Goal: Transaction & Acquisition: Purchase product/service

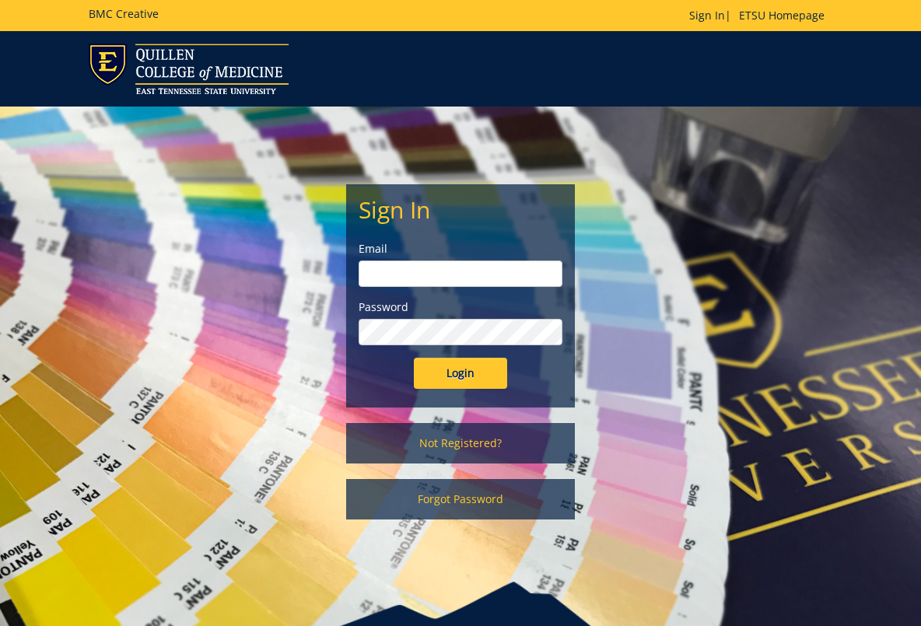
click at [530, 272] on input "email" at bounding box center [460, 274] width 203 height 26
type input "woodwardsc@etsu.edu"
click at [492, 398] on div "Sign In Email woodwardsc@etsu.edu Password Login" at bounding box center [460, 296] width 226 height 222
click at [479, 361] on input "Login" at bounding box center [460, 373] width 93 height 31
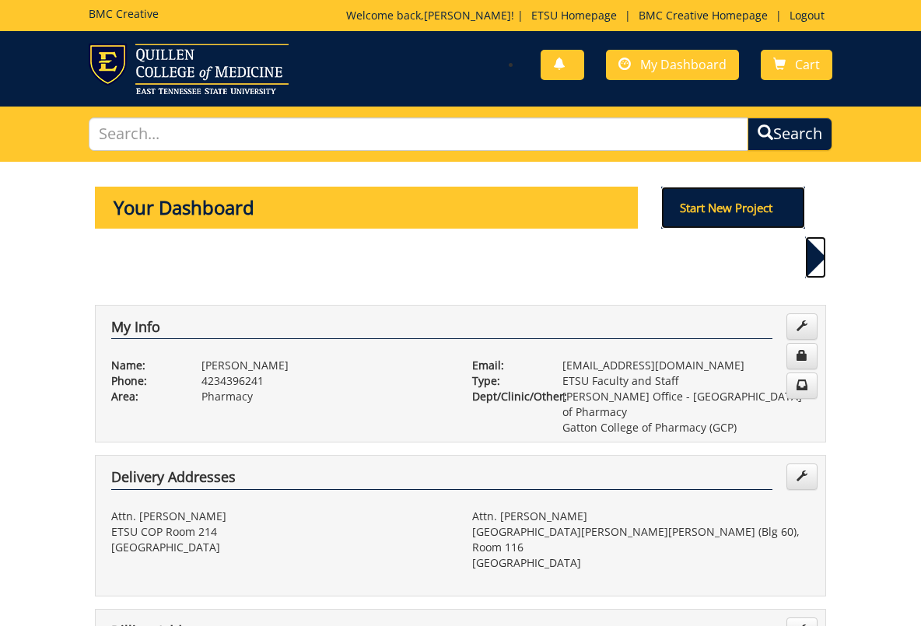
click at [719, 212] on p "Start New Project" at bounding box center [733, 208] width 145 height 42
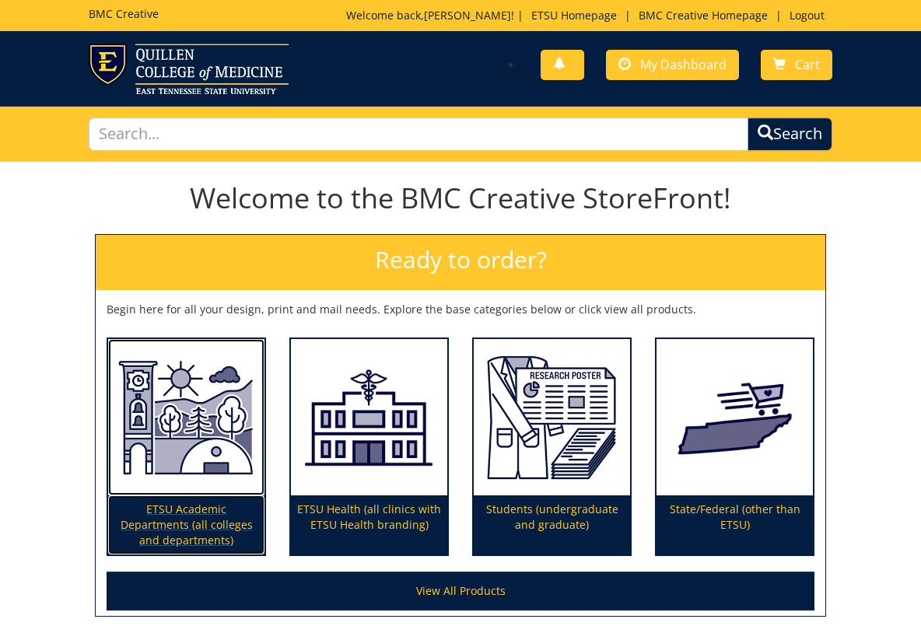
click at [211, 502] on p "ETSU Academic Departments (all colleges and departments)" at bounding box center [186, 525] width 156 height 59
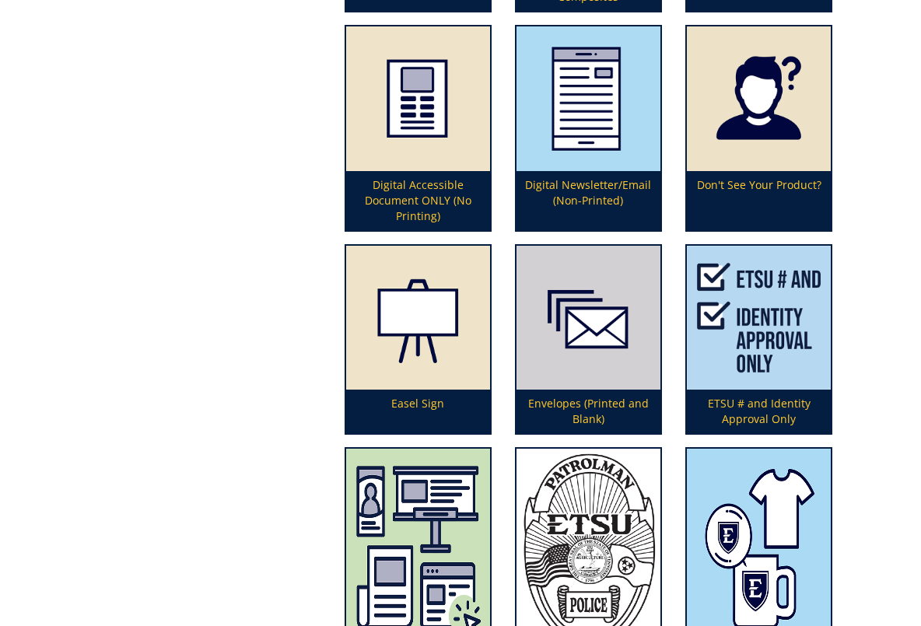
scroll to position [1746, 0]
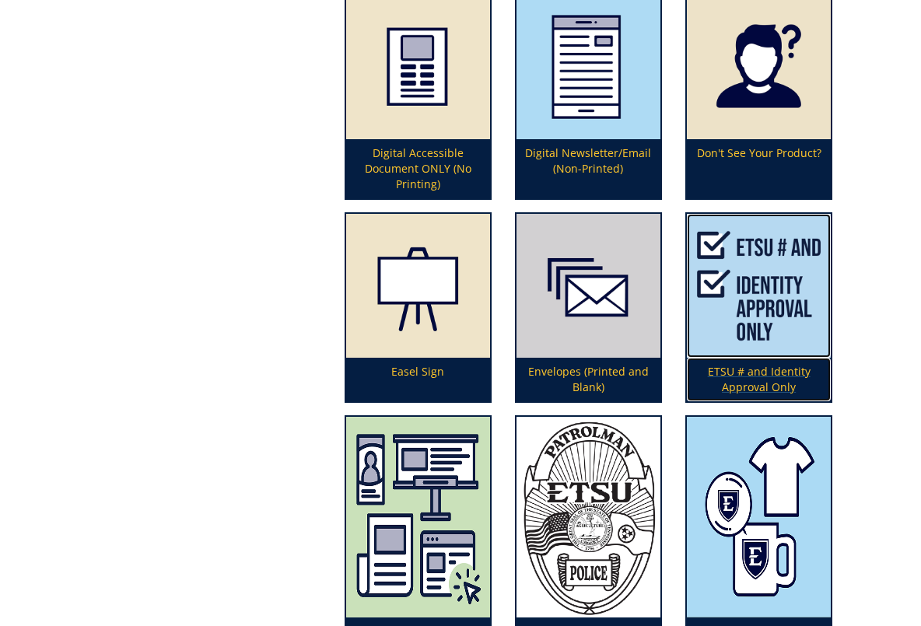
click at [751, 373] on p "ETSU # and Identity Approval Only" at bounding box center [759, 380] width 144 height 44
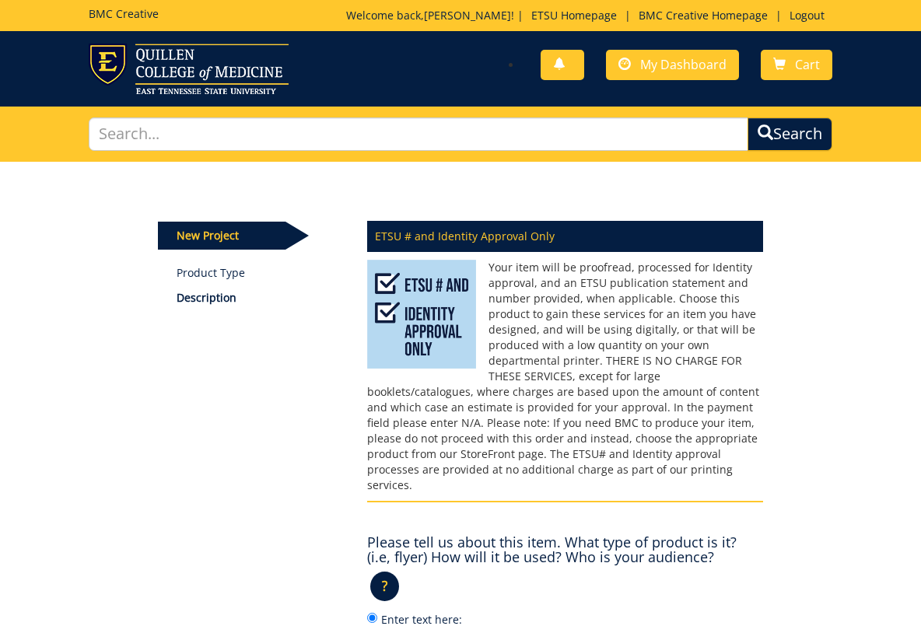
scroll to position [161, 0]
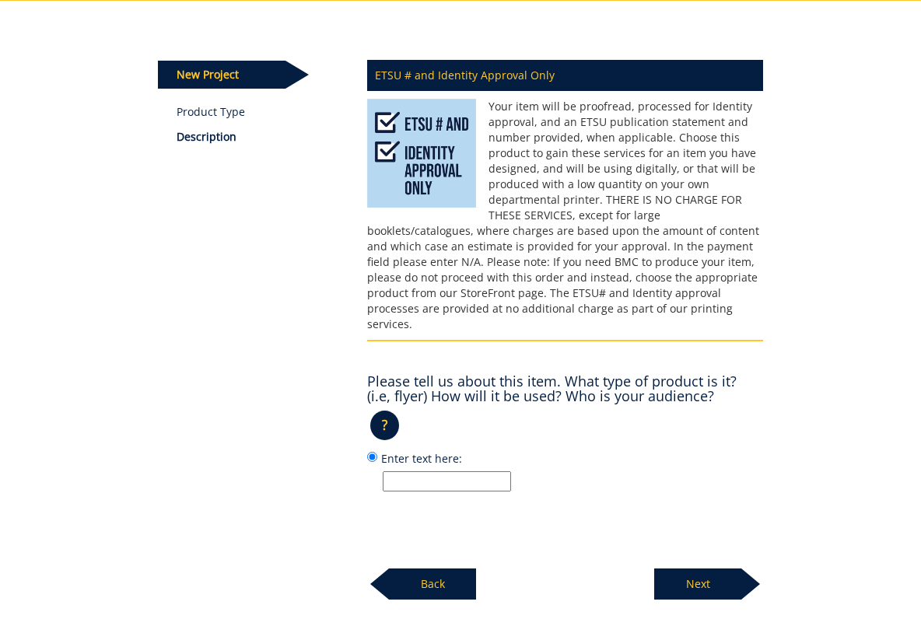
click at [450, 471] on input "Enter text here:" at bounding box center [447, 481] width 128 height 20
type input "digital only"
click at [699, 569] on p "Next" at bounding box center [697, 584] width 87 height 31
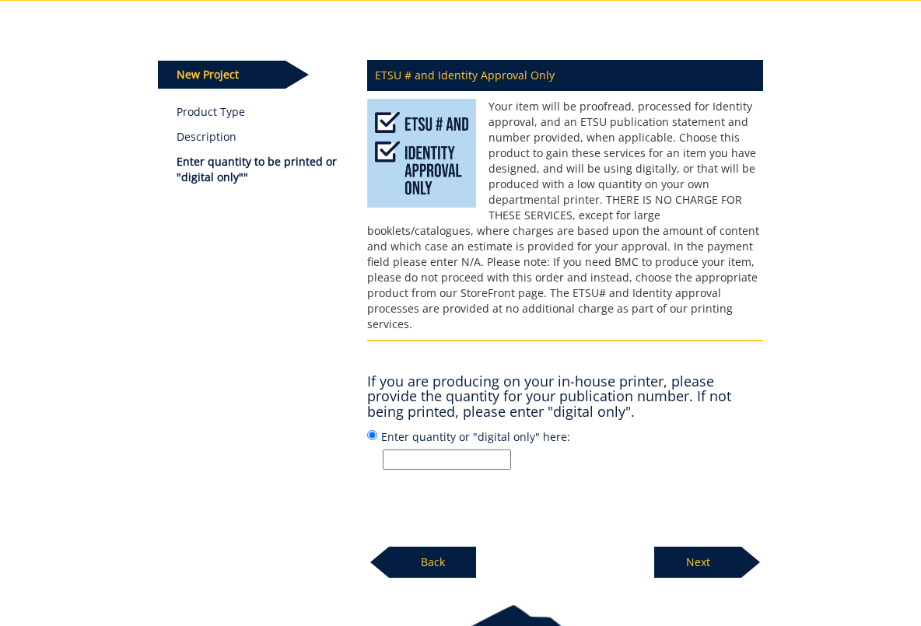
click at [454, 450] on input "Enter quantity or "digital only" here:" at bounding box center [447, 460] width 128 height 20
type input "digital only"
click at [682, 548] on p "Next" at bounding box center [697, 562] width 87 height 31
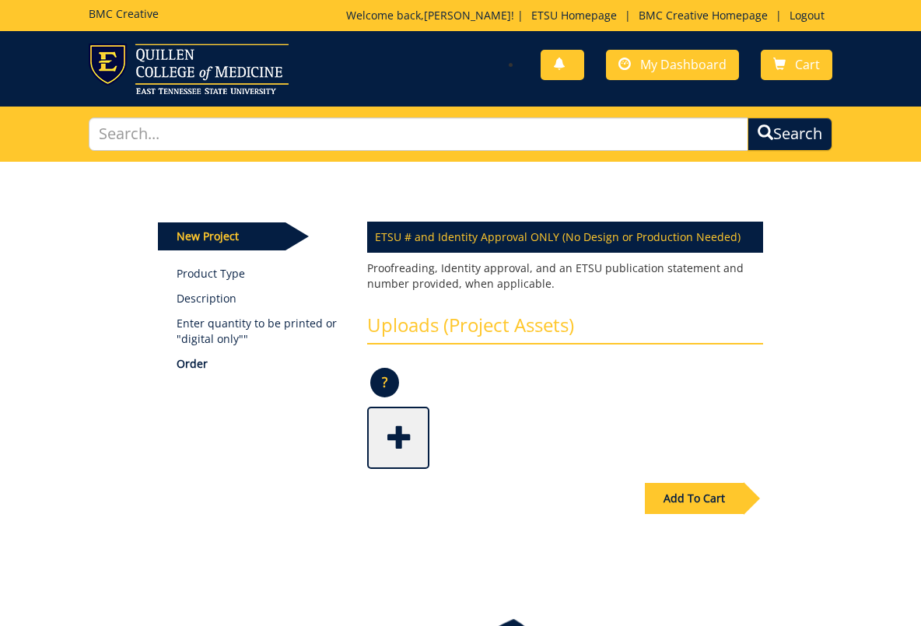
click at [410, 436] on span at bounding box center [400, 436] width 62 height 54
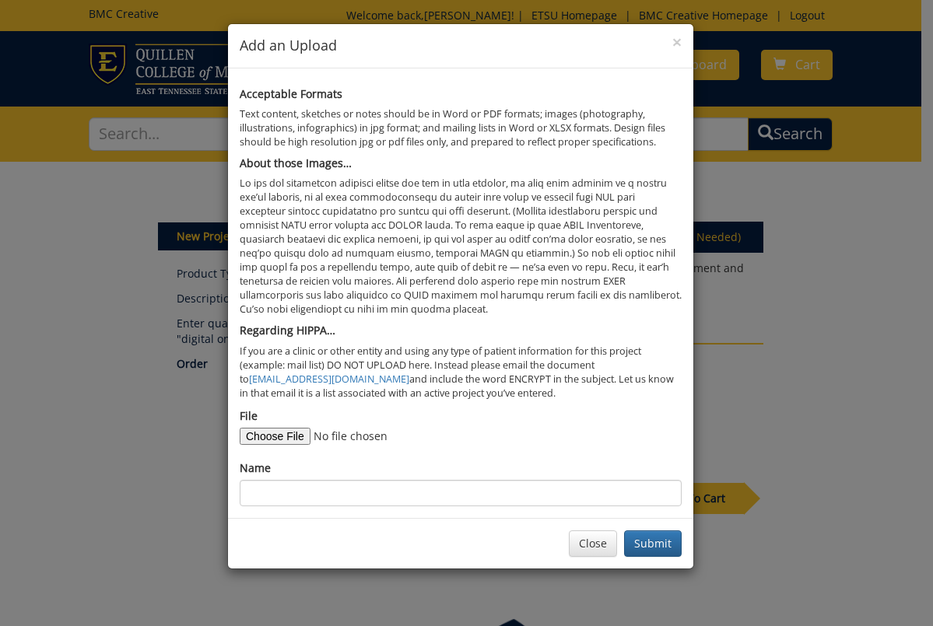
click at [295, 429] on div "File" at bounding box center [461, 426] width 442 height 37
click at [298, 433] on input "File" at bounding box center [346, 436] width 212 height 17
type input "C:\fakepath\volleyball signage.png"
click at [566, 478] on div "Name" at bounding box center [461, 484] width 442 height 46
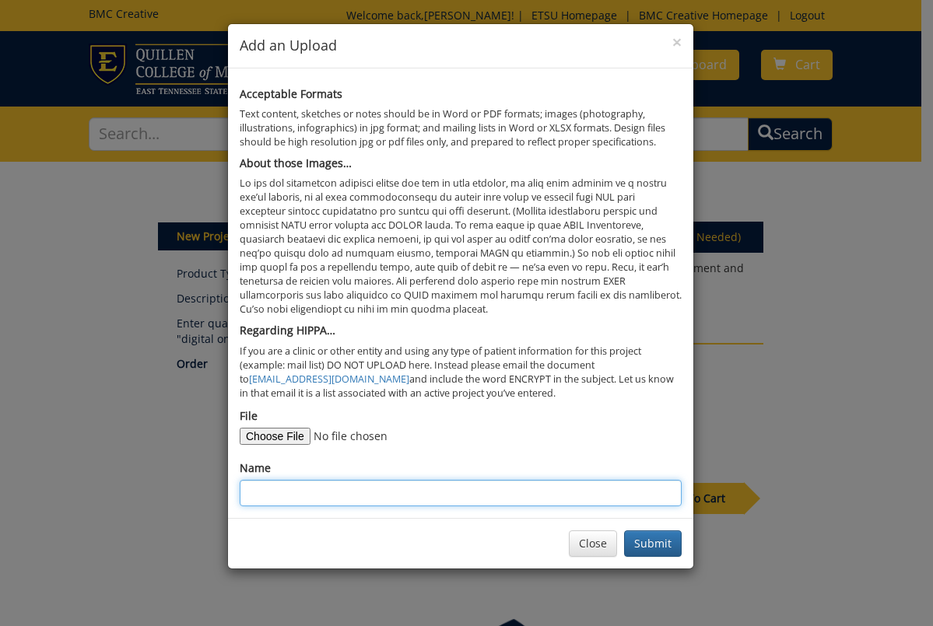
click at [593, 500] on input "Name" at bounding box center [461, 493] width 442 height 26
type input "volleyball signage"
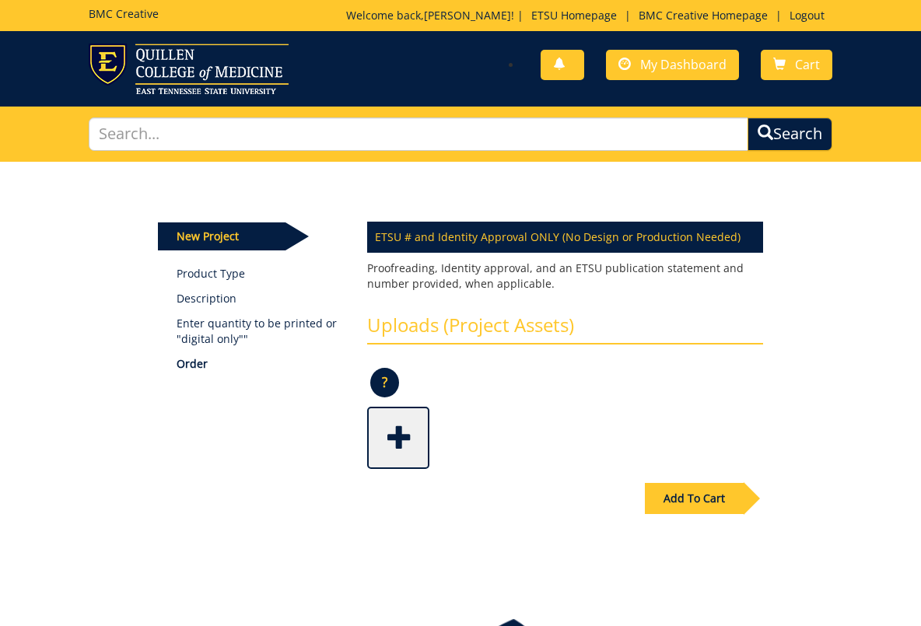
click at [698, 499] on div "Add To Cart" at bounding box center [694, 498] width 99 height 31
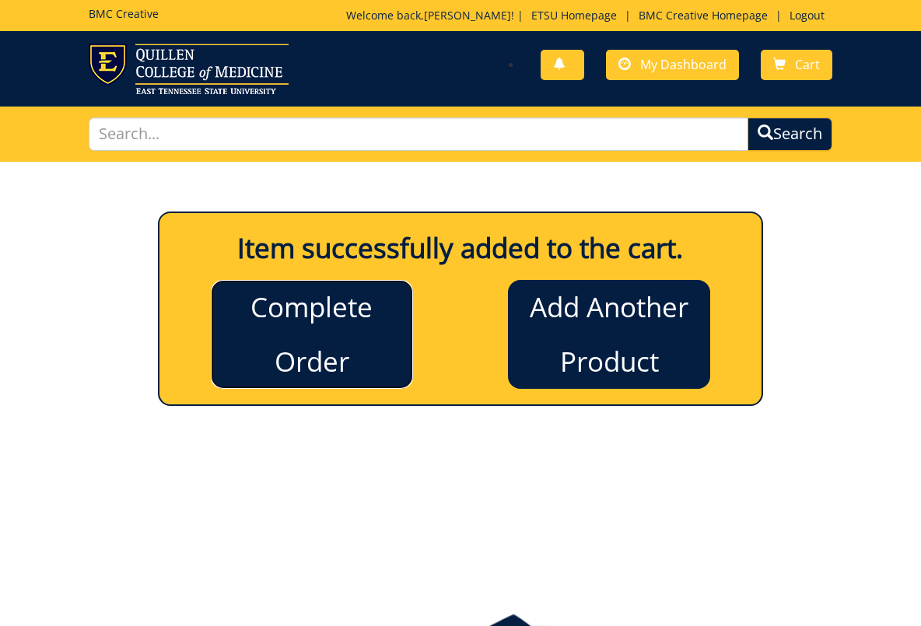
click at [331, 352] on link "Complete Order" at bounding box center [312, 334] width 202 height 109
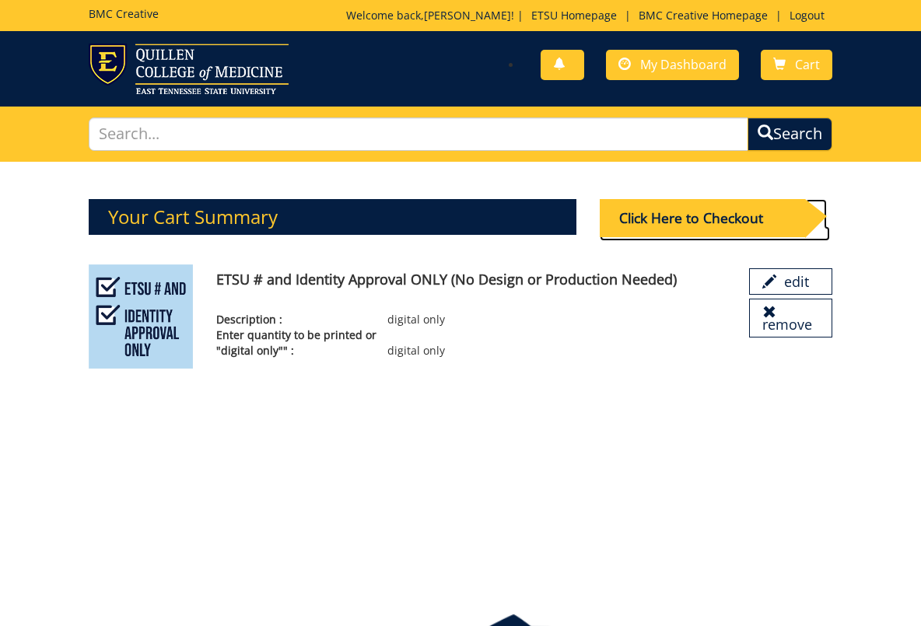
click at [666, 220] on div "Click Here to Checkout" at bounding box center [702, 218] width 205 height 38
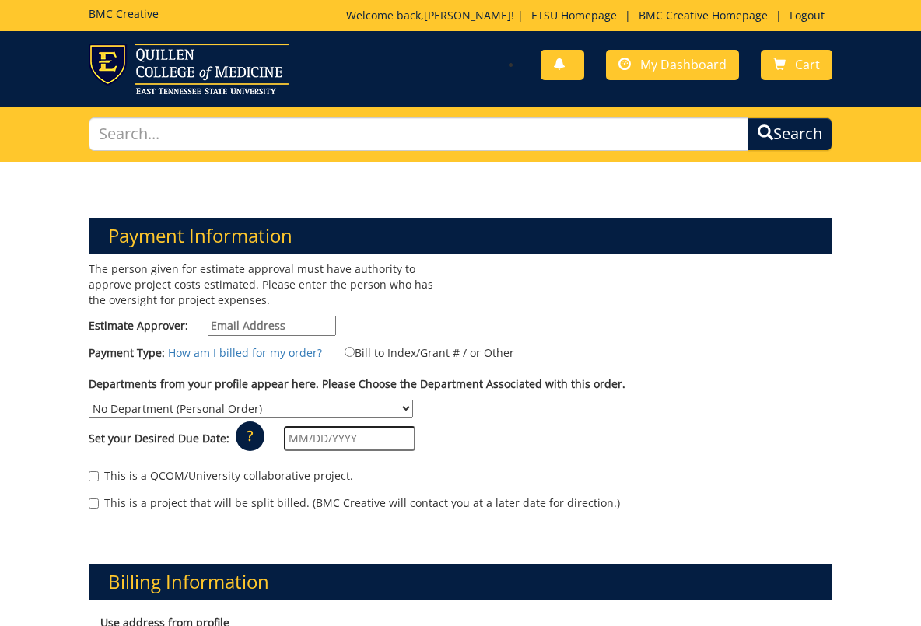
click at [312, 316] on input "Estimate Approver:" at bounding box center [272, 326] width 128 height 20
type input "woodward2267@gmail.com"
type input "804 Quail Ridge Ct"
type input "Elizabethton"
type input "37643"
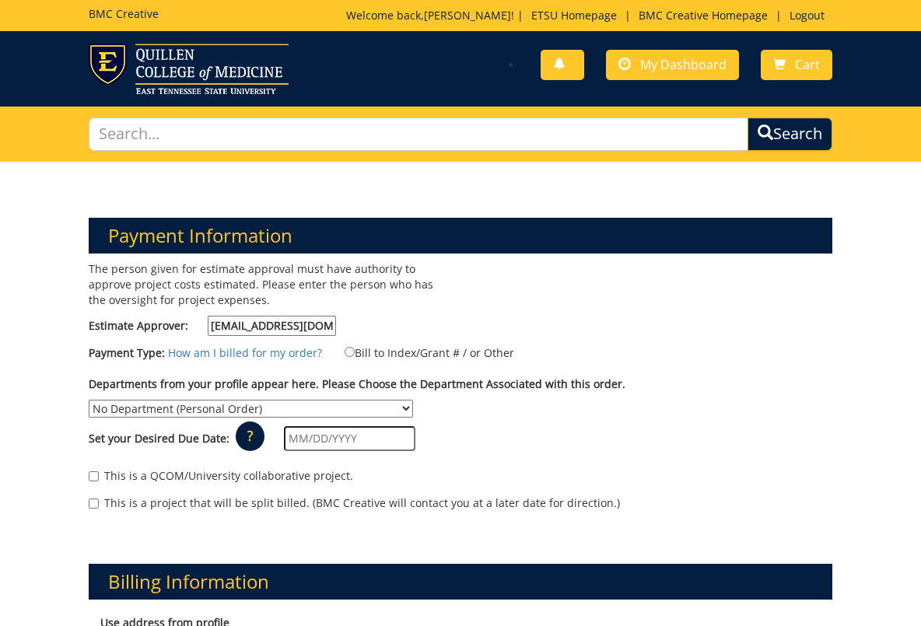
click at [307, 317] on input "woodward2267@gmail.com" at bounding box center [272, 326] width 128 height 20
type input "woodwardsc@etsu.edu"
click at [359, 357] on label "Bill to Index/Grant # / or Other" at bounding box center [419, 352] width 189 height 17
click at [355, 357] on input "Bill to Index/Grant # / or Other" at bounding box center [350, 352] width 10 height 10
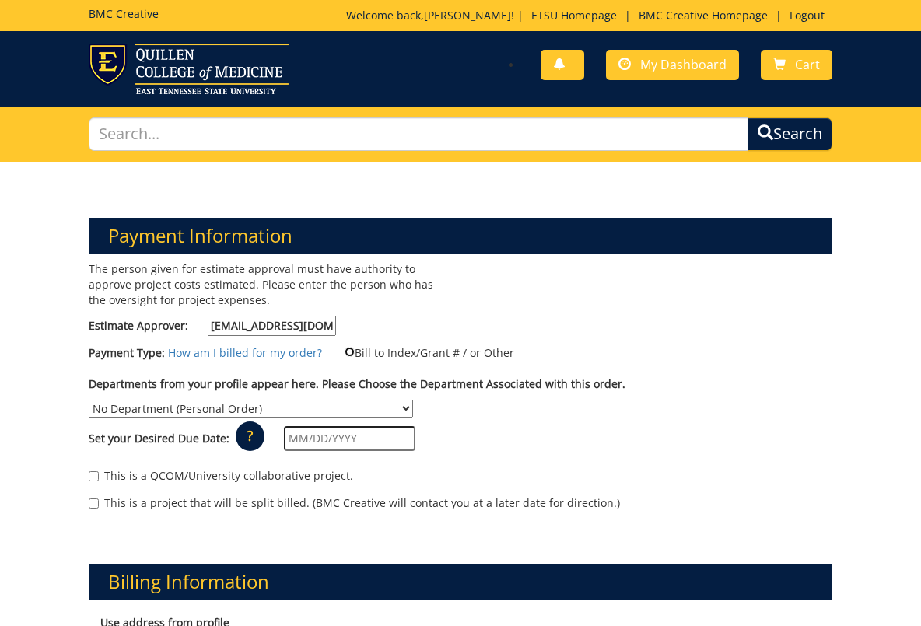
radio input "true"
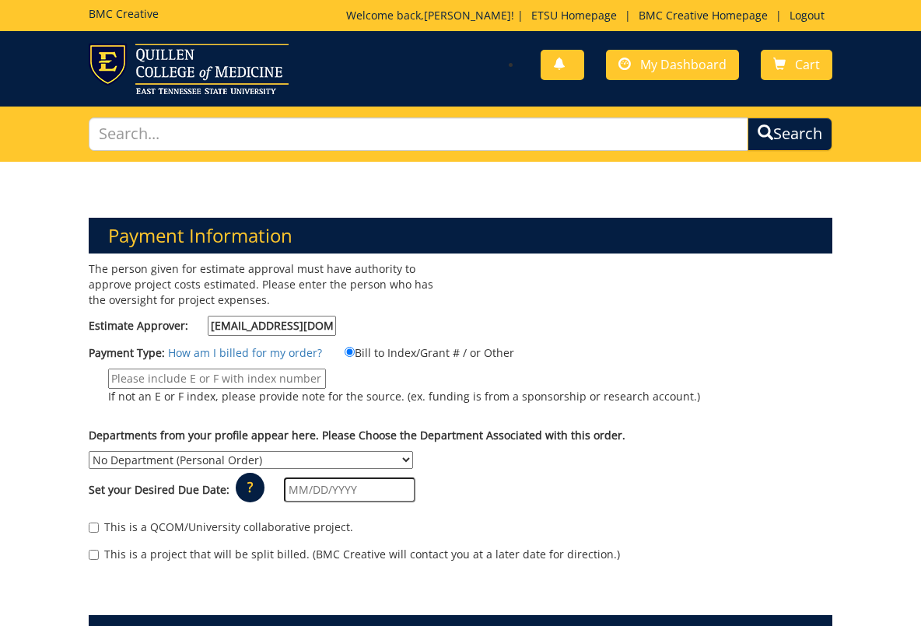
click at [275, 377] on input "If not an E or F index, please provide note for the source. (ex. funding is fro…" at bounding box center [217, 379] width 218 height 20
type input "36460"
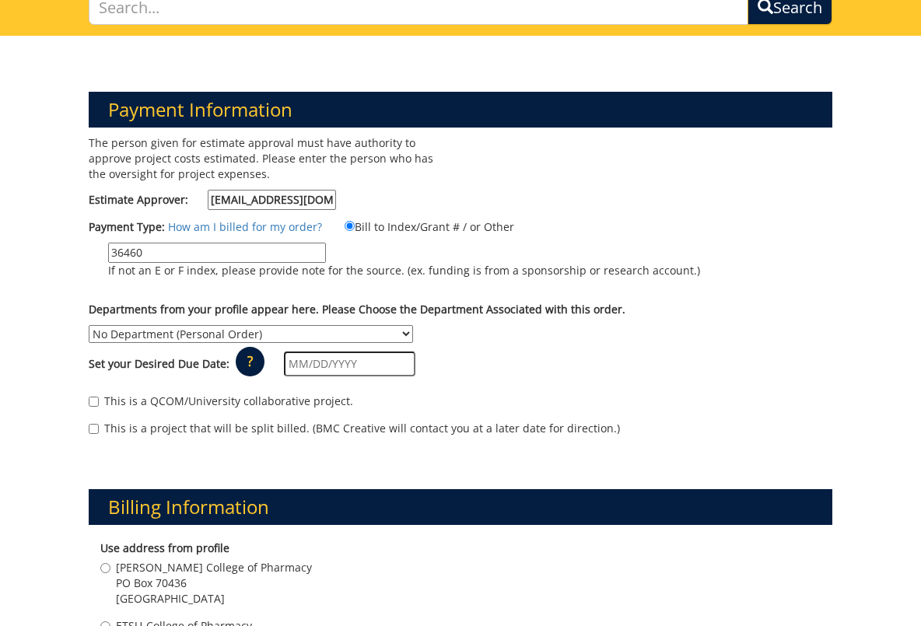
scroll to position [128, 0]
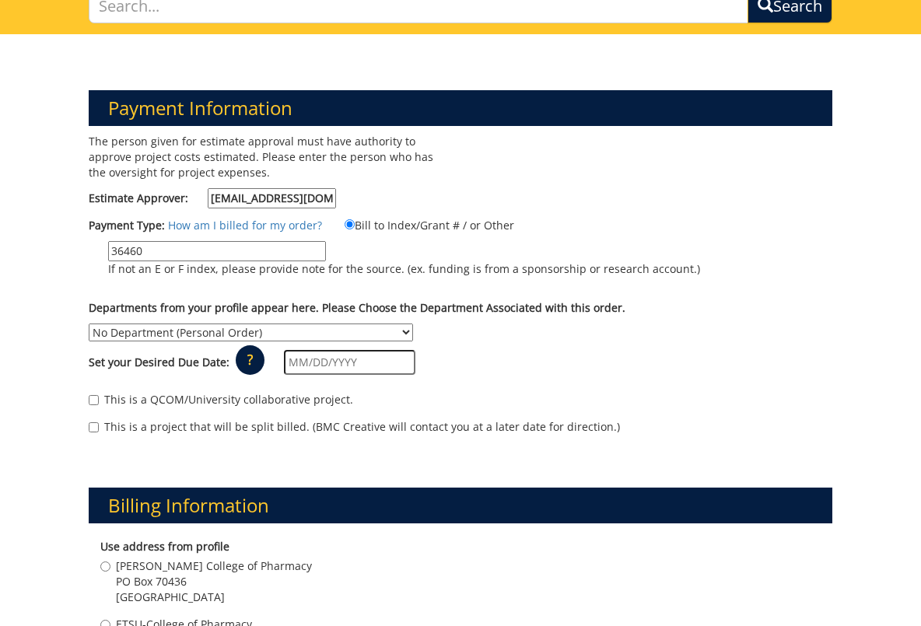
click at [292, 342] on div "Set your Desired Due Date: ? × How long will my project take to finish? : Pleas…" at bounding box center [461, 363] width 768 height 43
click at [294, 335] on select "No Department (Personal Order) [PERSON_NAME] Office - Gatton College of Pharmac…" at bounding box center [251, 333] width 324 height 18
select select "57"
click at [89, 324] on select "No Department (Personal Order) [PERSON_NAME] Office - Gatton College of Pharmac…" at bounding box center [251, 333] width 324 height 18
click at [302, 360] on input "text" at bounding box center [349, 362] width 131 height 25
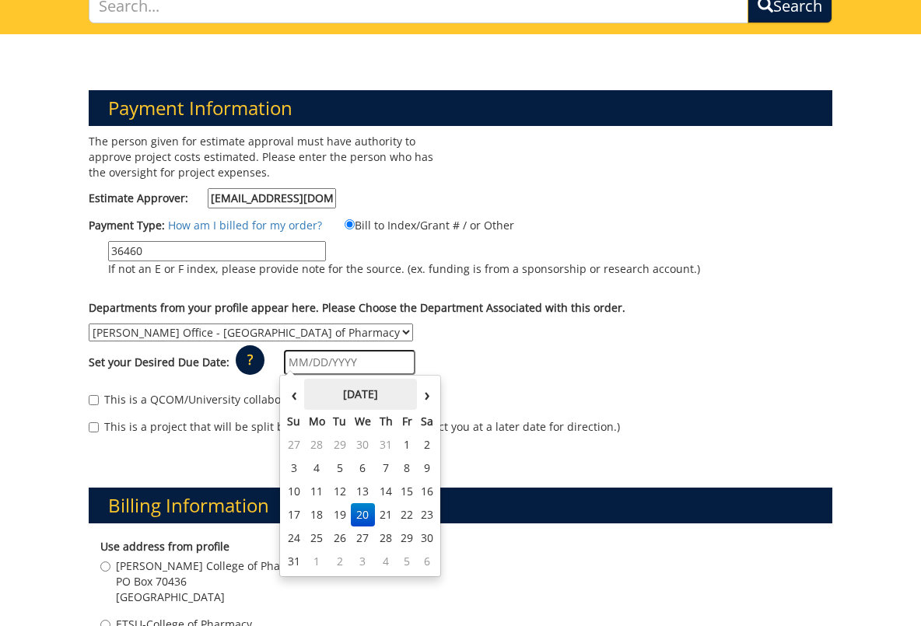
click at [307, 380] on th "[DATE]" at bounding box center [360, 394] width 113 height 31
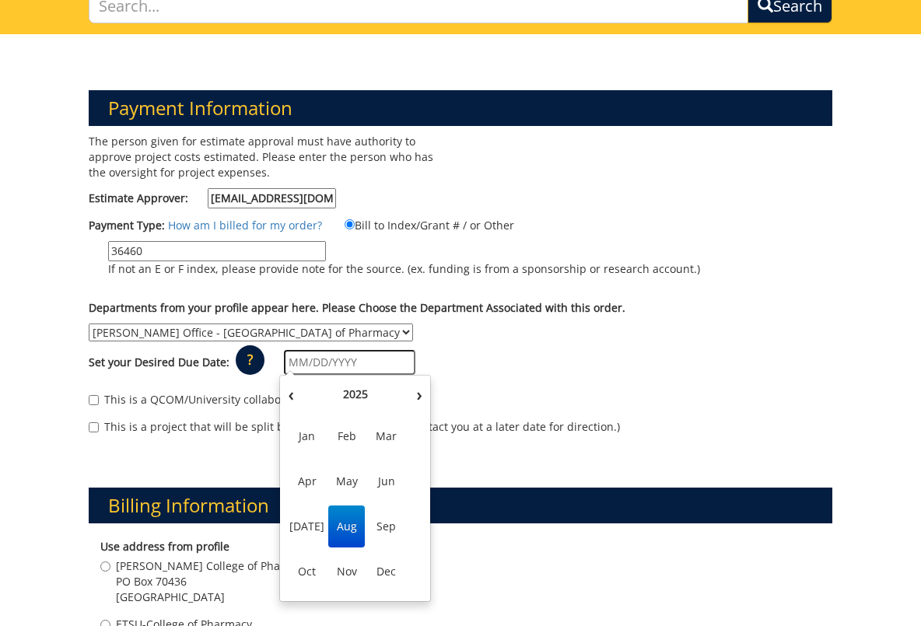
click at [351, 547] on td "Jan Feb Mar Apr May Jun Jul Aug Sep Oct Nov Dec" at bounding box center [355, 504] width 144 height 188
click at [349, 535] on span "Aug" at bounding box center [346, 527] width 37 height 42
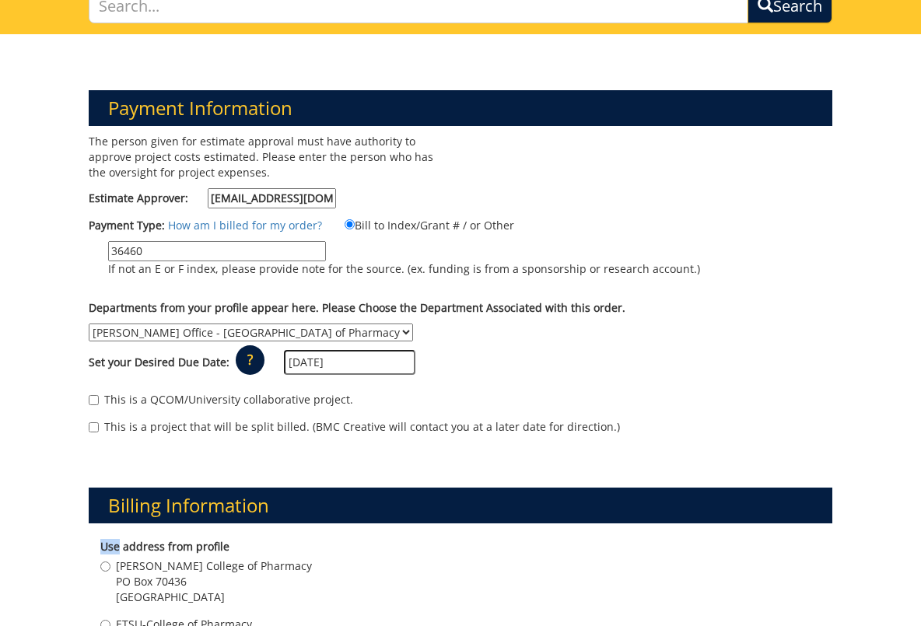
click at [326, 365] on input "08/01/2025" at bounding box center [349, 362] width 131 height 25
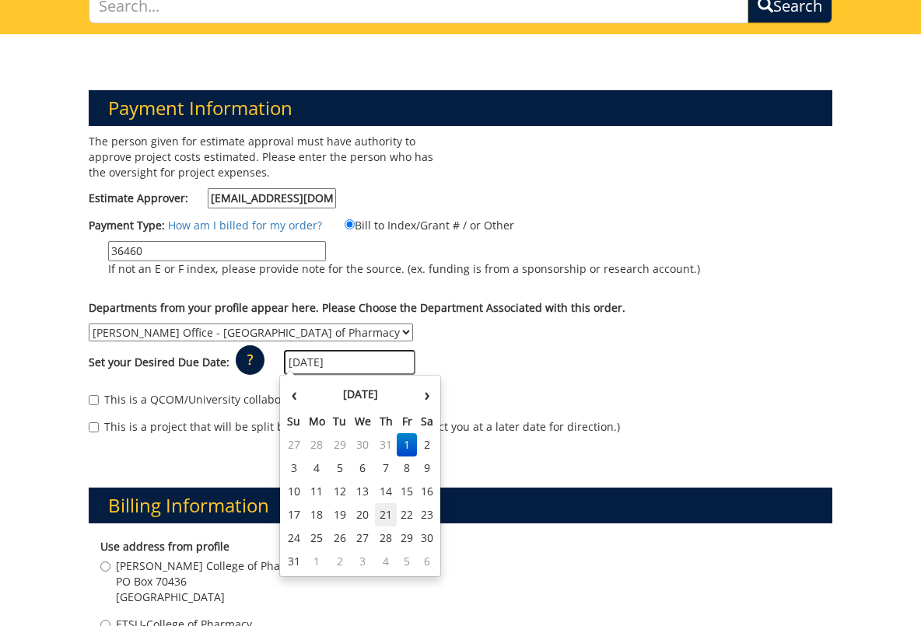
click at [377, 514] on td "21" at bounding box center [386, 514] width 22 height 23
type input "[DATE]"
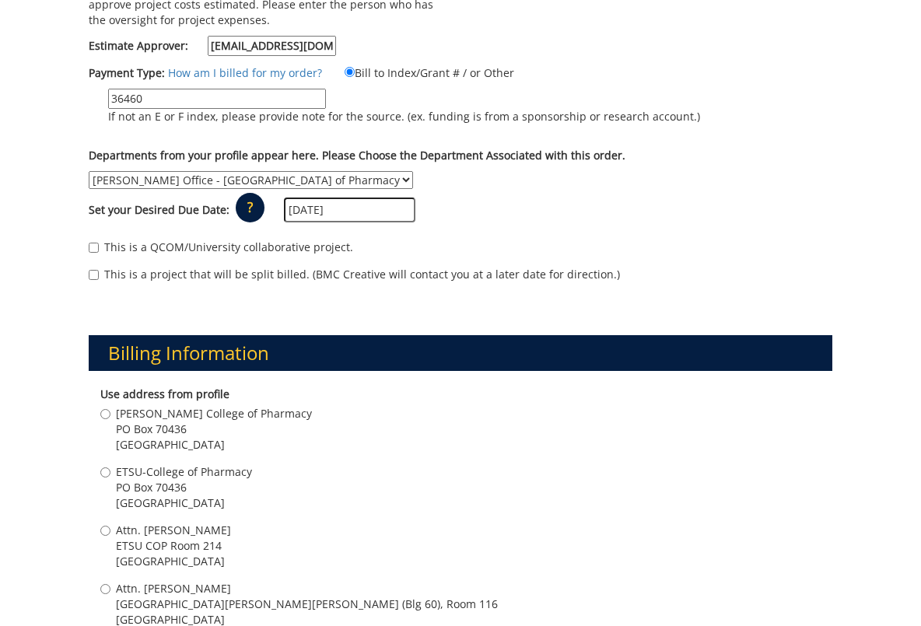
scroll to position [459, 0]
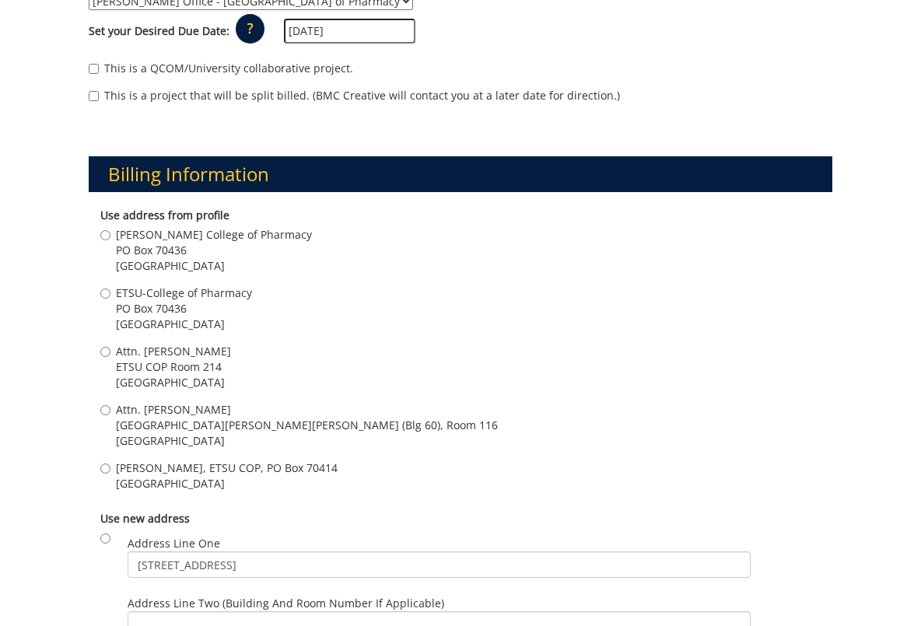
click at [164, 363] on span "ETSU COP Room 214" at bounding box center [173, 367] width 115 height 16
click at [110, 357] on input "Attn. Stephen Woodward ETSU COP Room 214 Johnson City , TN 37614" at bounding box center [105, 352] width 10 height 10
radio input "true"
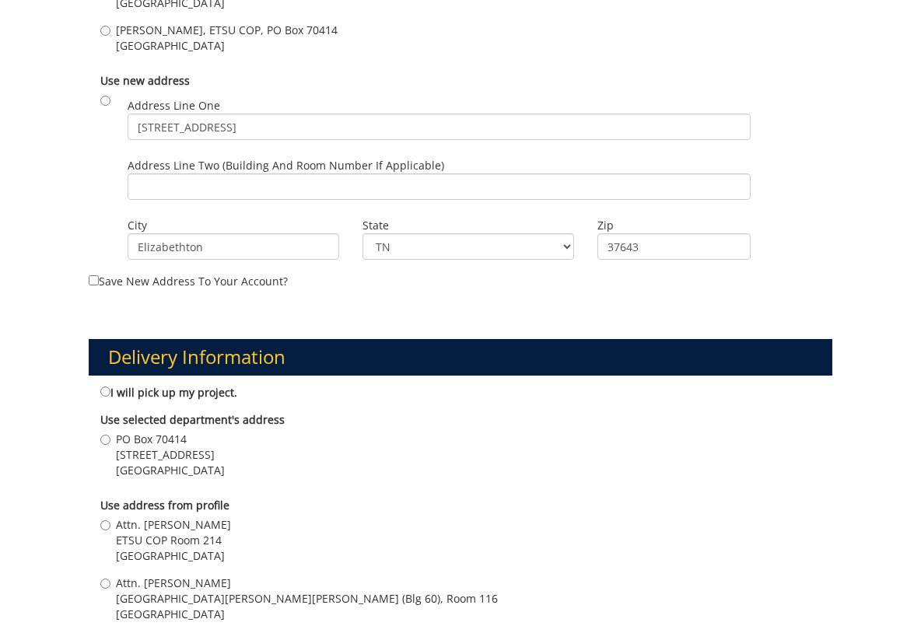
scroll to position [1316, 0]
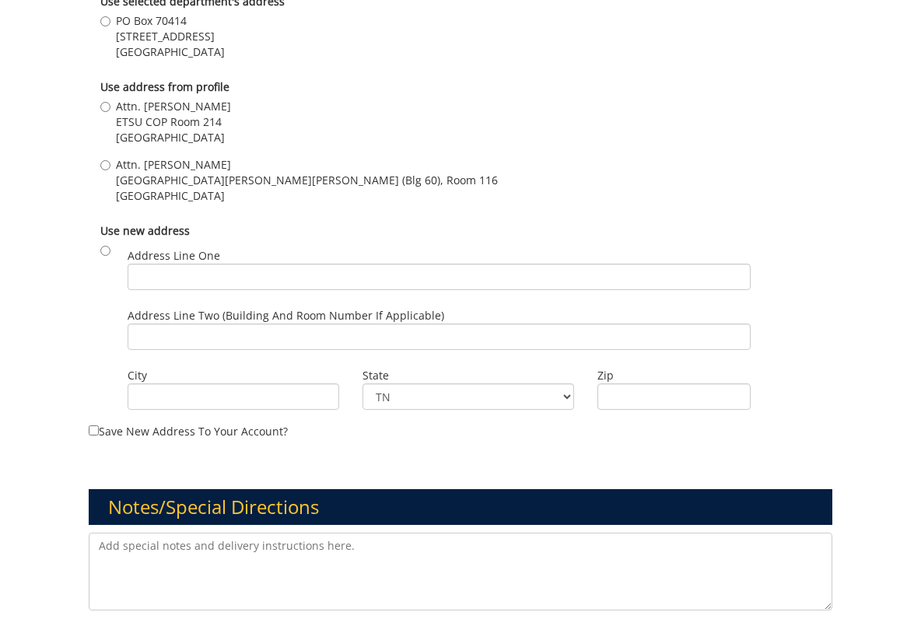
click at [170, 111] on span "Attn. Stephen Woodward" at bounding box center [173, 107] width 115 height 16
click at [110, 111] on input "Attn. Stephen Woodward ETSU COP Room 214 Johnson City , TN 37614" at bounding box center [105, 107] width 10 height 10
radio input "true"
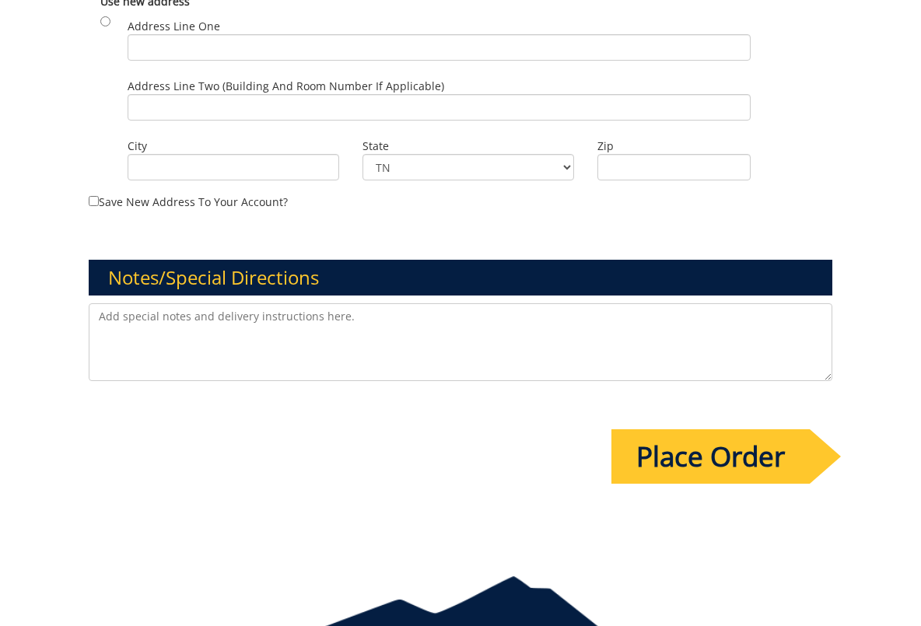
scroll to position [1617, 0]
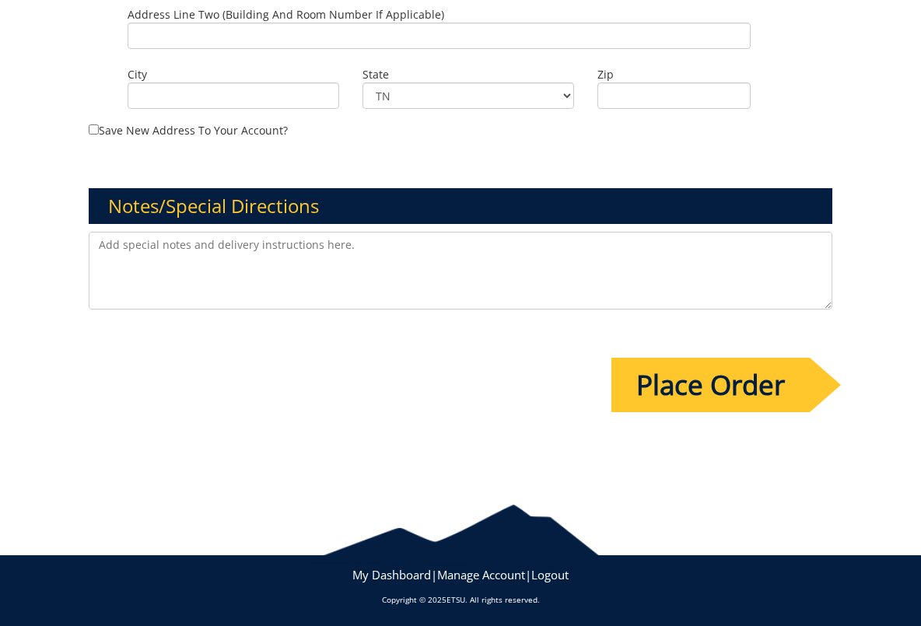
click at [707, 370] on input "Place Order" at bounding box center [711, 385] width 198 height 54
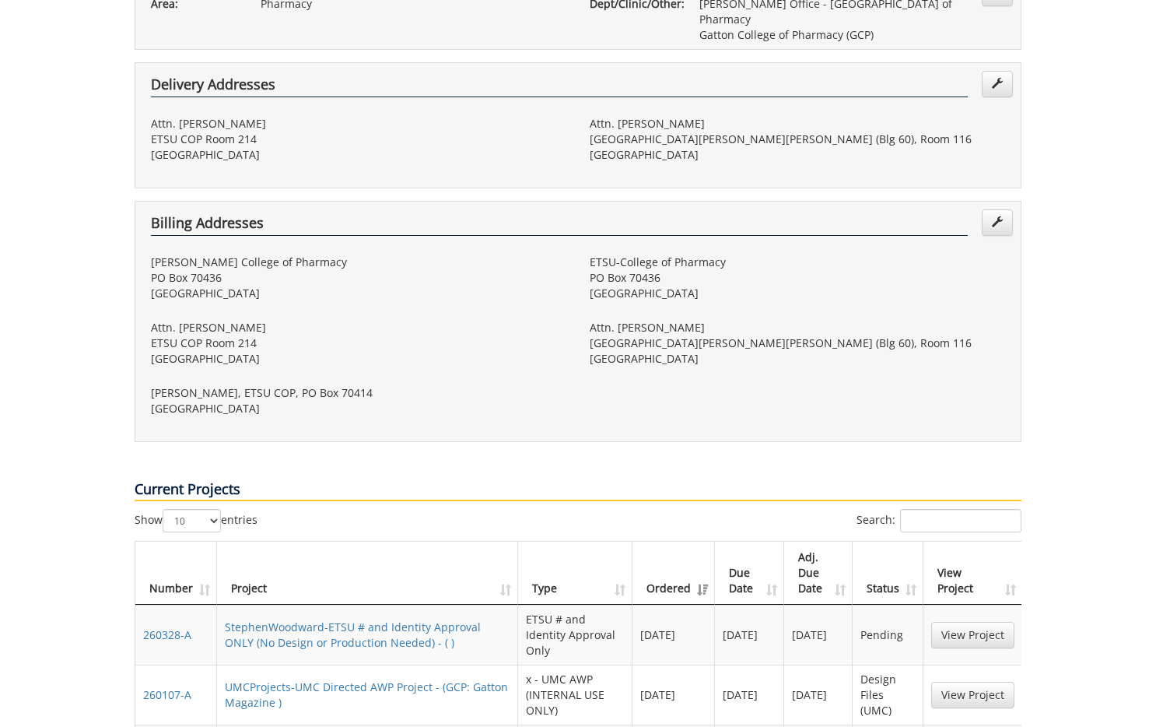
scroll to position [452, 0]
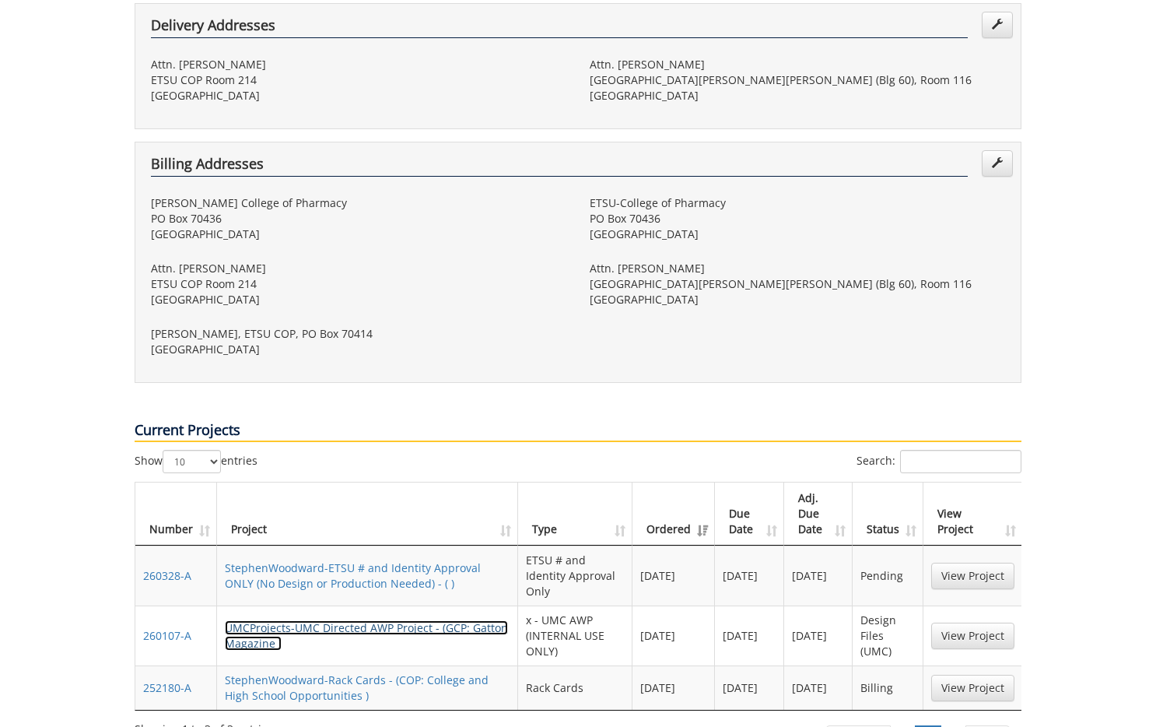
click at [417, 620] on link "UMCProjects-UMC Directed AWP Project - (GCP: Gatton Magazine )" at bounding box center [366, 635] width 283 height 30
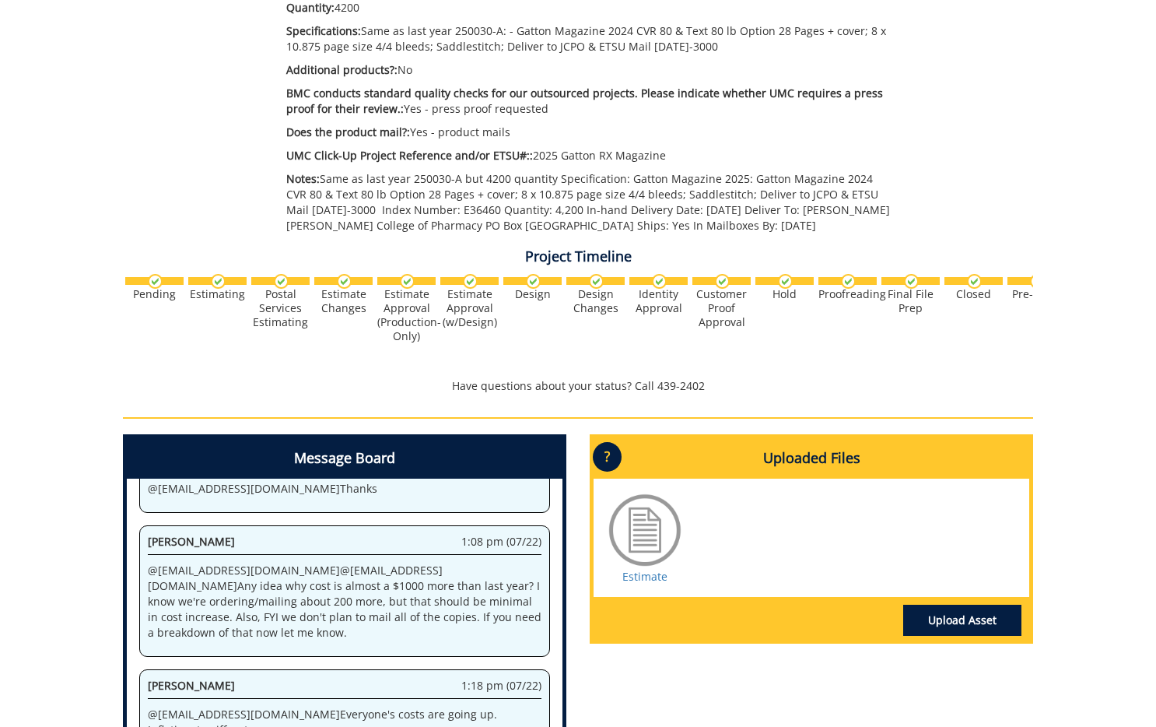
scroll to position [699, 0]
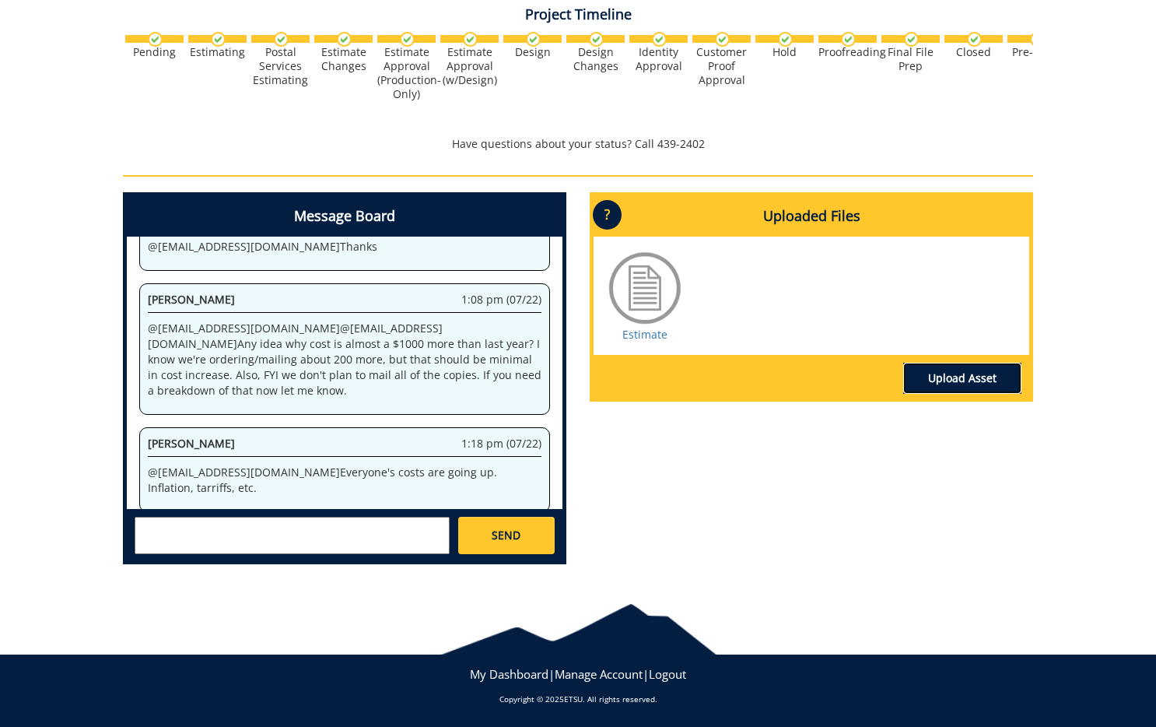
click at [930, 372] on link "Upload Asset" at bounding box center [962, 378] width 118 height 31
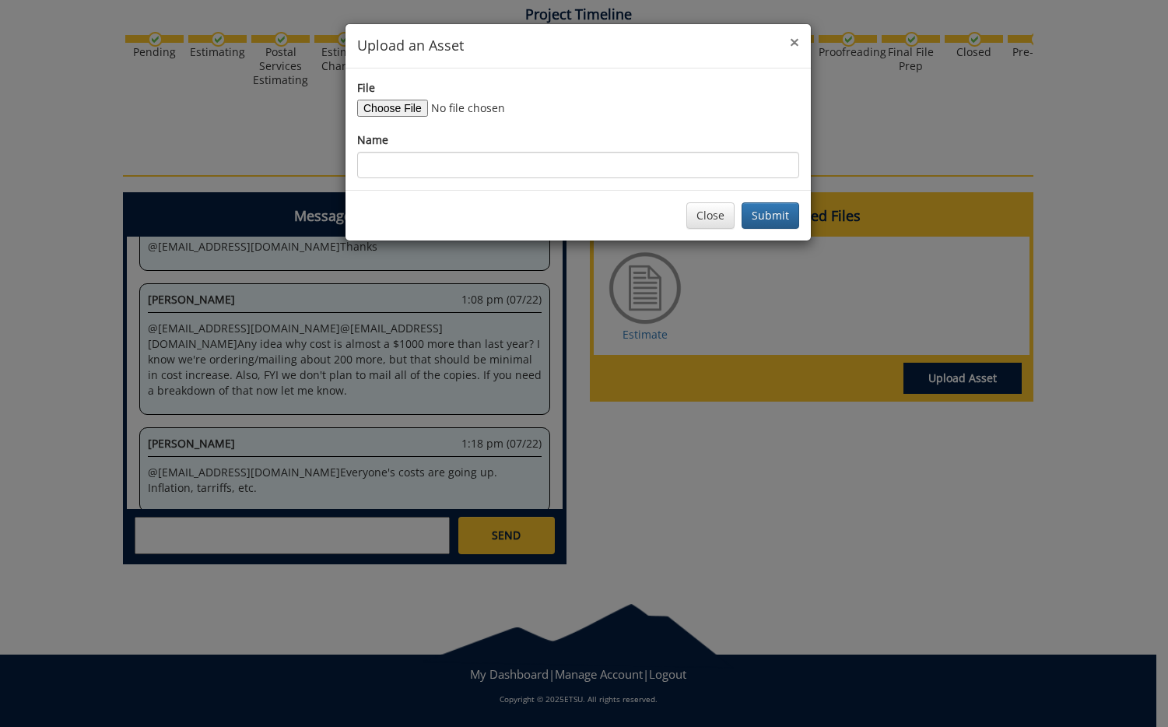
click at [792, 38] on span "×" at bounding box center [794, 42] width 9 height 22
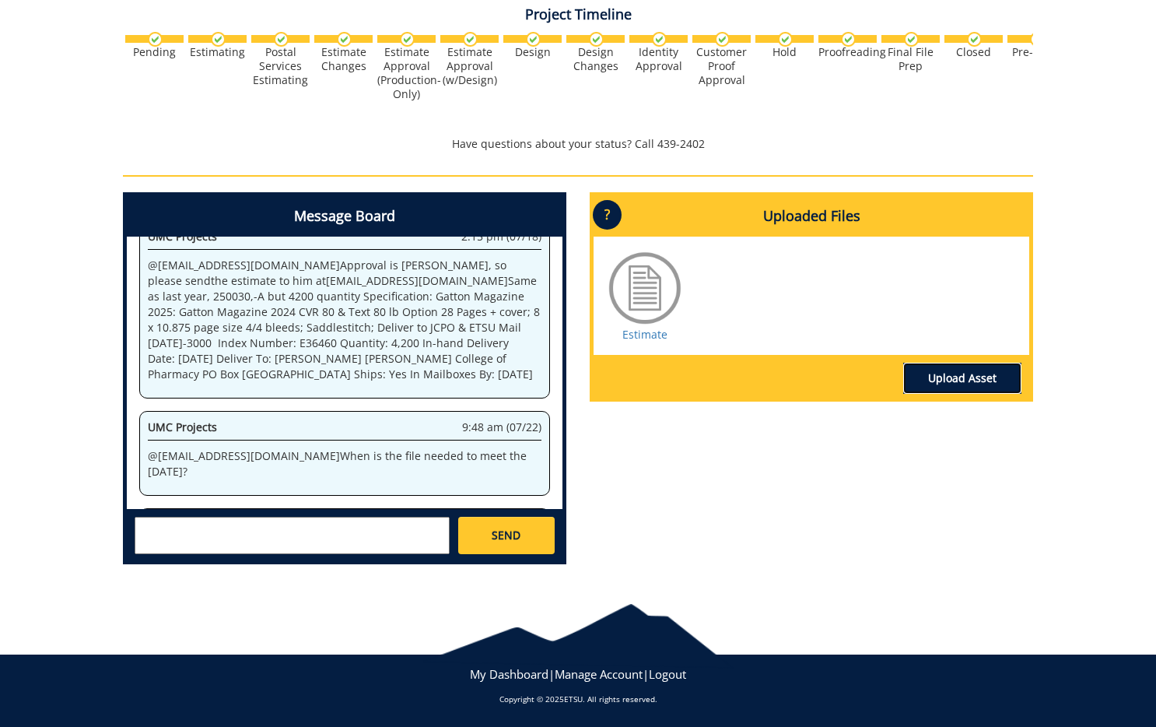
scroll to position [107, 0]
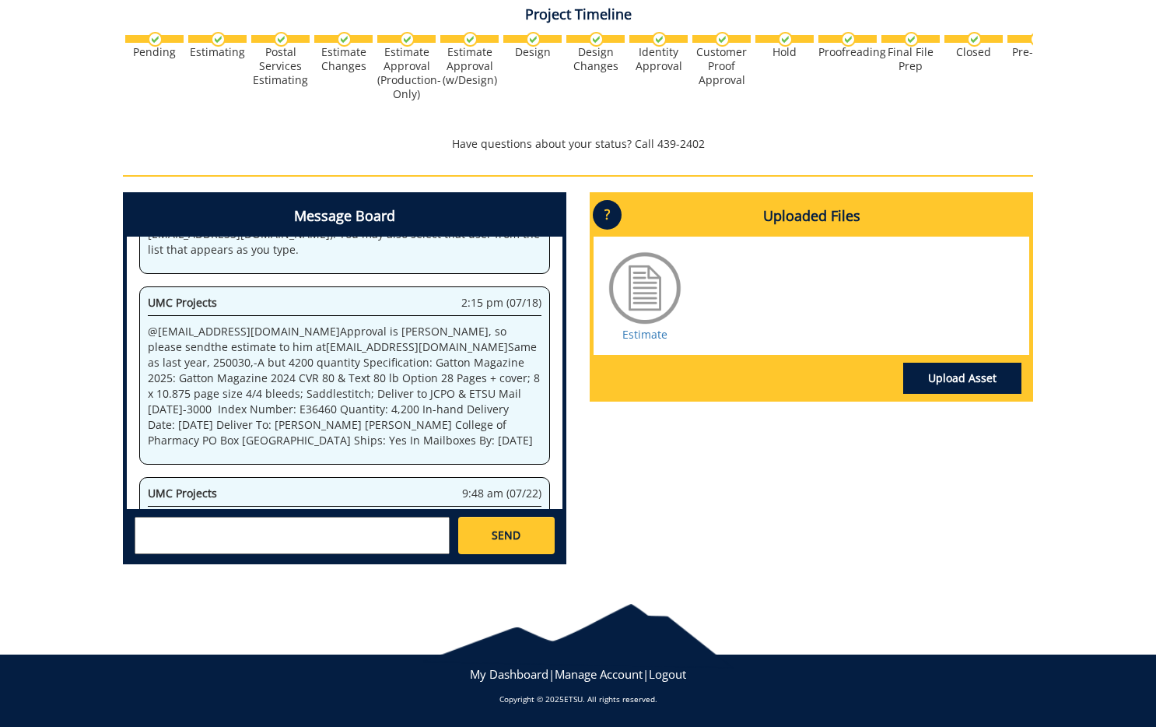
click at [636, 342] on div "Estimate" at bounding box center [812, 296] width 436 height 118
click at [636, 335] on link "Estimate" at bounding box center [644, 334] width 45 height 15
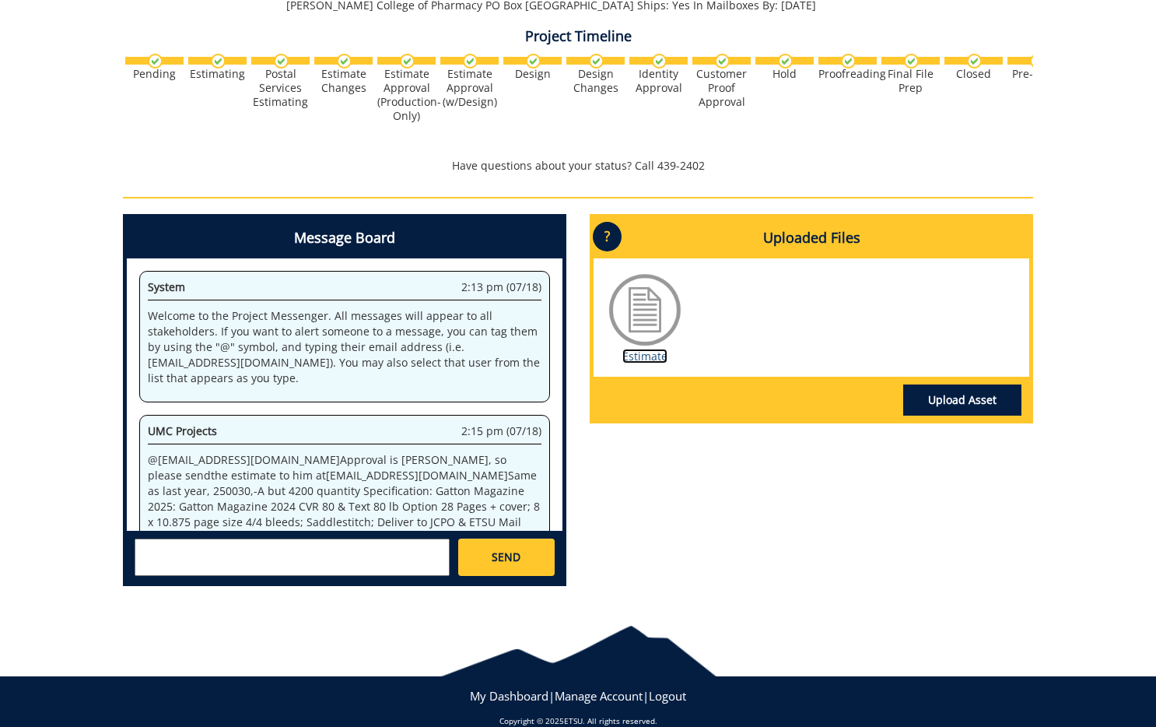
scroll to position [685, 0]
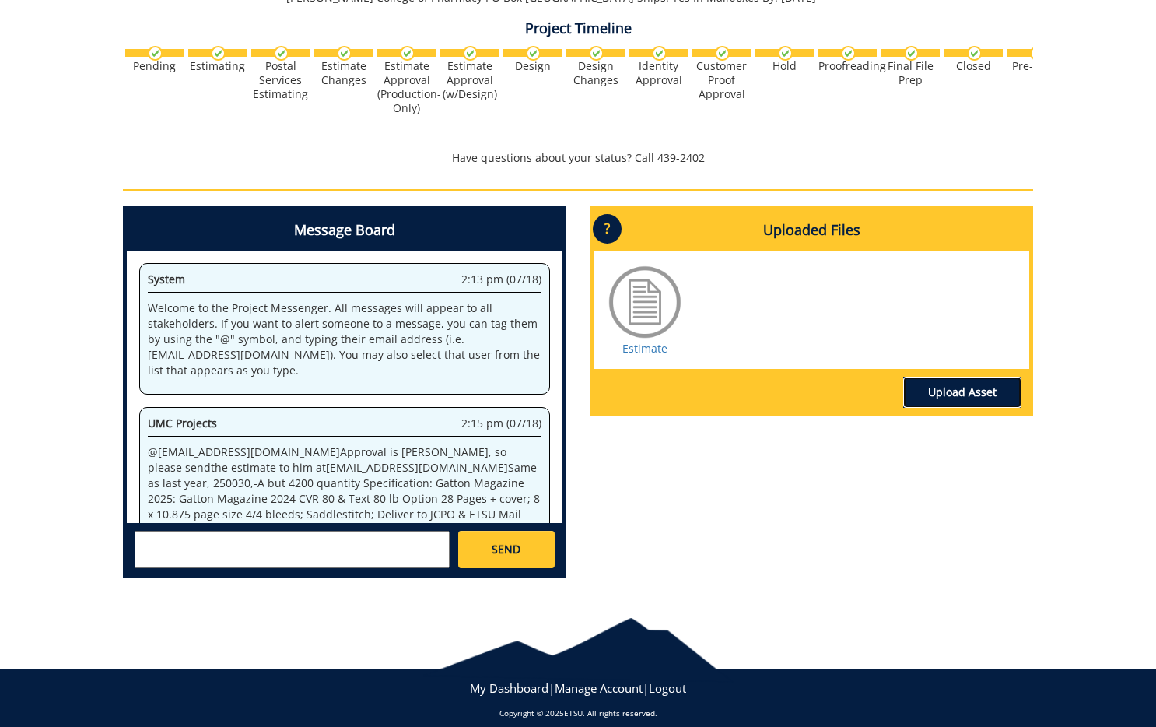
click at [945, 404] on link "Upload Asset" at bounding box center [962, 392] width 118 height 31
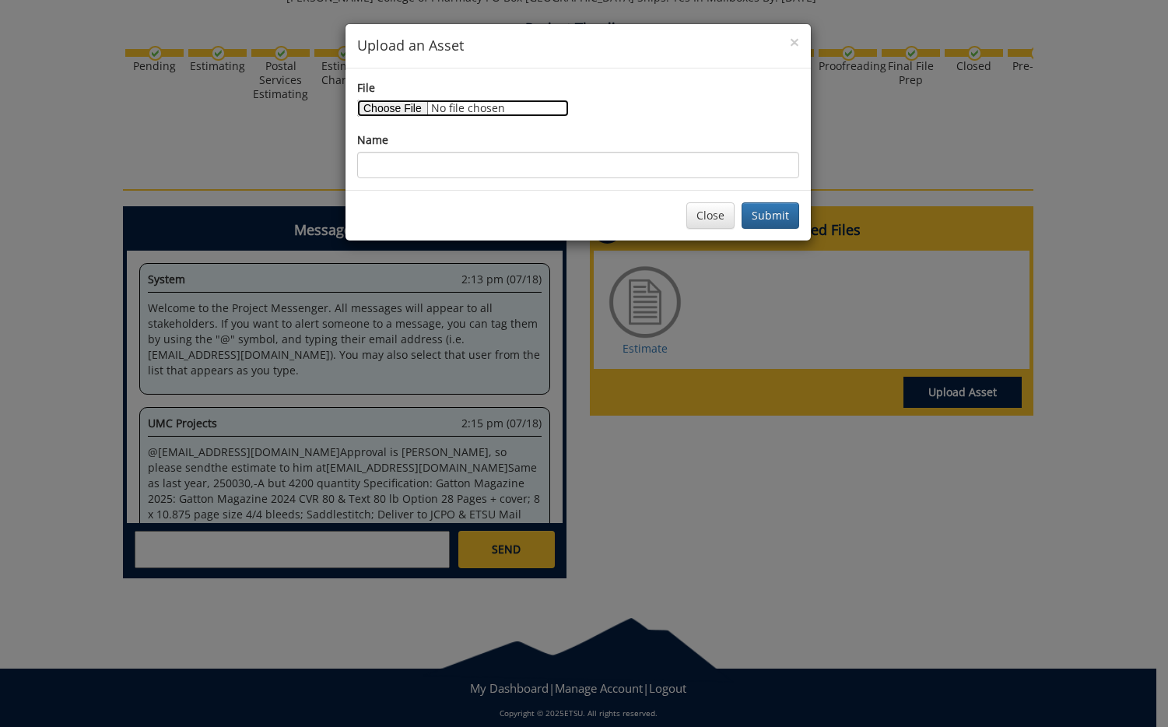
click at [424, 114] on input "File" at bounding box center [463, 108] width 212 height 17
click at [415, 107] on input "File" at bounding box center [463, 108] width 212 height 17
type input "C:\fakepath\Pharmacy Alumni and Donors for mag.xlsx"
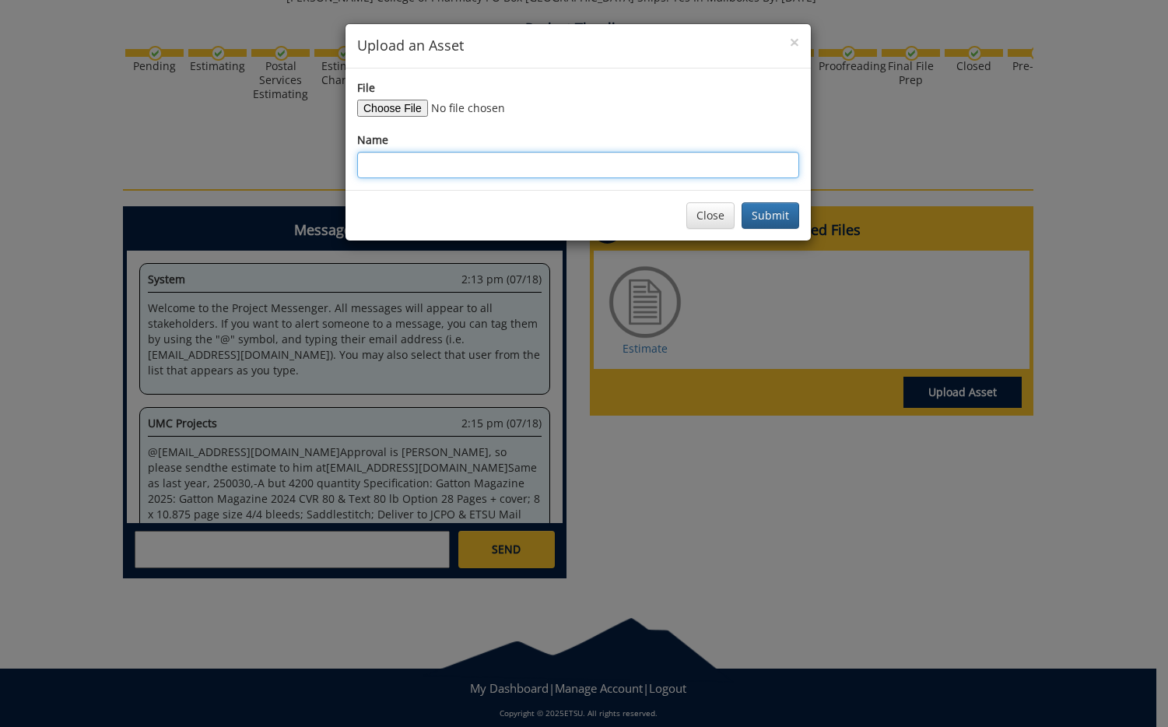
click at [625, 168] on input "Name" at bounding box center [578, 165] width 442 height 26
click at [458, 167] on input "alumni and donor list" at bounding box center [578, 165] width 442 height 26
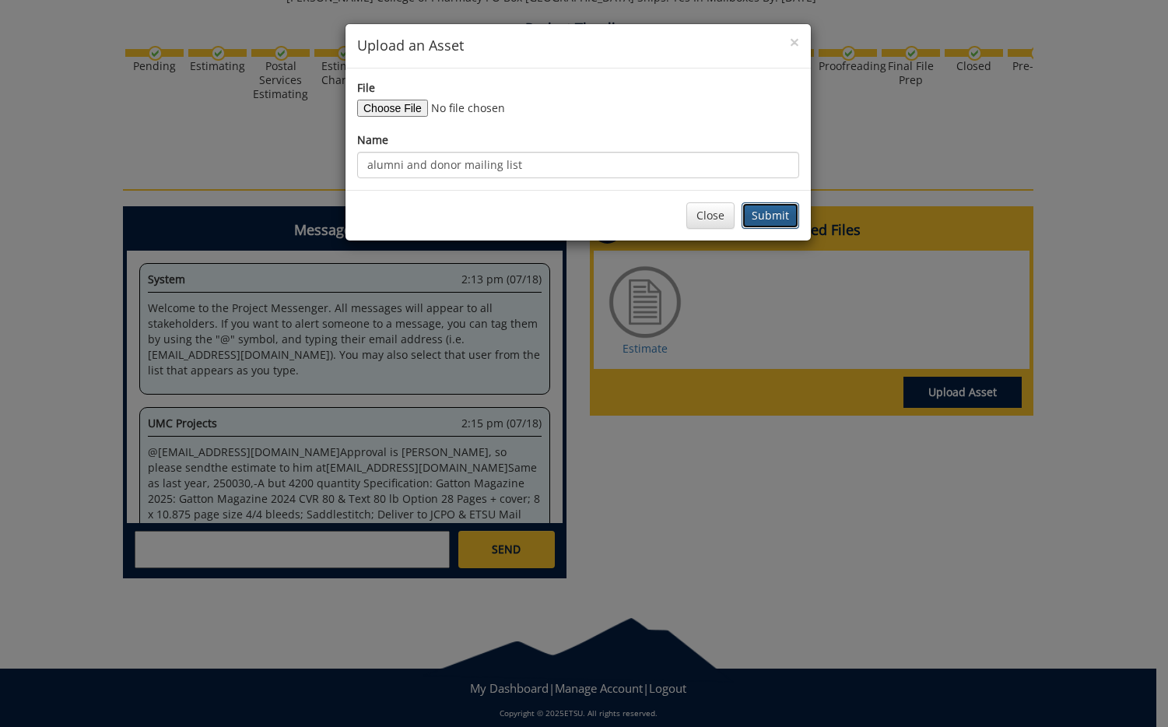
click at [760, 217] on button "Submit" at bounding box center [770, 215] width 58 height 26
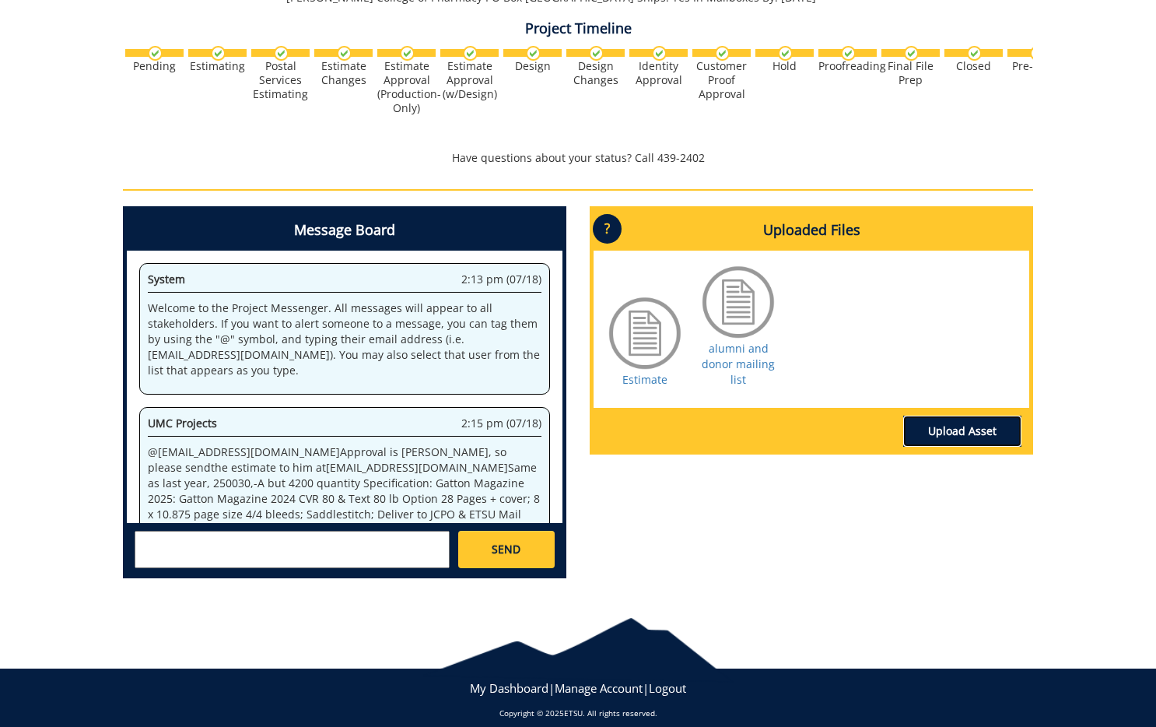
click at [928, 415] on link "Upload Asset" at bounding box center [962, 430] width 118 height 31
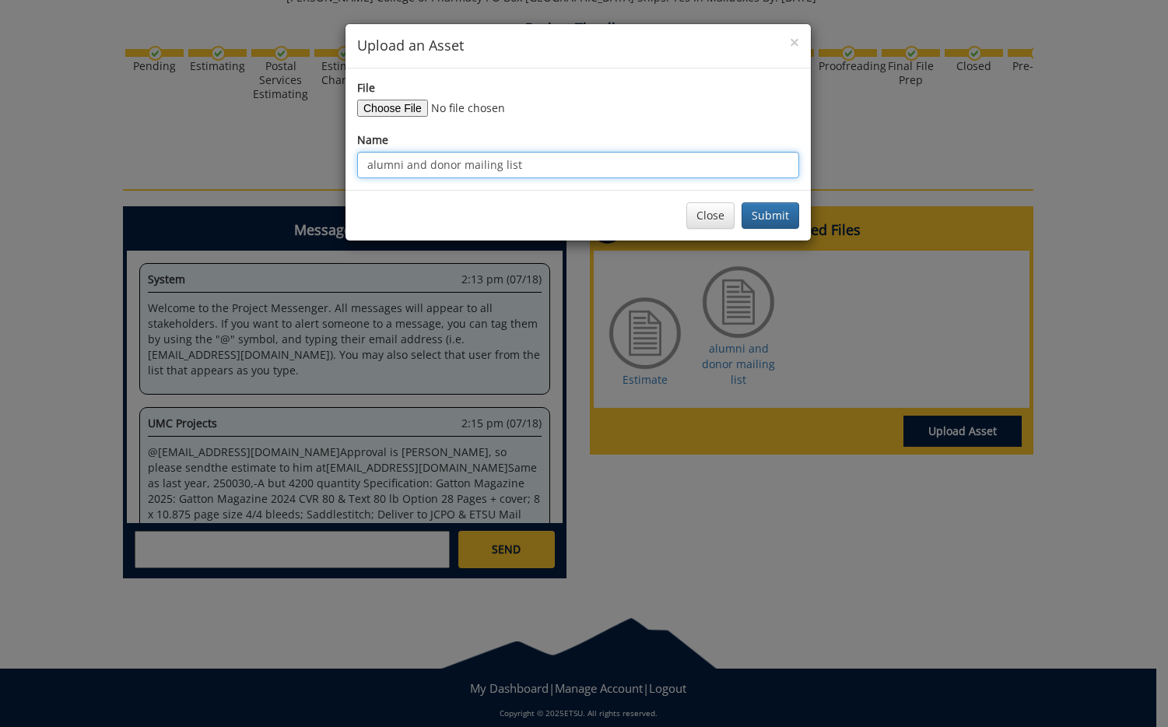
drag, startPoint x: 459, startPoint y: 169, endPoint x: 341, endPoint y: 160, distance: 118.6
click at [341, 159] on div "× Upload an Asset File Name alumni and donor mailing list Close Submit" at bounding box center [584, 363] width 1168 height 727
type input "national deans mailing list"
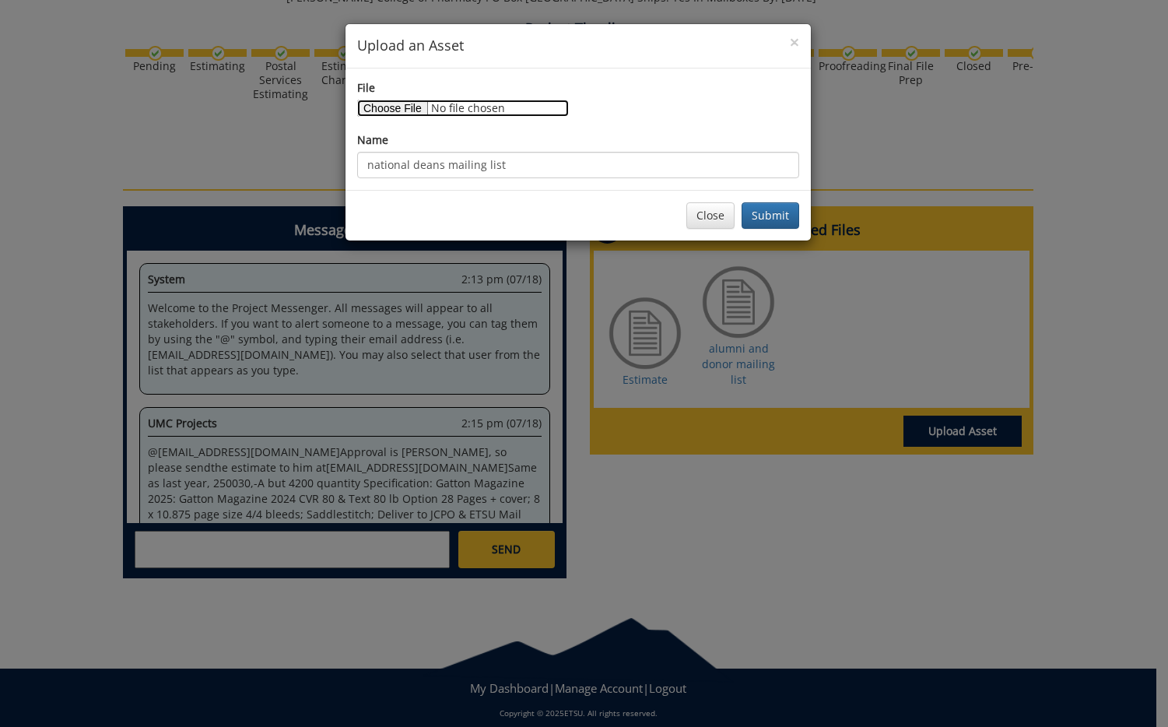
click at [384, 110] on input "File" at bounding box center [463, 108] width 212 height 17
click at [778, 217] on button "Submit" at bounding box center [770, 215] width 58 height 26
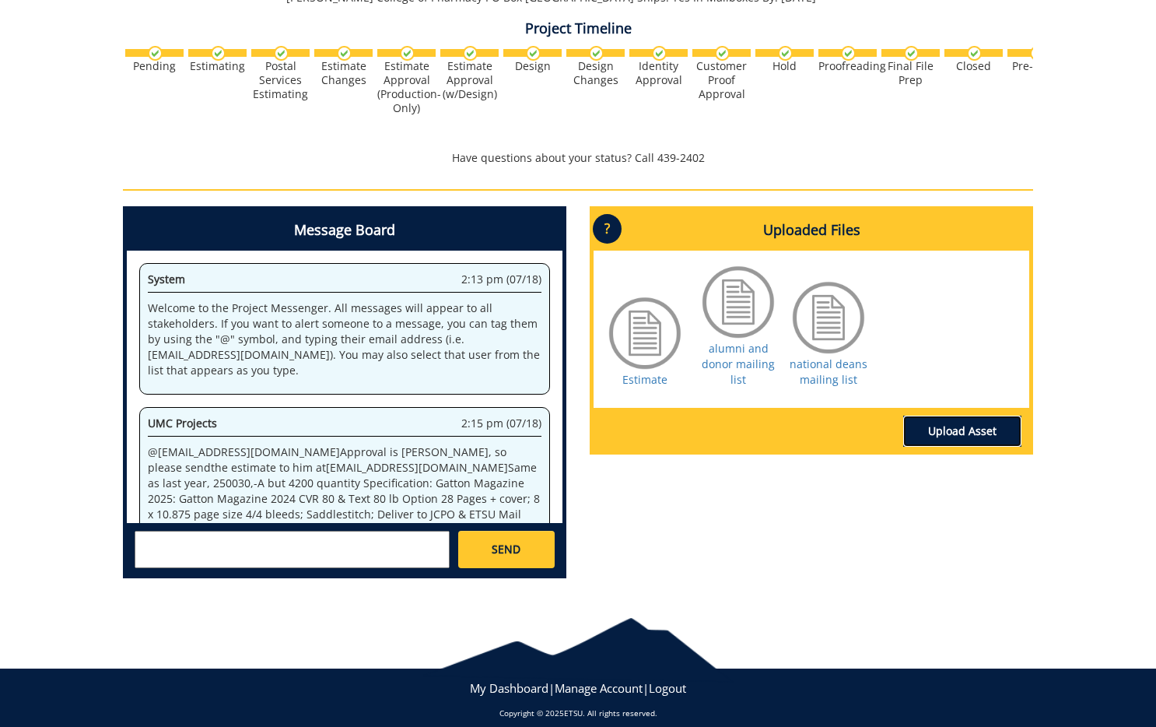
click at [922, 422] on link "Upload Asset" at bounding box center [962, 430] width 118 height 31
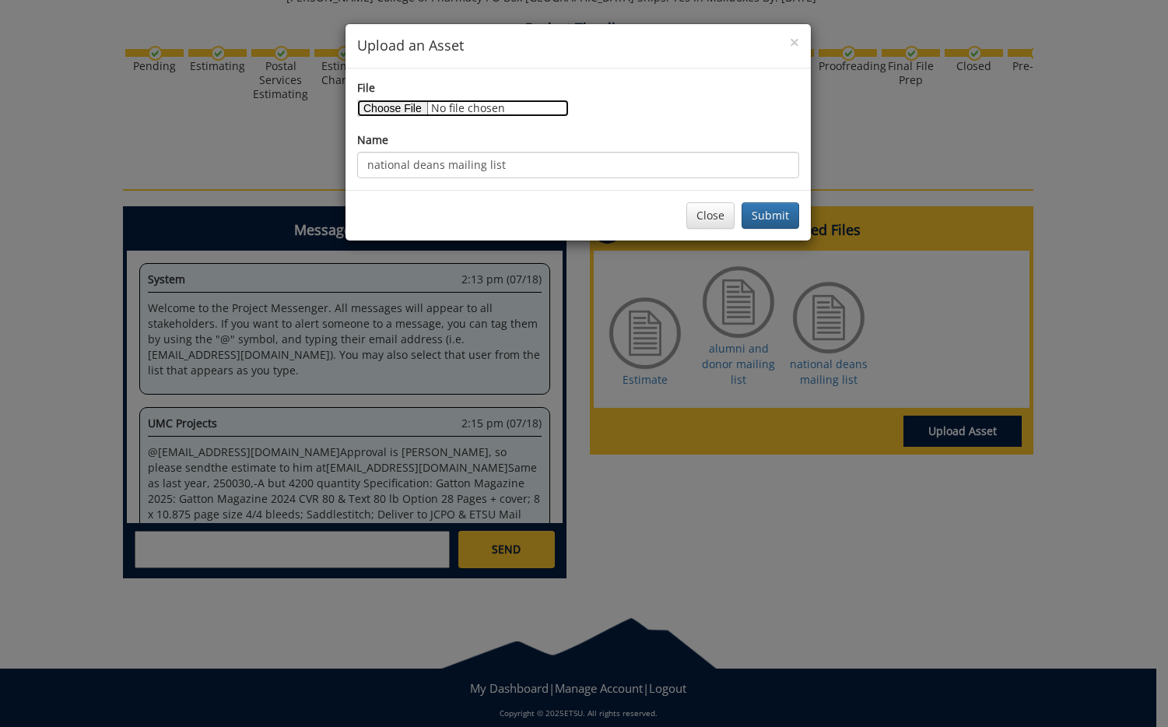
click at [414, 114] on input "File" at bounding box center [463, 108] width 212 height 17
type input "C:\fakepath\Preceptor Mail Merge 2025.xlsx"
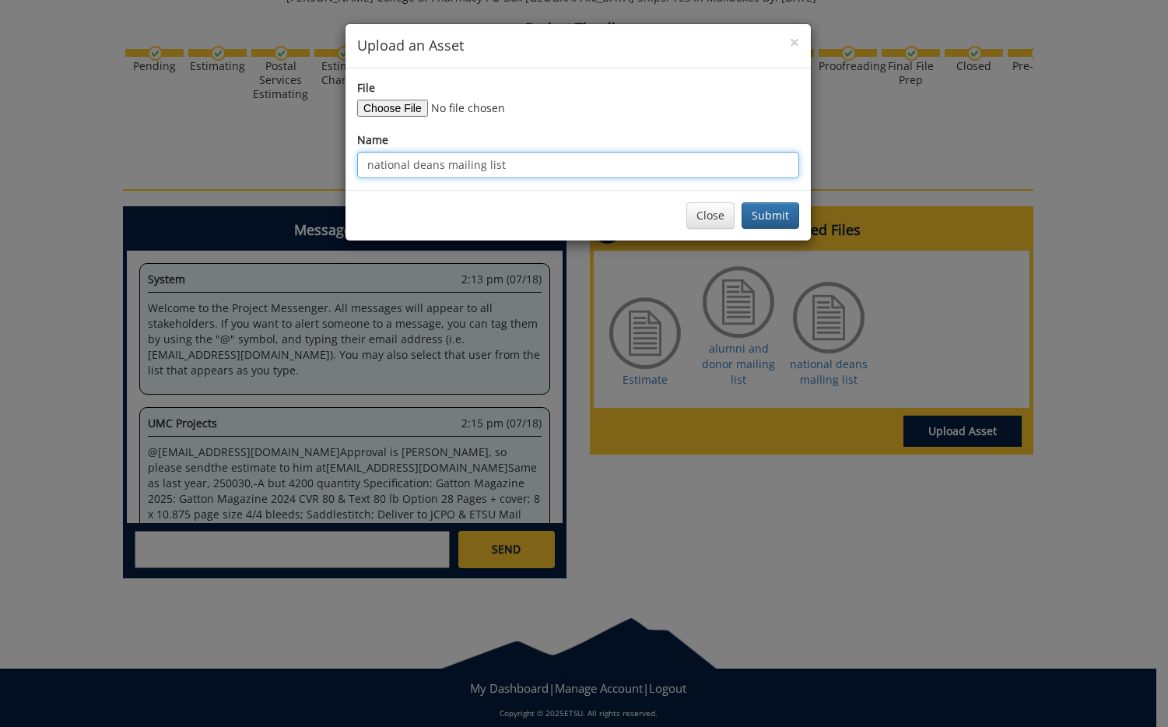
drag, startPoint x: 419, startPoint y: 163, endPoint x: 325, endPoint y: 163, distance: 93.4
click at [326, 163] on div "× Upload an Asset File Name national deans mailing list Close Submit" at bounding box center [584, 363] width 1168 height 727
type input "preceptor mailing list"
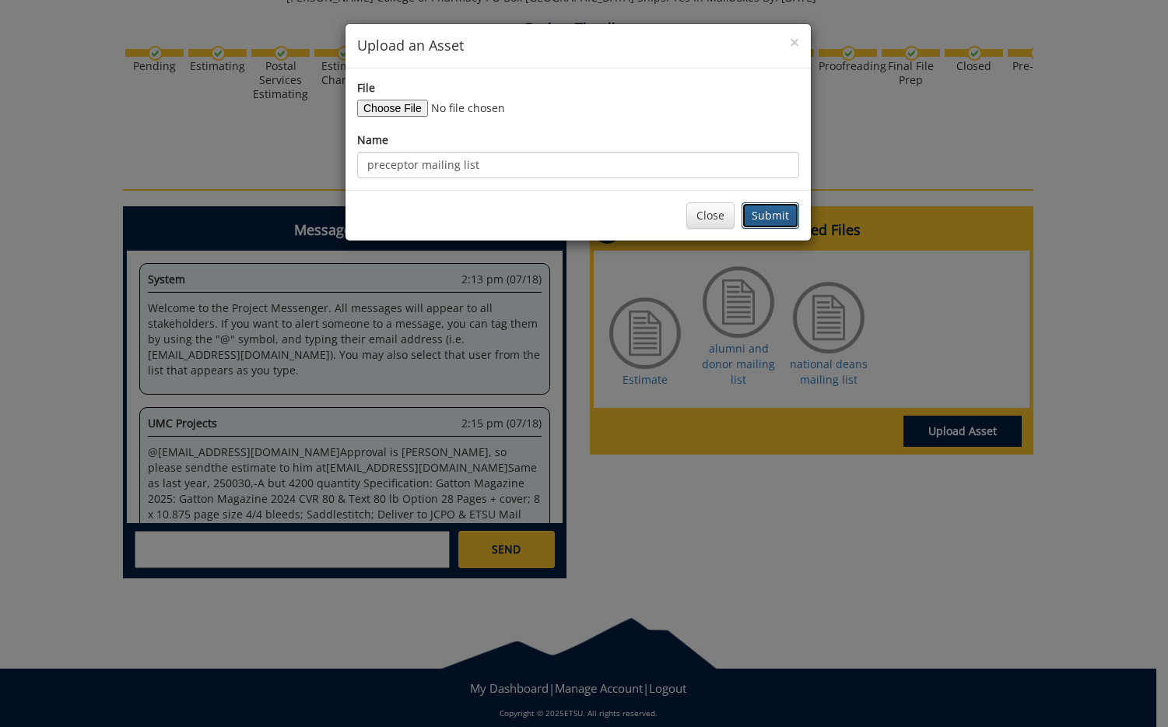
click at [763, 212] on button "Submit" at bounding box center [770, 215] width 58 height 26
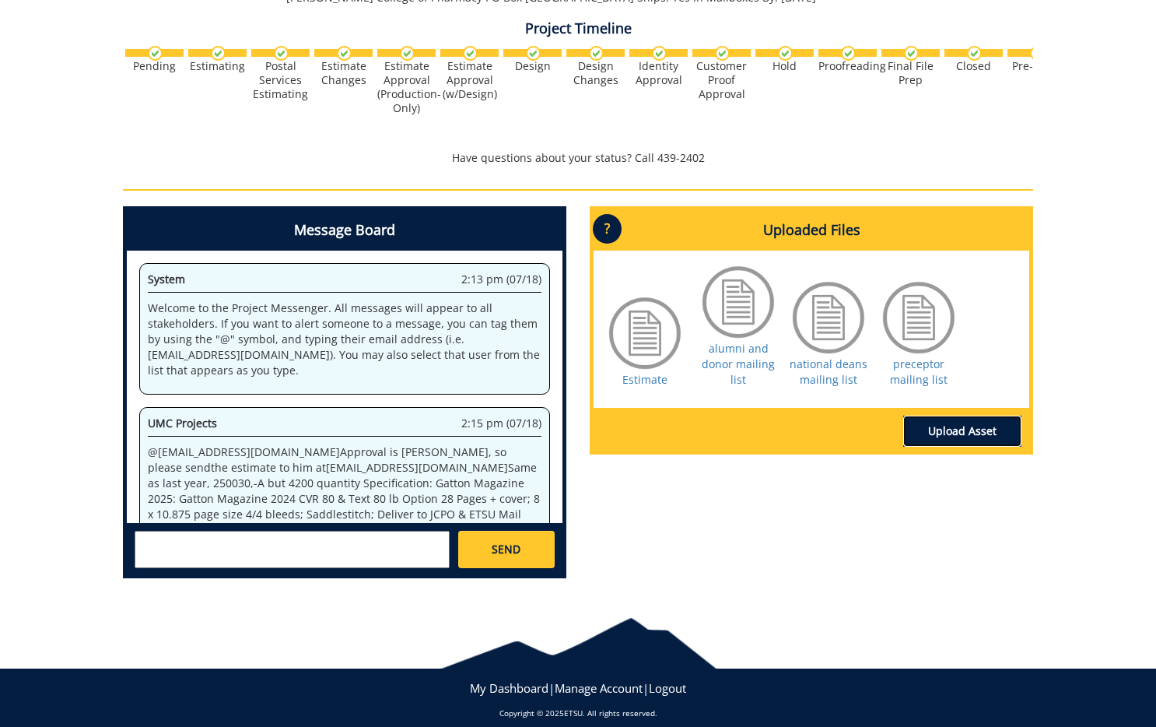
click at [950, 430] on link "Upload Asset" at bounding box center [962, 430] width 118 height 31
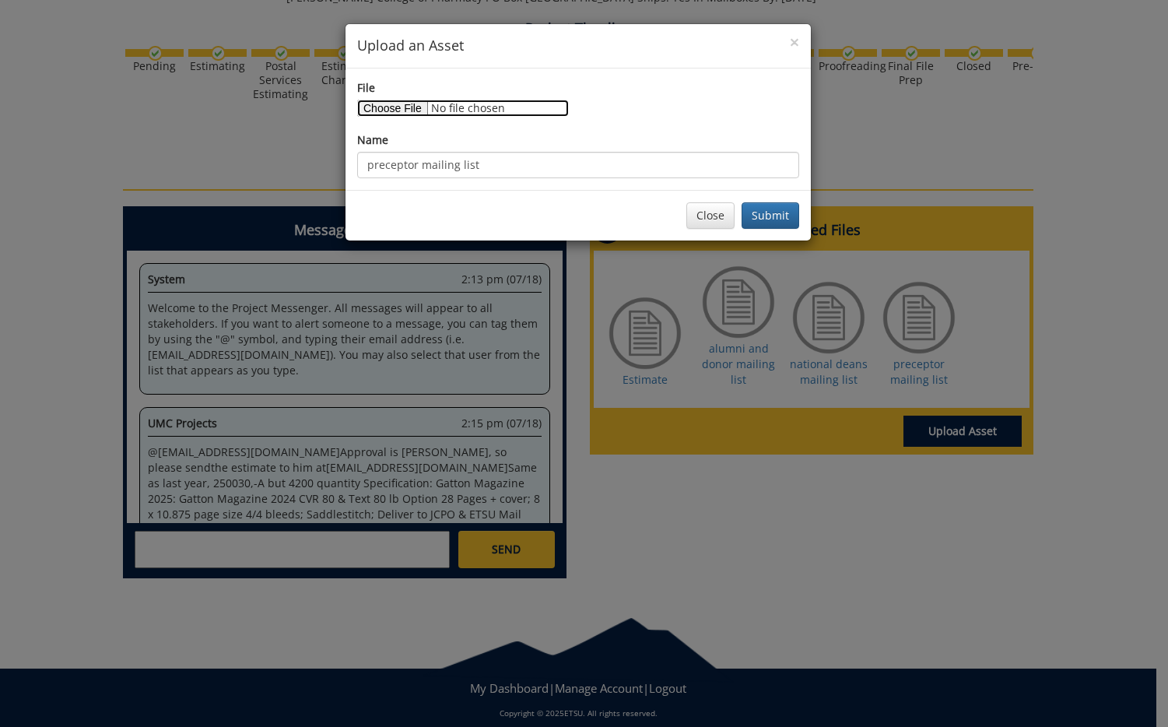
click at [394, 109] on input "File" at bounding box center [463, 108] width 212 height 17
type input "C:\fakepath\prospective student Address List-2025.numbers"
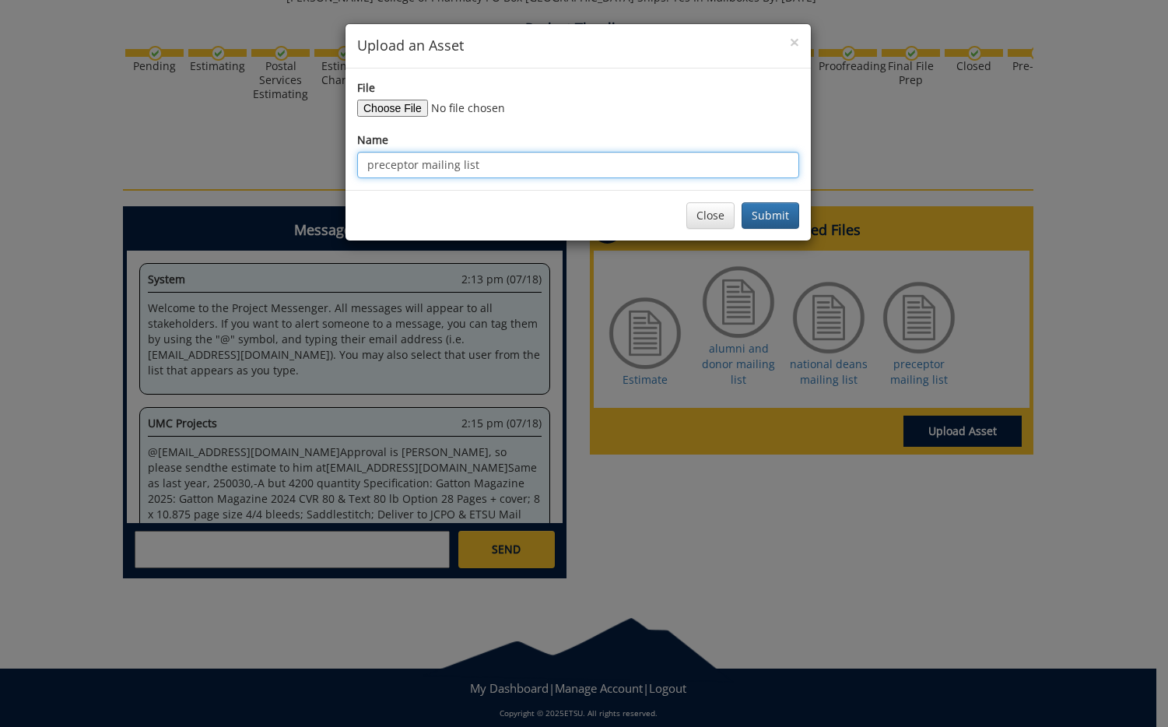
drag, startPoint x: 429, startPoint y: 164, endPoint x: 420, endPoint y: 164, distance: 9.3
click at [421, 164] on input "preceptor mailing list" at bounding box center [578, 165] width 442 height 26
click at [417, 163] on input "preceptor mailing list" at bounding box center [578, 165] width 442 height 26
drag, startPoint x: 419, startPoint y: 163, endPoint x: 352, endPoint y: 160, distance: 67.0
click at [352, 160] on div "File Name preceptor mailing list" at bounding box center [577, 128] width 465 height 121
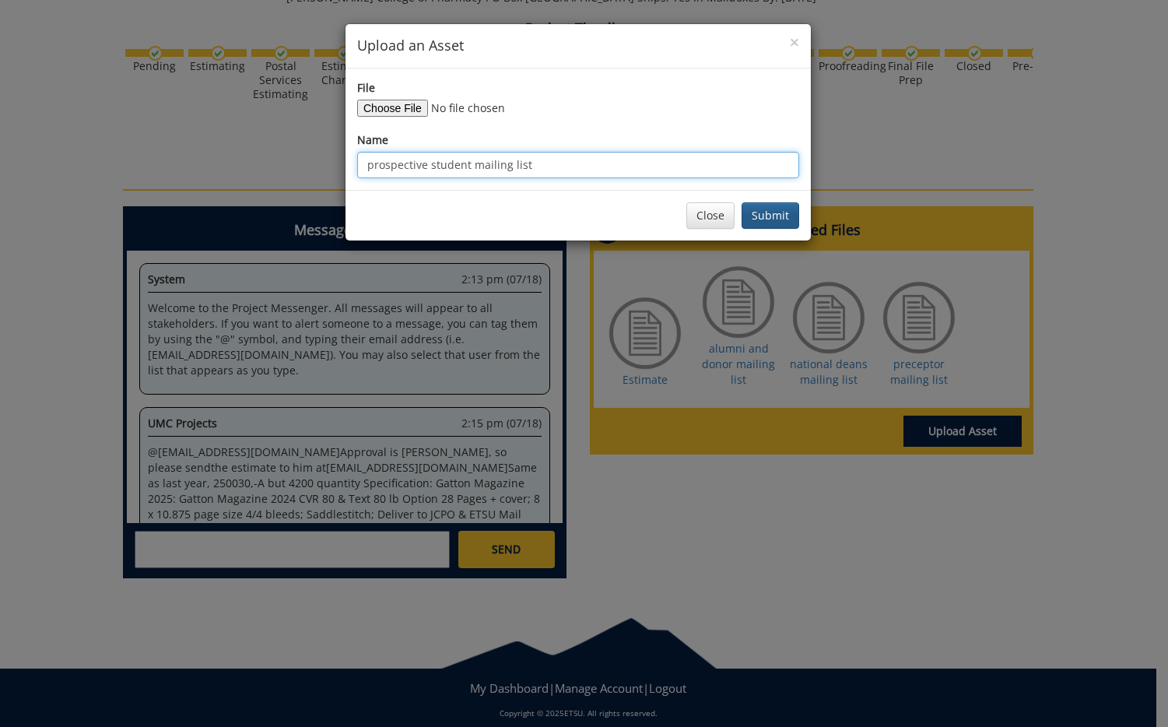
type input "prospective student mailing list"
click at [770, 219] on button "Submit" at bounding box center [770, 215] width 58 height 26
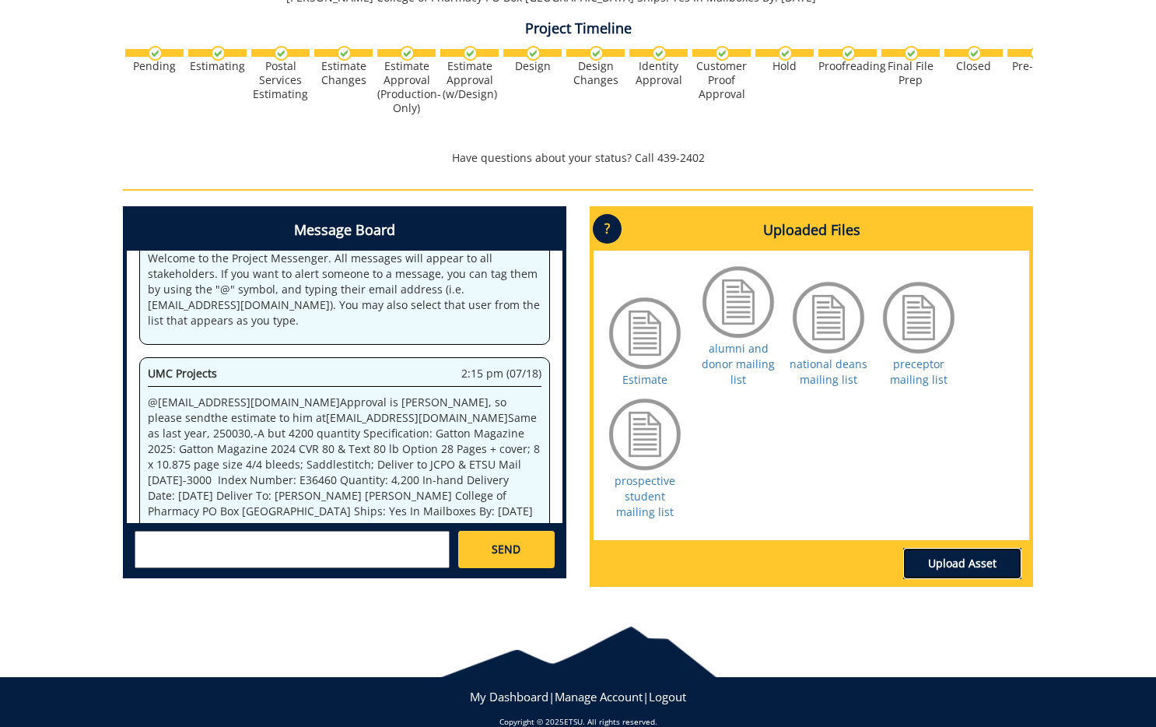
scroll to position [51, 0]
click at [621, 373] on div "Estimate" at bounding box center [645, 340] width 78 height 93
click at [630, 379] on link "Estimate" at bounding box center [644, 379] width 45 height 15
click at [434, 556] on textarea at bounding box center [292, 549] width 315 height 37
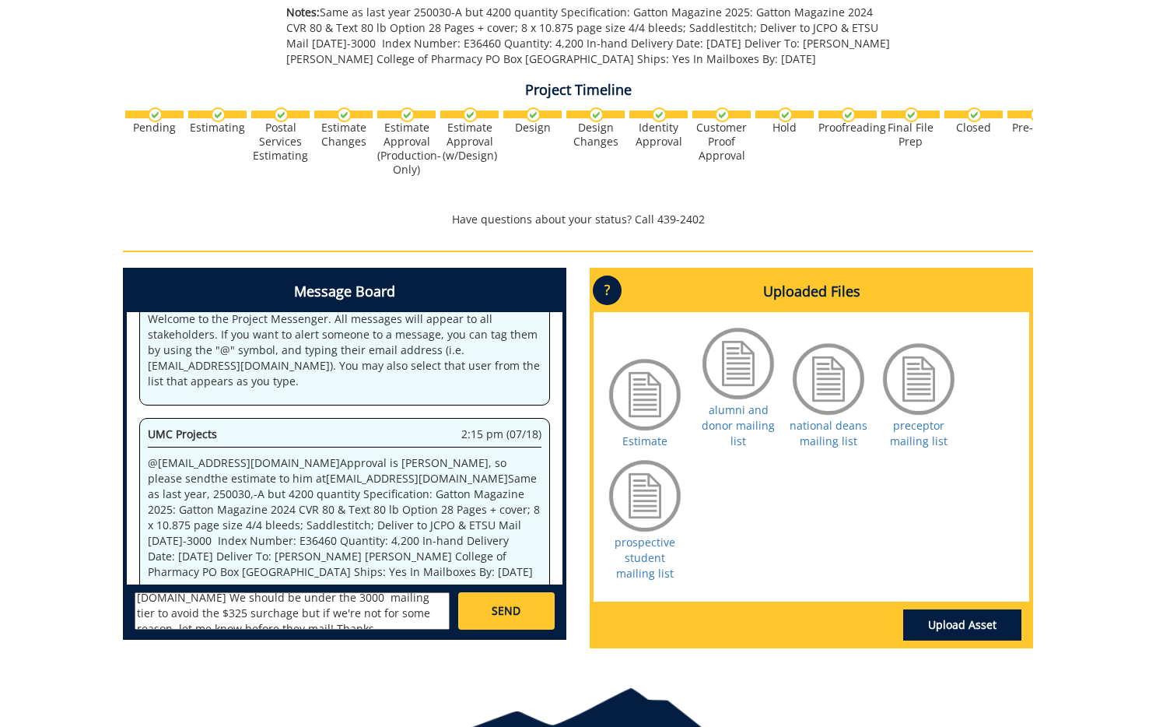
scroll to position [4, 0]
type textarea "@conleyga@etsu.edu @postal@etsu.edu We should be under the 3000 mailing tier to…"
click at [486, 606] on link "SEND" at bounding box center [506, 610] width 96 height 37
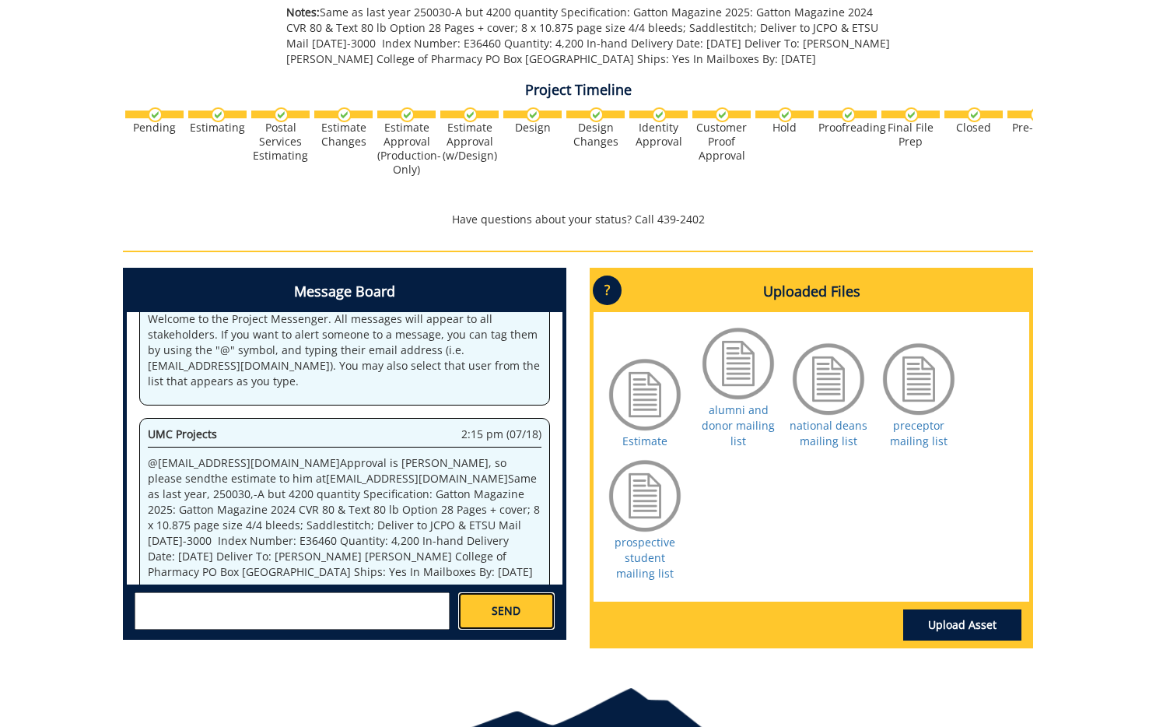
scroll to position [0, 0]
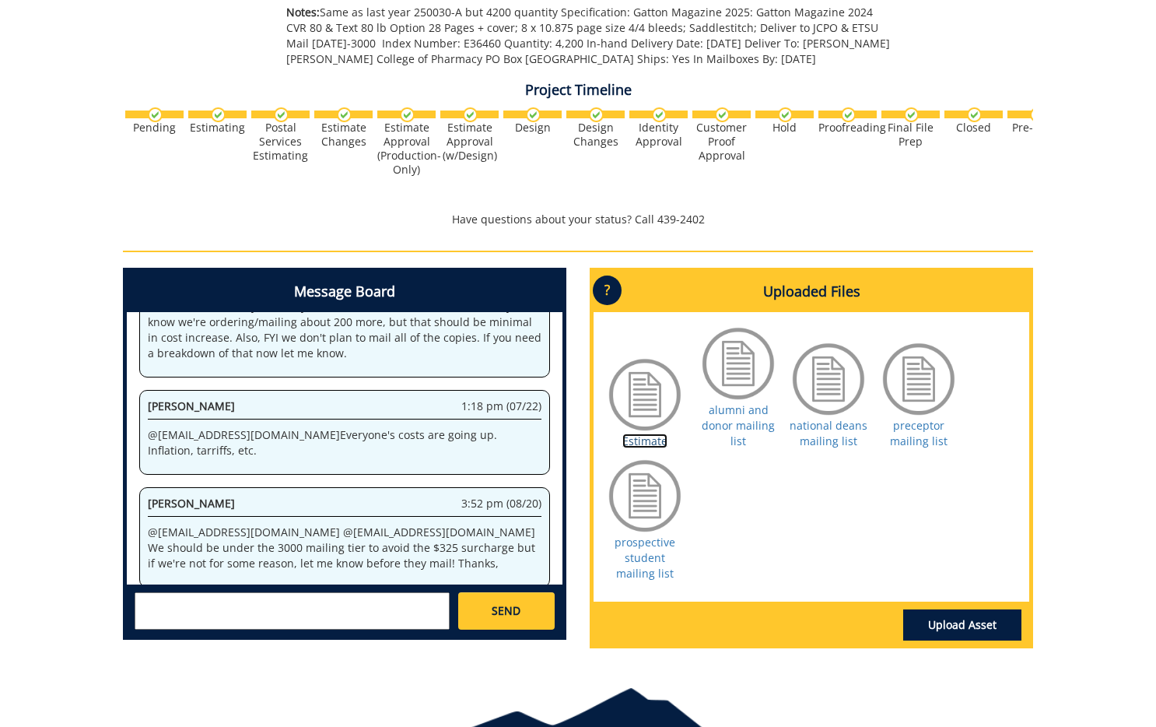
click at [636, 443] on link "Estimate" at bounding box center [644, 440] width 45 height 15
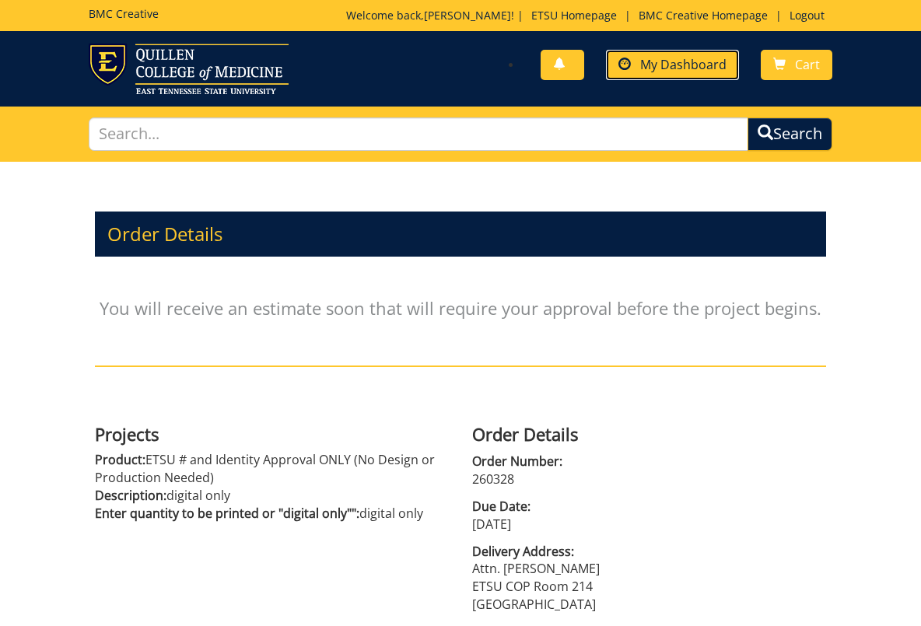
click at [655, 69] on span "My Dashboard" at bounding box center [683, 64] width 86 height 17
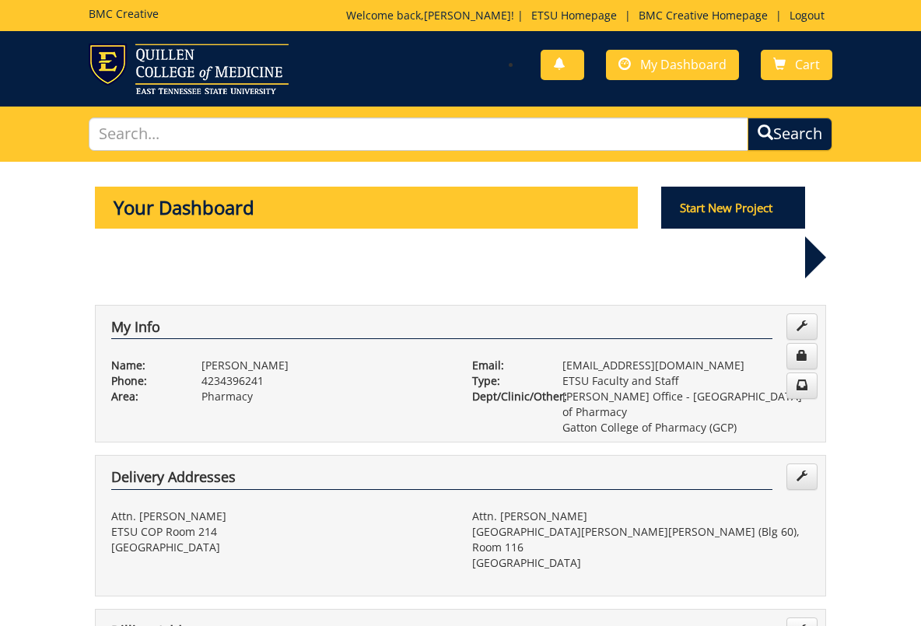
click at [716, 236] on div "Start New Project" at bounding box center [744, 237] width 189 height 100
click at [722, 223] on p "Start New Project" at bounding box center [733, 208] width 145 height 42
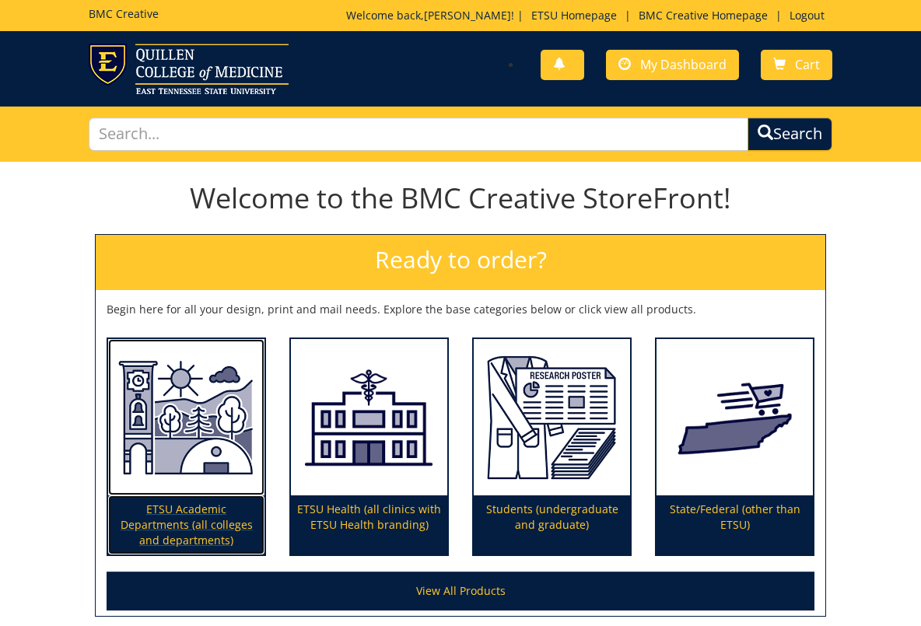
click at [188, 426] on img at bounding box center [186, 417] width 156 height 157
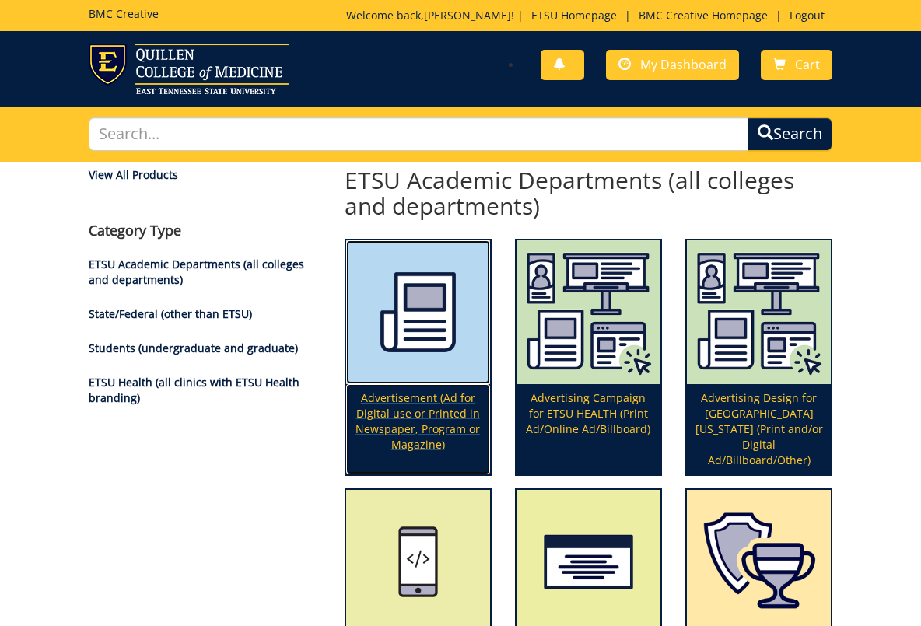
click at [381, 373] on img at bounding box center [418, 312] width 144 height 144
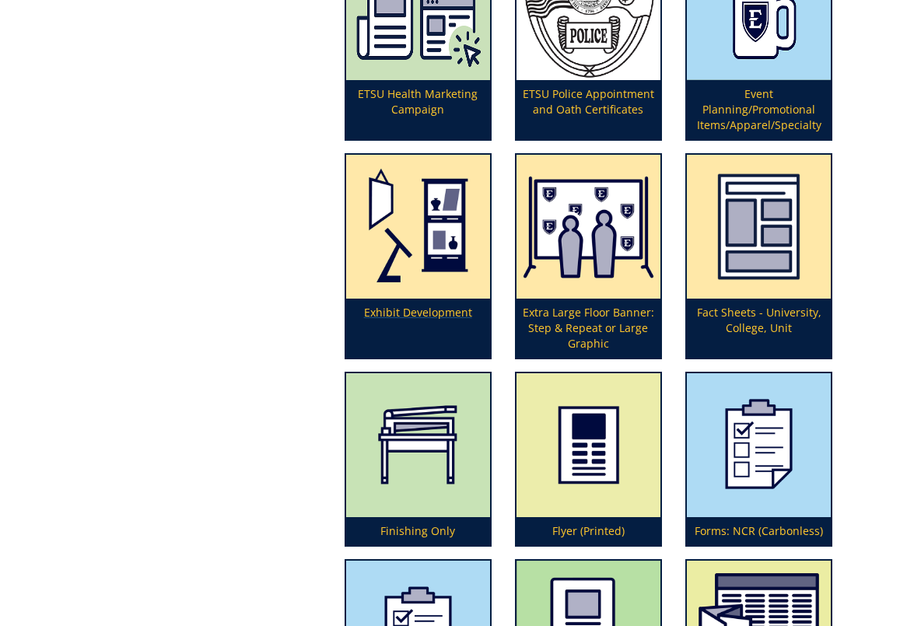
scroll to position [2501, 0]
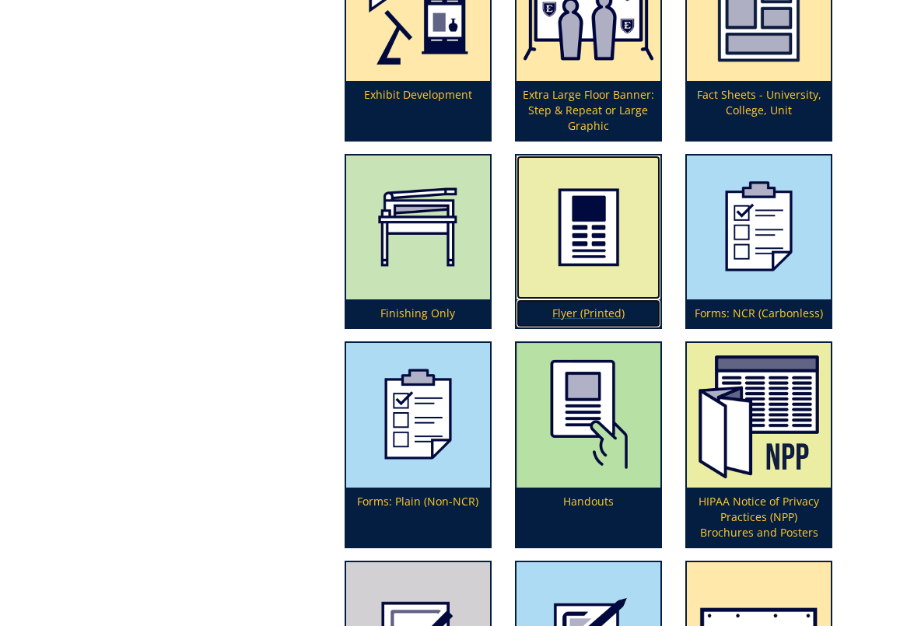
click at [561, 303] on p "Flyer (Printed)" at bounding box center [589, 314] width 144 height 28
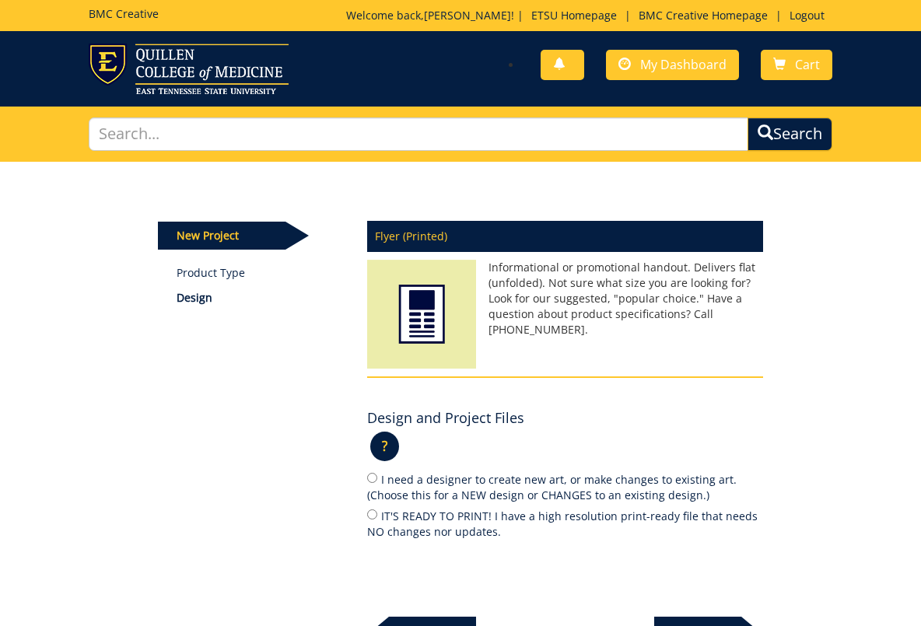
click at [403, 520] on label "IT'S READY TO PRINT! I have a high resolution print-ready file that needs NO ch…" at bounding box center [565, 523] width 396 height 33
click at [377, 520] on input "IT'S READY TO PRINT! I have a high resolution print-ready file that needs NO ch…" at bounding box center [372, 515] width 10 height 10
radio input "true"
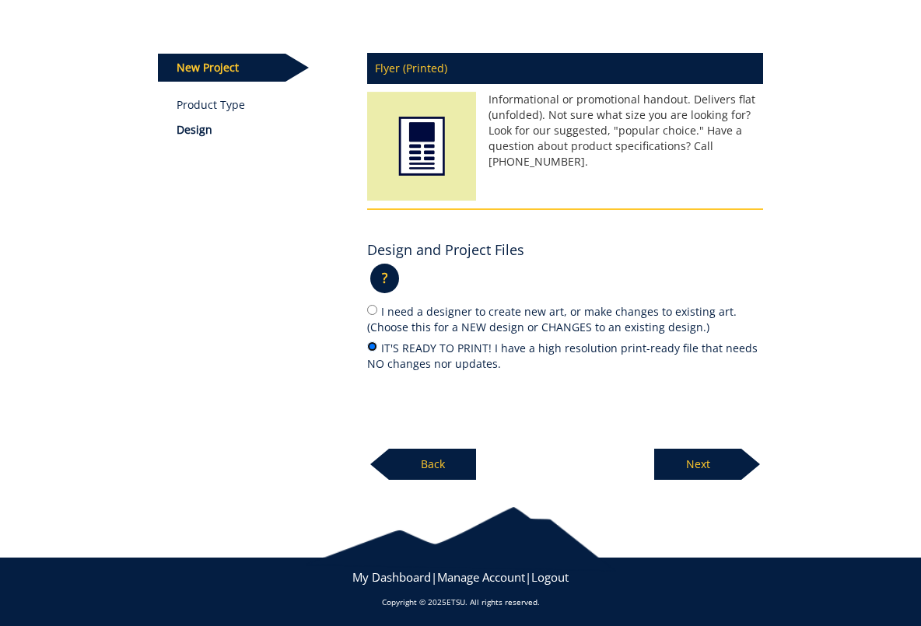
scroll to position [171, 0]
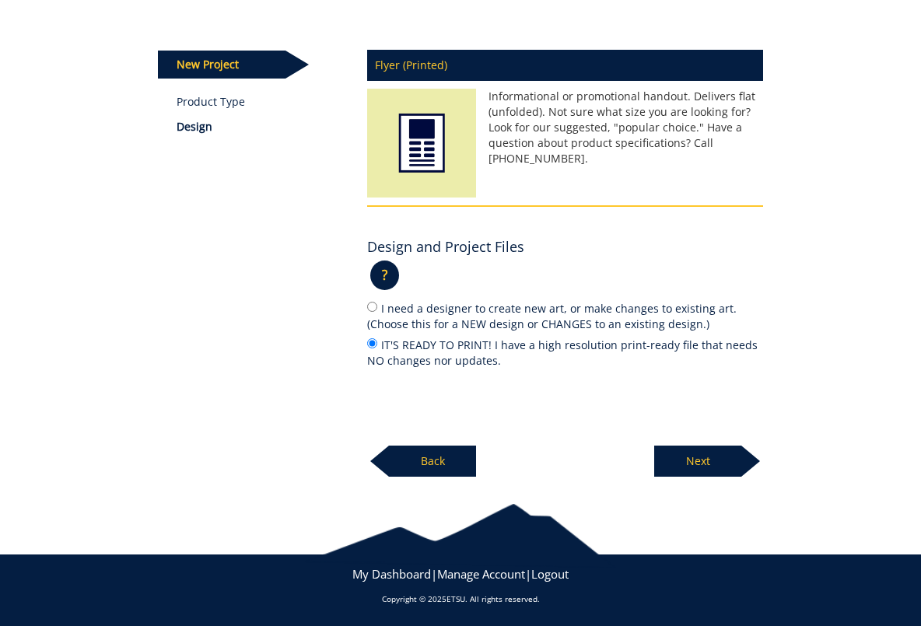
click at [696, 456] on p "Next" at bounding box center [697, 461] width 87 height 31
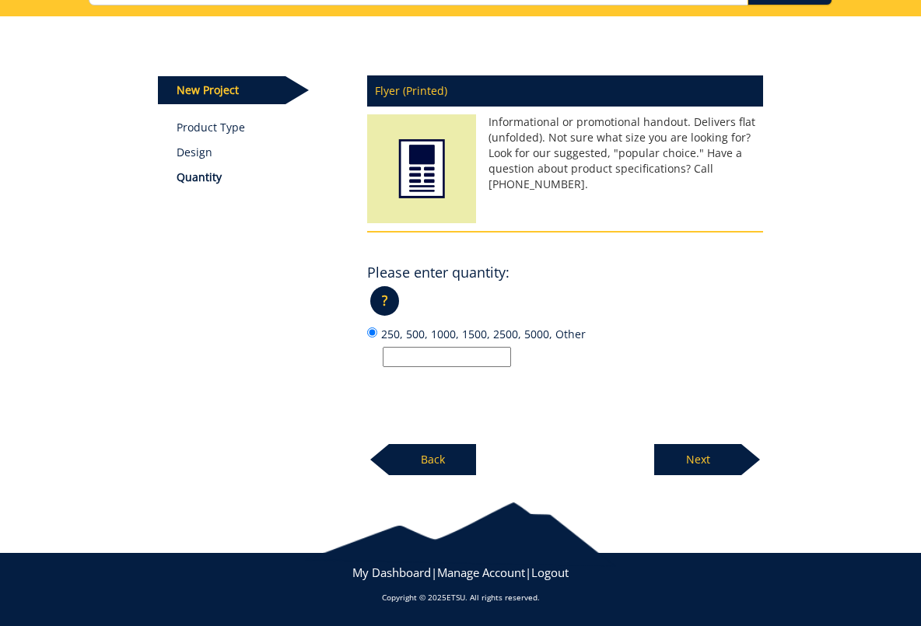
scroll to position [145, 0]
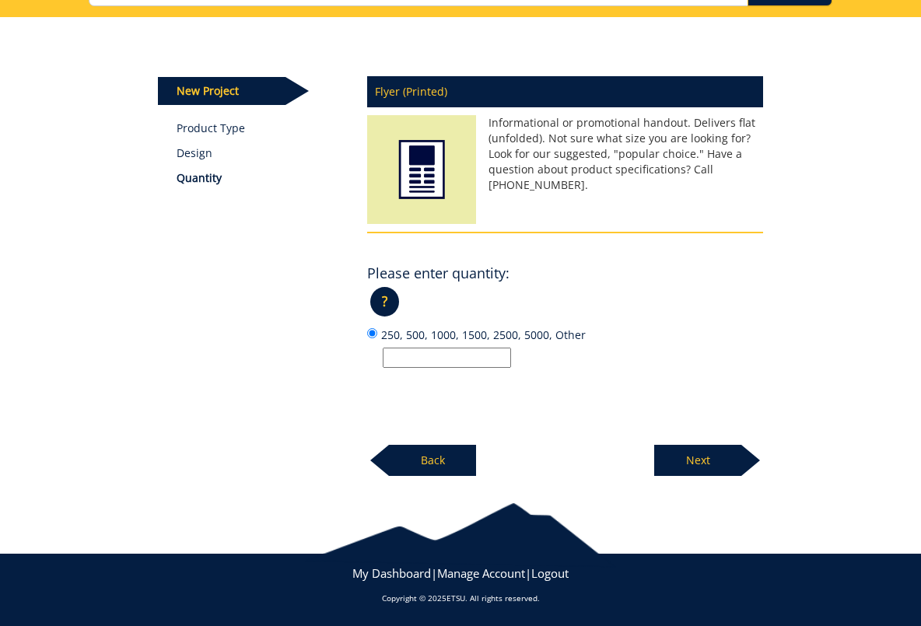
click at [473, 359] on input "250, 500, 1000, 1500, 2500, 5000, Other" at bounding box center [447, 358] width 128 height 20
type input "500"
click at [720, 469] on p "Next" at bounding box center [697, 460] width 87 height 31
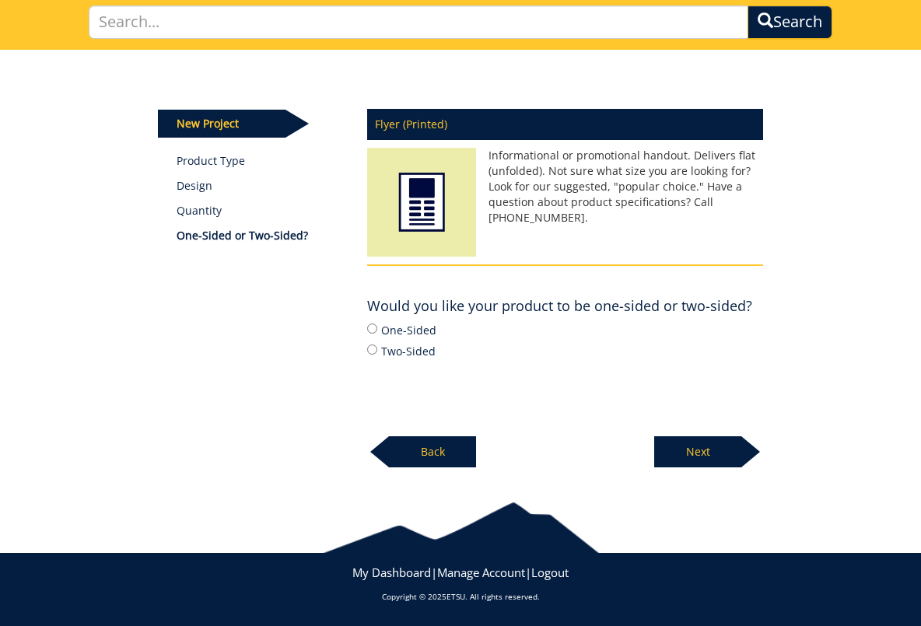
scroll to position [111, 0]
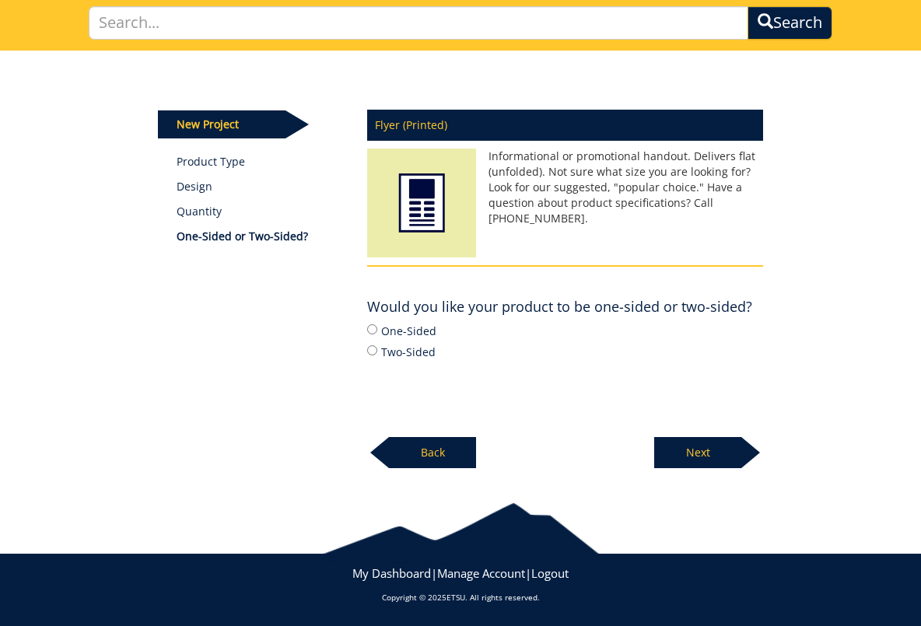
click at [419, 353] on label "Two-Sided" at bounding box center [565, 351] width 396 height 17
click at [377, 353] on input "Two-Sided" at bounding box center [372, 350] width 10 height 10
radio input "true"
click at [703, 469] on div "New Project Product Type Design Quantity One-Sided or Two-Sided? Flyer (Printed…" at bounding box center [460, 264] width 921 height 426
click at [701, 461] on p "Next" at bounding box center [697, 452] width 87 height 31
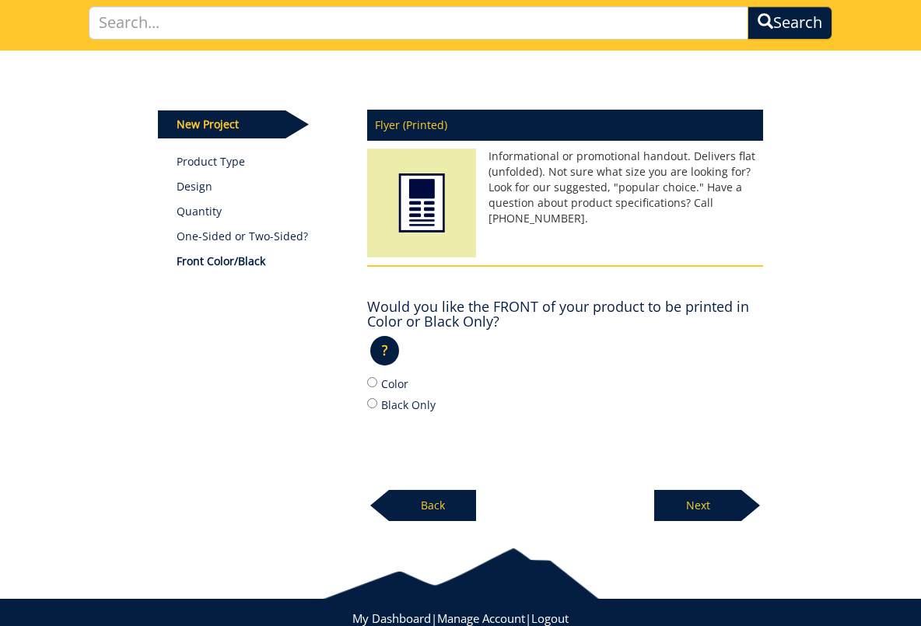
click at [391, 380] on label "Color" at bounding box center [565, 383] width 396 height 17
click at [377, 380] on input "Color" at bounding box center [372, 382] width 10 height 10
radio input "true"
click at [681, 510] on p "Next" at bounding box center [697, 505] width 87 height 31
click at [388, 384] on label "Color" at bounding box center [565, 383] width 396 height 17
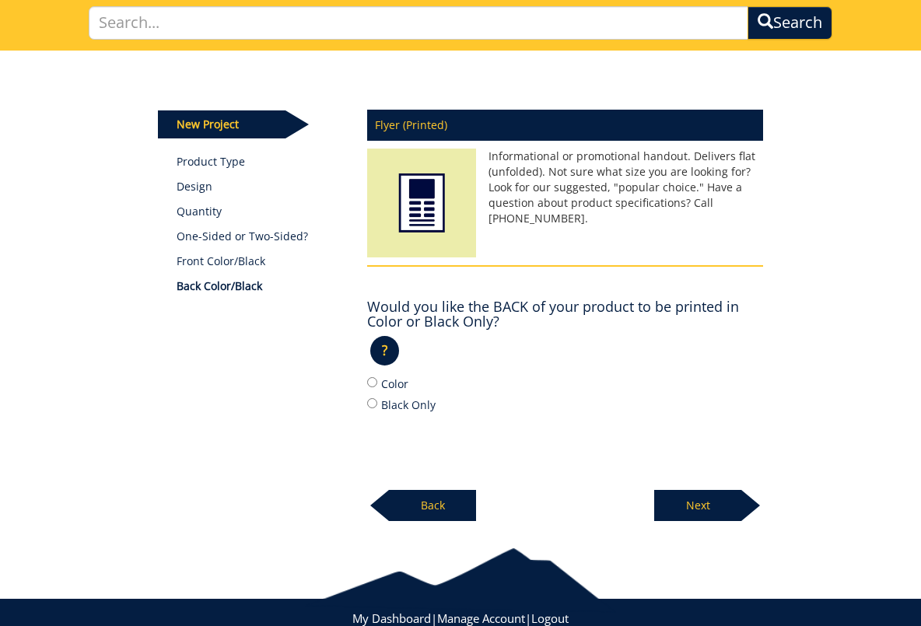
click at [377, 384] on input "Color" at bounding box center [372, 382] width 10 height 10
radio input "true"
click at [714, 500] on p "Next" at bounding box center [697, 505] width 87 height 31
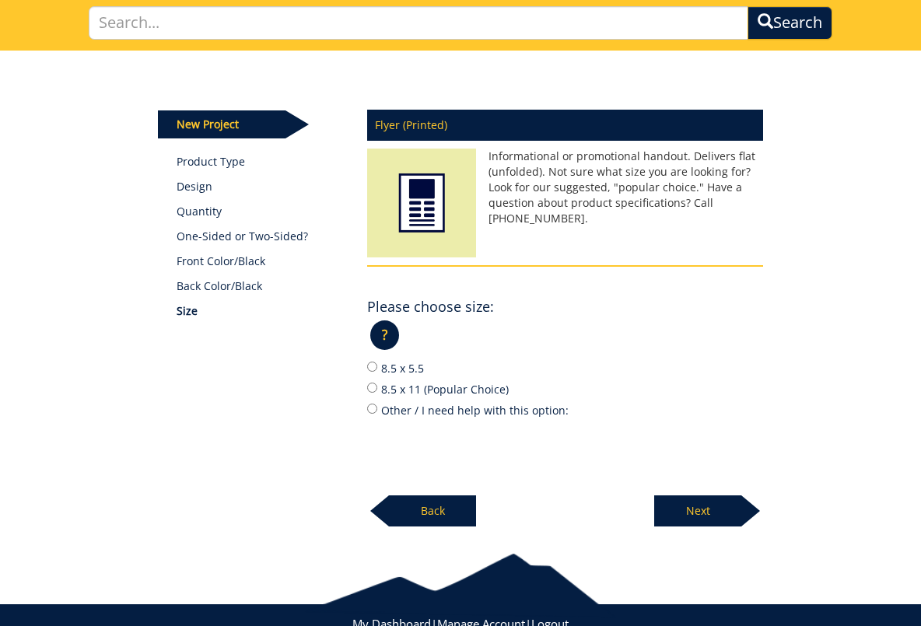
click at [408, 385] on label "8.5 x 11 (Popular Choice)" at bounding box center [565, 388] width 396 height 17
click at [377, 385] on input "8.5 x 11 (Popular Choice)" at bounding box center [372, 388] width 10 height 10
radio input "true"
click at [691, 516] on p "Next" at bounding box center [697, 511] width 87 height 31
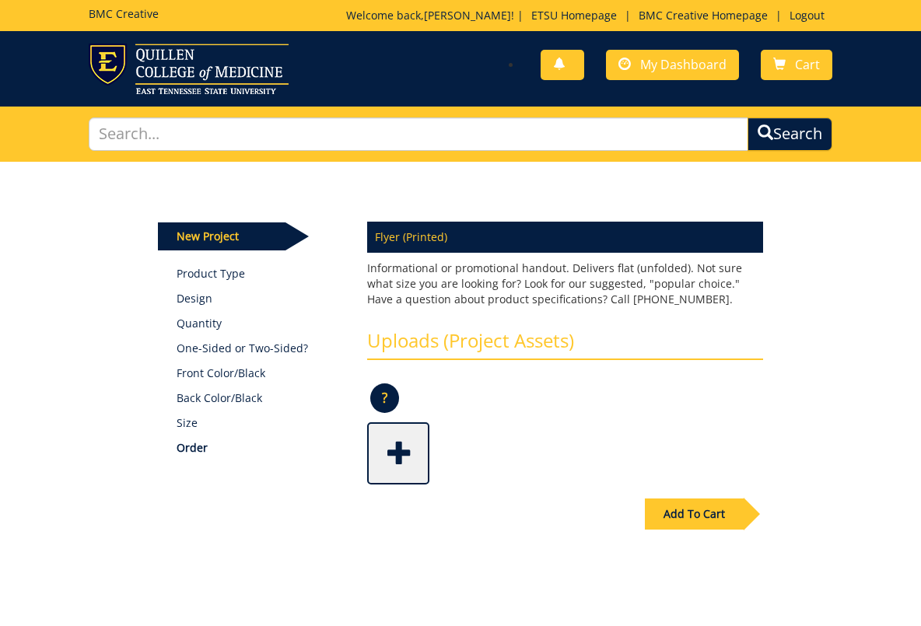
click at [405, 447] on span at bounding box center [400, 452] width 62 height 54
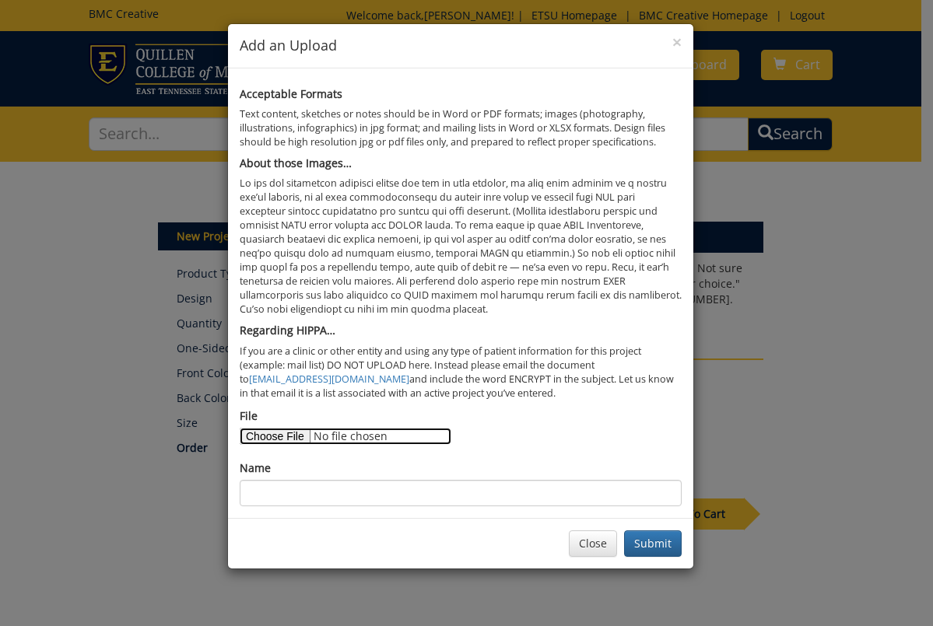
click at [295, 432] on input "File" at bounding box center [346, 436] width 212 height 17
type input "C:\fakepath\recruitment flyer front side 8.8.25.pdf"
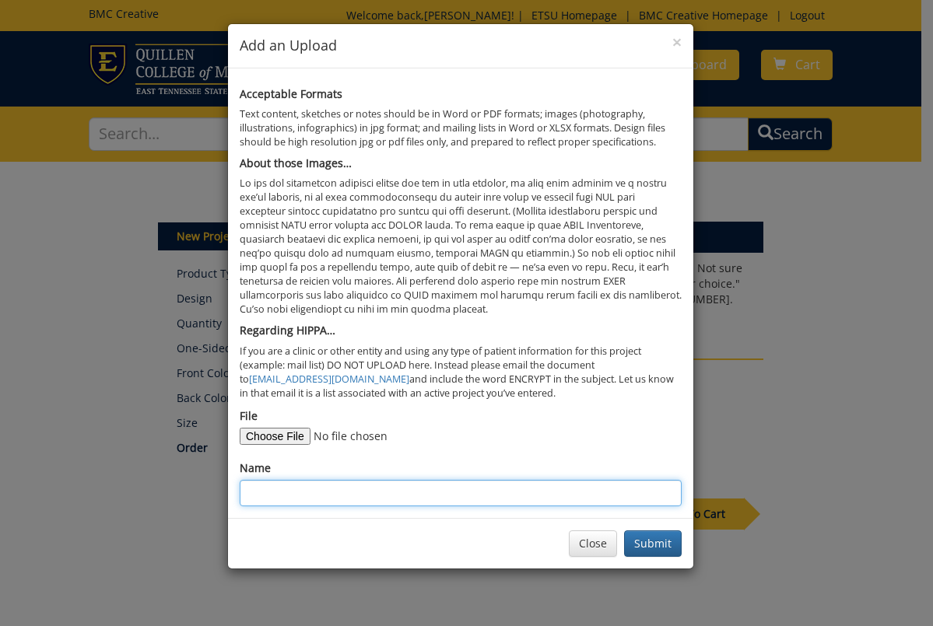
click at [553, 494] on input "Name" at bounding box center [461, 493] width 442 height 26
type input "front page of flyer"
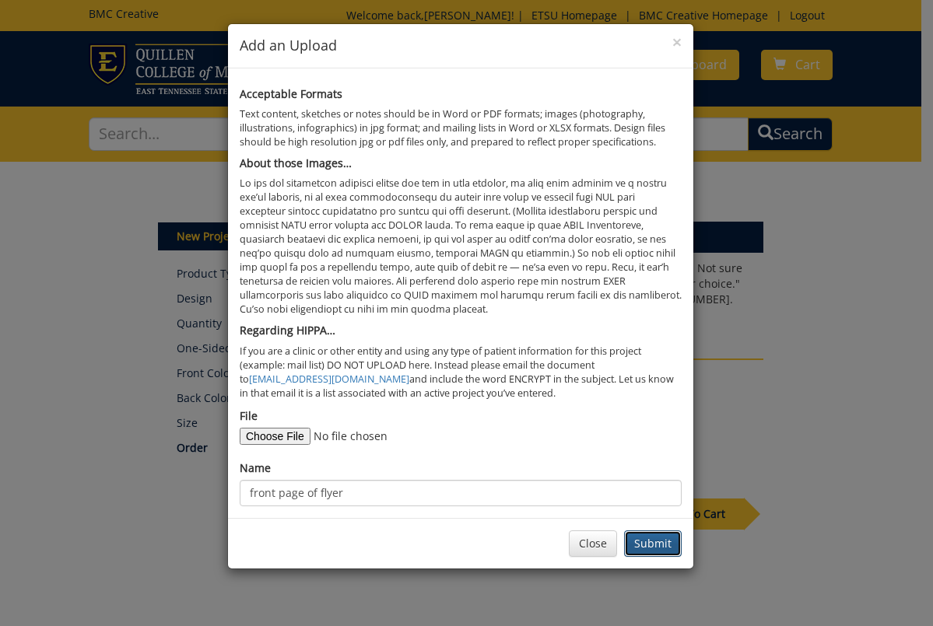
click at [654, 546] on button "Submit" at bounding box center [653, 544] width 58 height 26
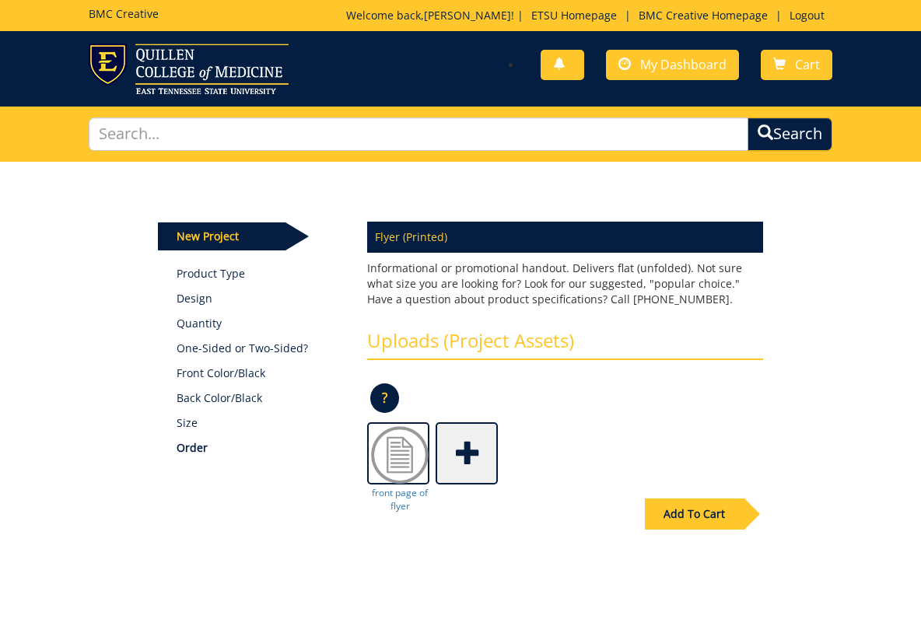
click at [471, 462] on span at bounding box center [468, 452] width 62 height 54
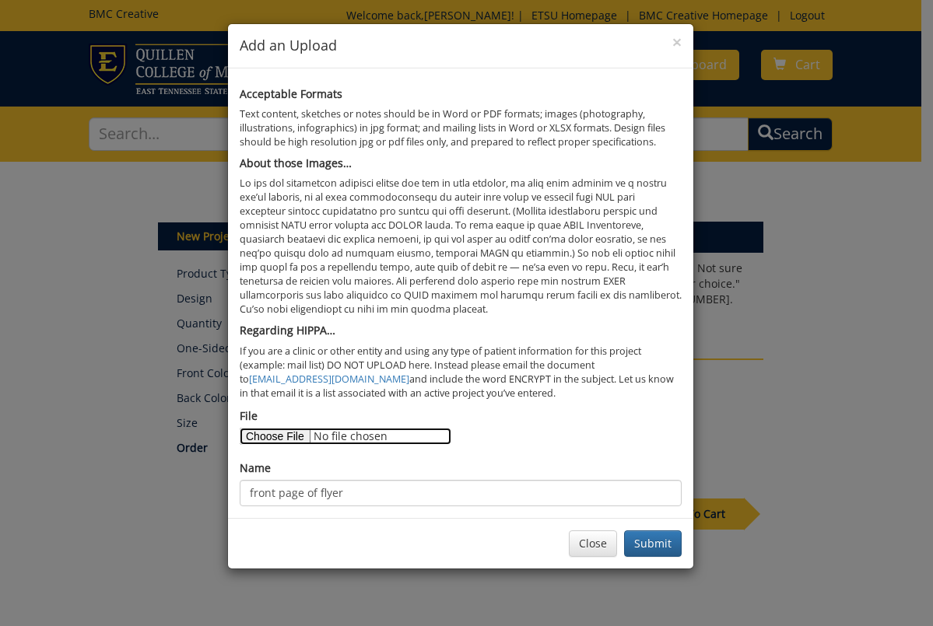
click at [290, 435] on input "File" at bounding box center [346, 436] width 212 height 17
type input "C:\fakepath\general recruitment flyer backside with events 8.8.25.pdf"
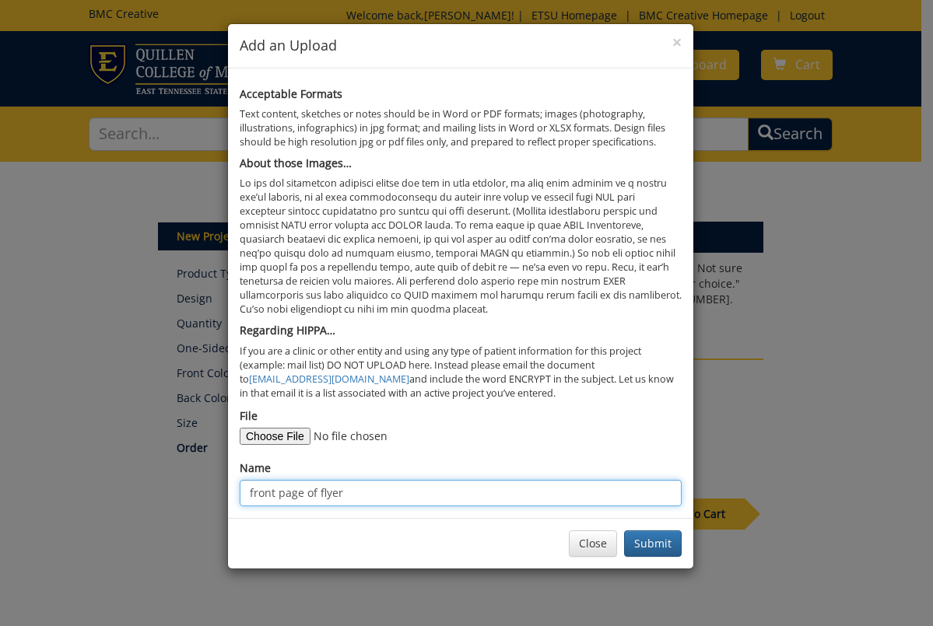
click at [531, 488] on input "front page of flyer" at bounding box center [461, 493] width 442 height 26
click at [269, 492] on input "front page of flyer" at bounding box center [461, 493] width 442 height 26
click at [268, 492] on input "front page of flyer" at bounding box center [461, 493] width 442 height 26
type input "back page of flyer"
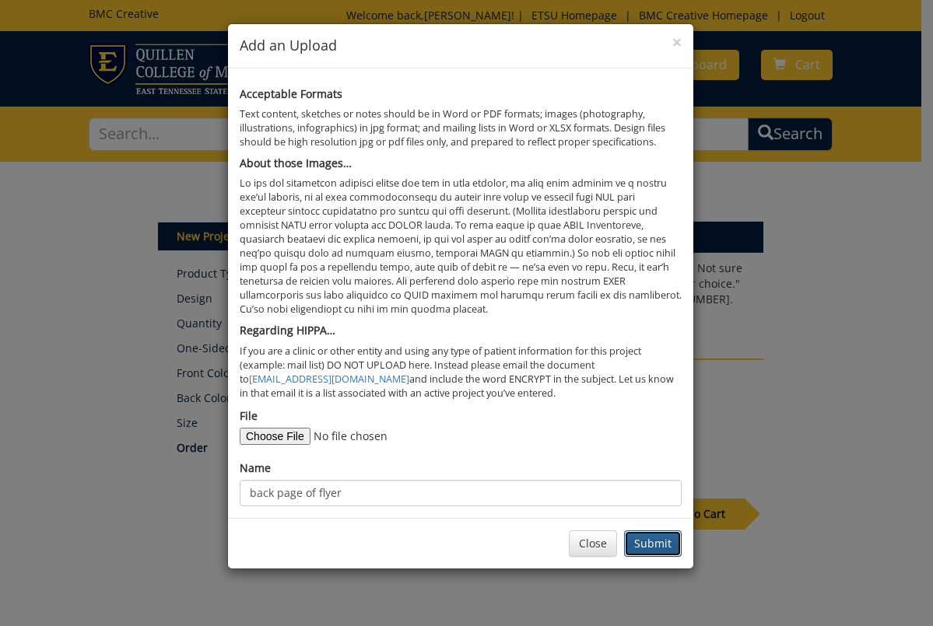
click at [644, 545] on button "Submit" at bounding box center [653, 544] width 58 height 26
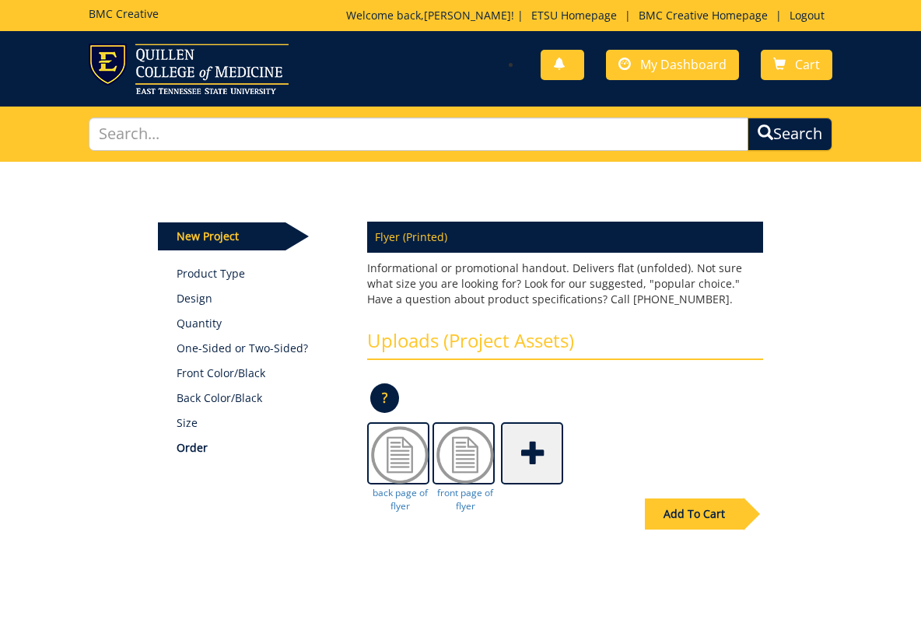
click at [667, 511] on div "Add To Cart" at bounding box center [694, 514] width 99 height 31
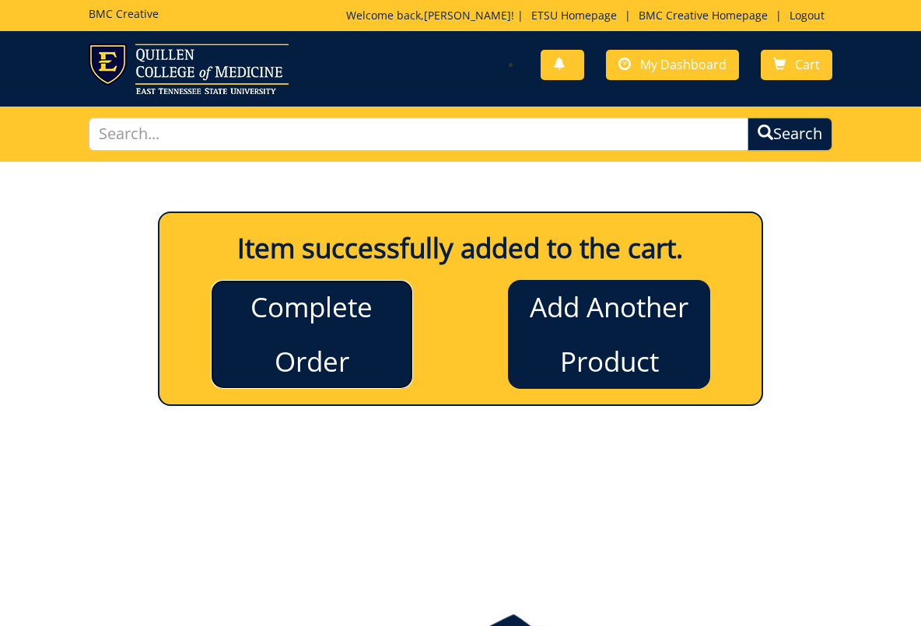
click at [320, 363] on link "Complete Order" at bounding box center [312, 334] width 202 height 109
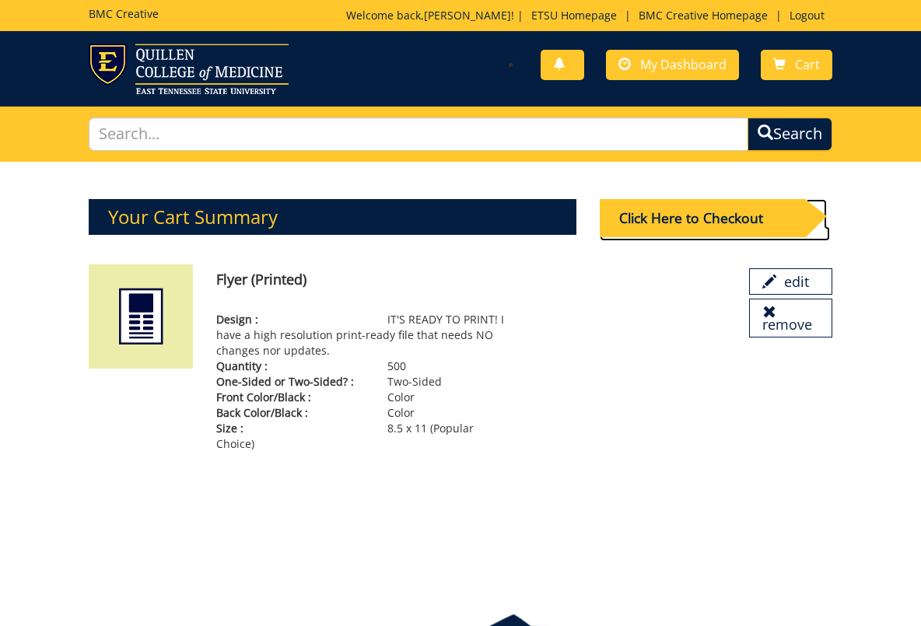
click at [630, 210] on div "Click Here to Checkout" at bounding box center [702, 218] width 205 height 38
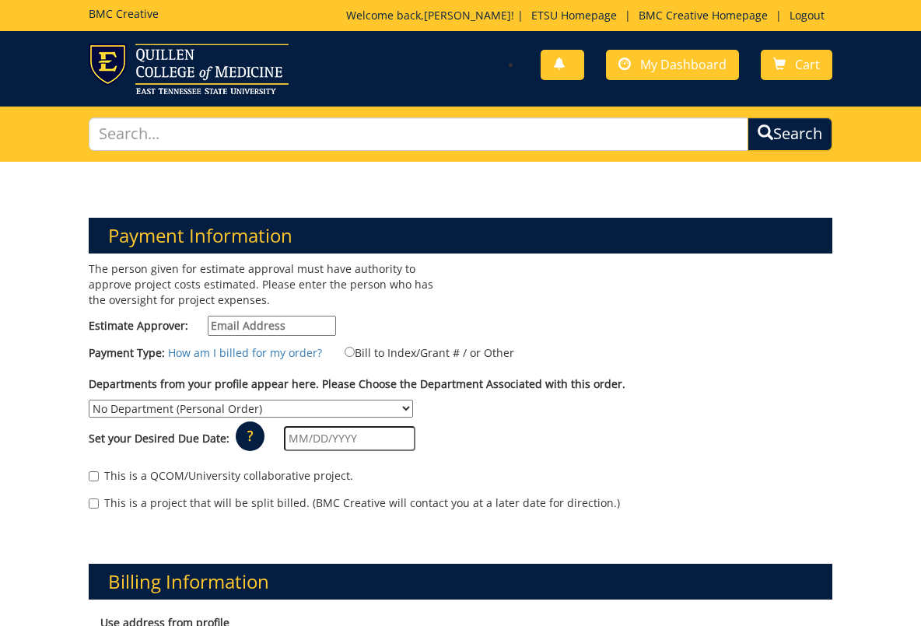
click at [238, 321] on input "Estimate Approver:" at bounding box center [272, 326] width 128 height 20
type input "[EMAIL_ADDRESS][DOMAIN_NAME]"
type input "[STREET_ADDRESS]"
type input "Elizabethton"
type input "37643"
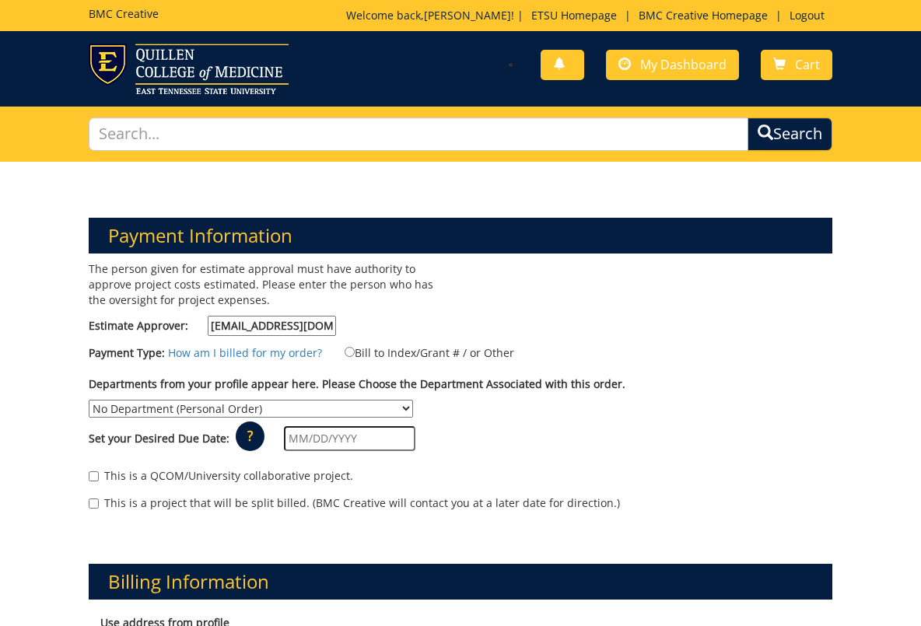
click at [379, 350] on label "Bill to Index/Grant # / or Other" at bounding box center [419, 352] width 189 height 17
click at [355, 350] on input "Bill to Index/Grant # / or Other" at bounding box center [350, 352] width 10 height 10
radio input "true"
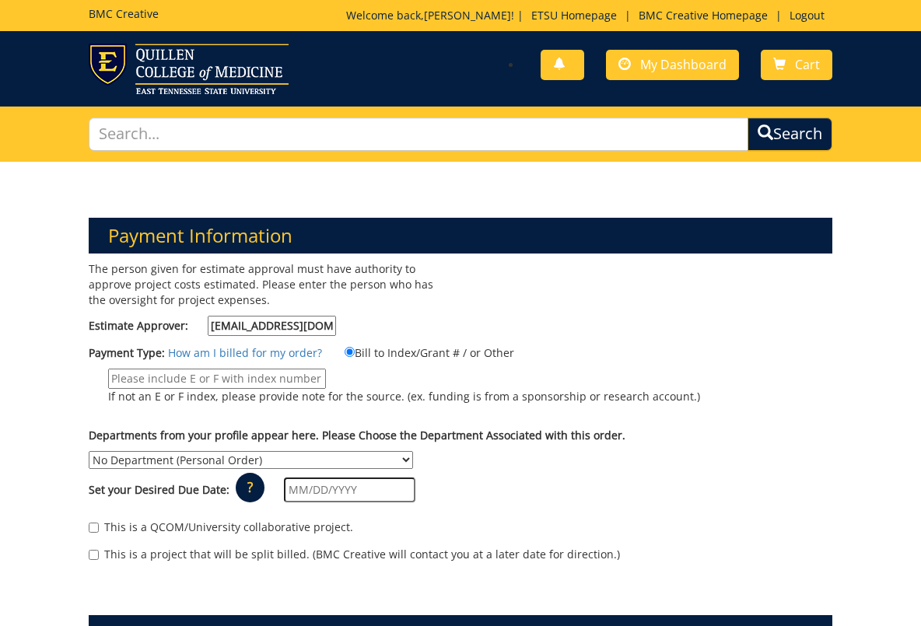
click at [234, 386] on input "If not an E or F index, please provide note for the source. (ex. funding is fro…" at bounding box center [217, 379] width 218 height 20
type input "E36375"
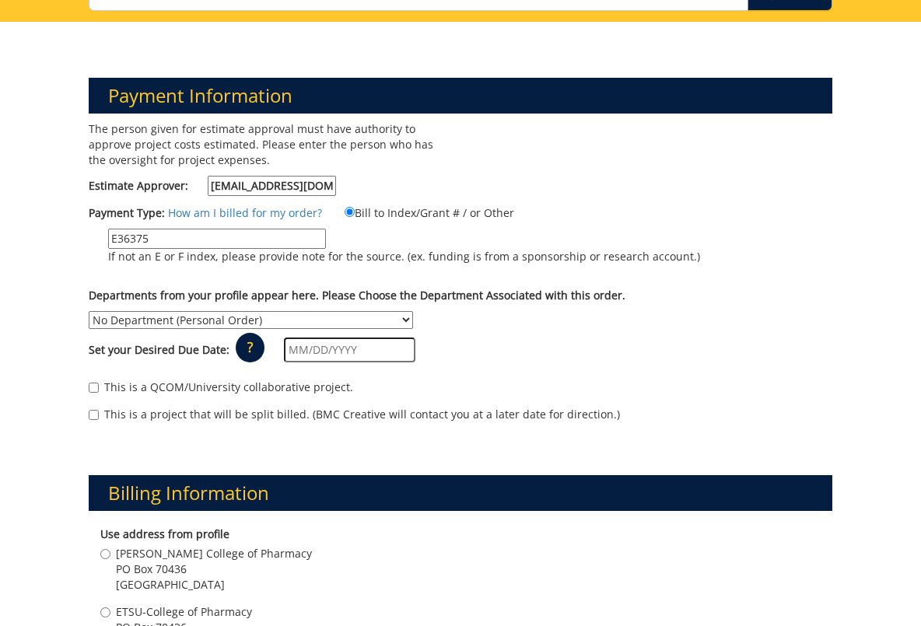
click at [253, 316] on select "No Department (Personal Order) [PERSON_NAME] Office - Gatton College of Pharmac…" at bounding box center [251, 320] width 324 height 18
select select "57"
click at [89, 311] on select "No Department (Personal Order) [PERSON_NAME] Office - Gatton College of Pharmac…" at bounding box center [251, 320] width 324 height 18
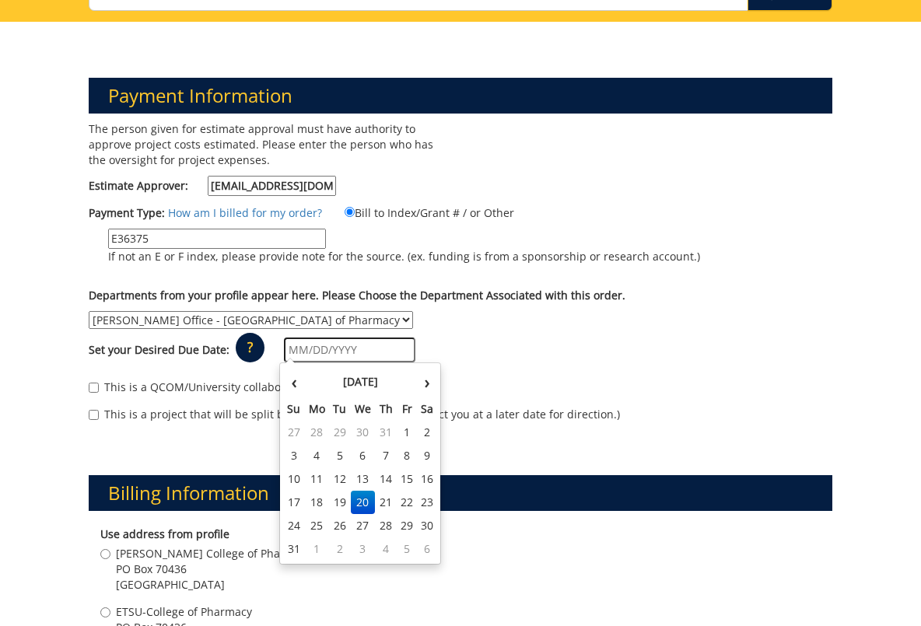
click at [317, 349] on input "text" at bounding box center [349, 350] width 131 height 25
click at [309, 447] on td "4" at bounding box center [316, 455] width 25 height 23
click at [324, 351] on input "[DATE]" at bounding box center [349, 350] width 131 height 25
click at [367, 525] on td "27" at bounding box center [363, 525] width 25 height 23
type input "[DATE]"
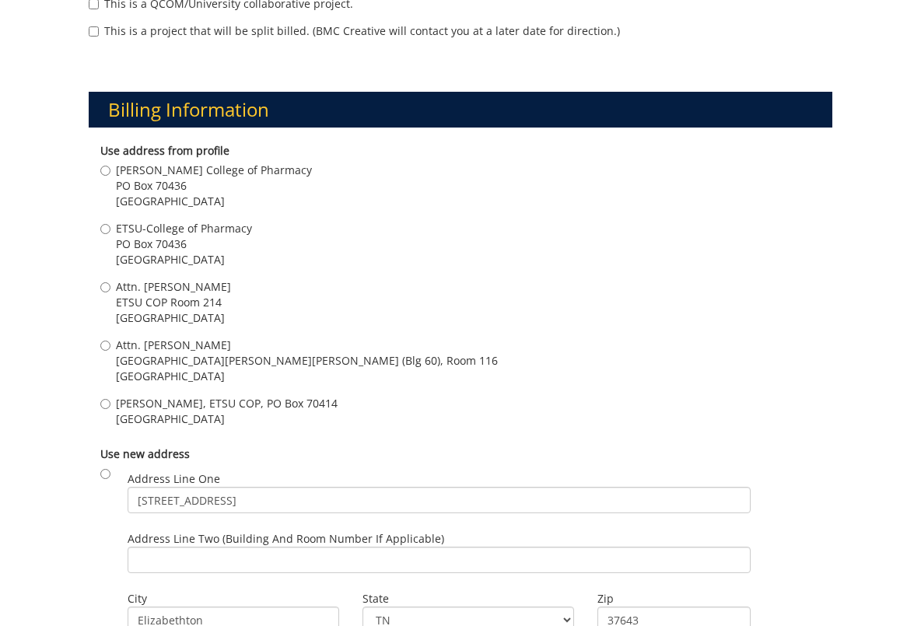
scroll to position [657, 0]
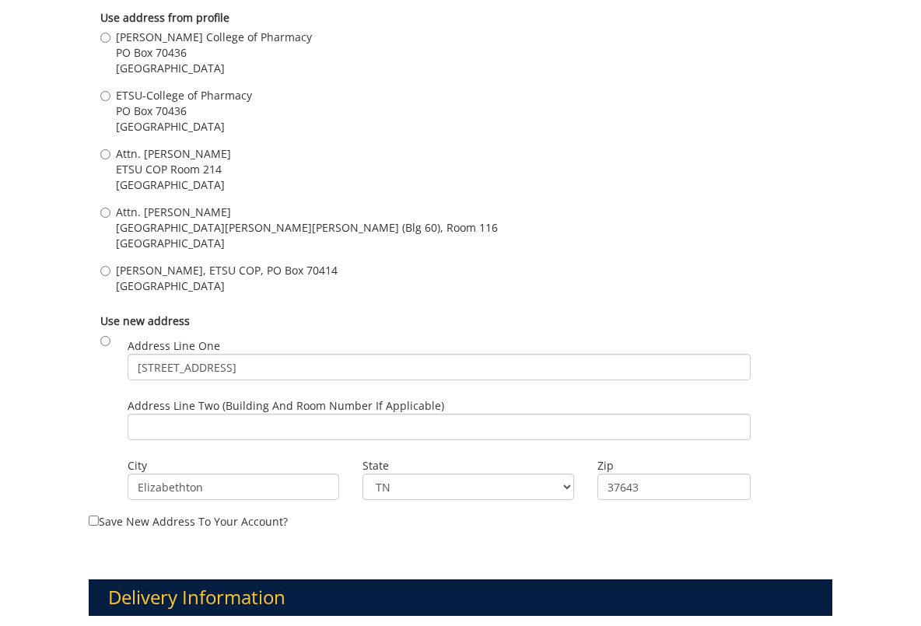
click at [181, 174] on span "ETSU COP Room 214" at bounding box center [173, 170] width 115 height 16
click at [110, 159] on input "Attn. [PERSON_NAME] ETSU COP Room [STREET_ADDRESS]" at bounding box center [105, 154] width 10 height 10
radio input "true"
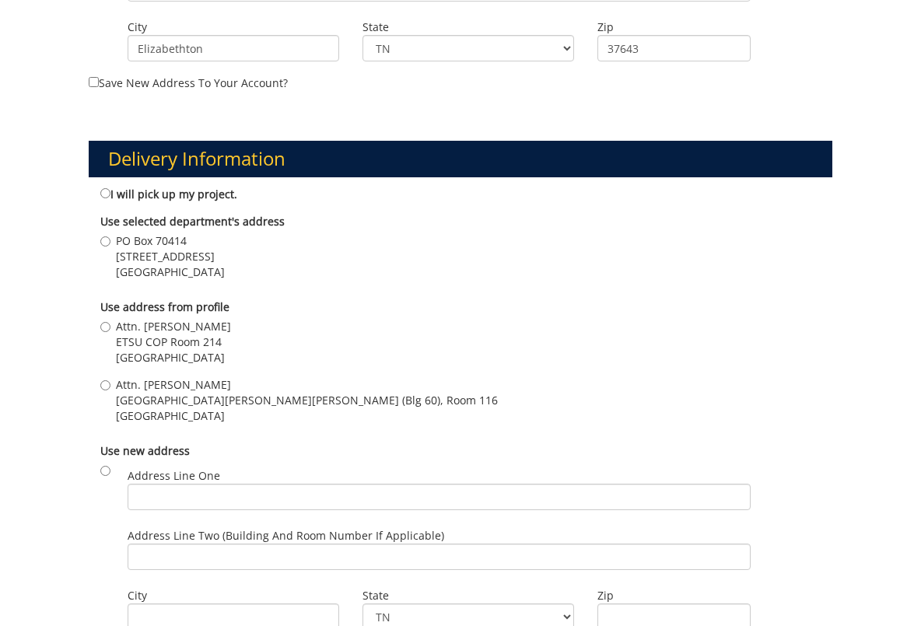
scroll to position [1123, 0]
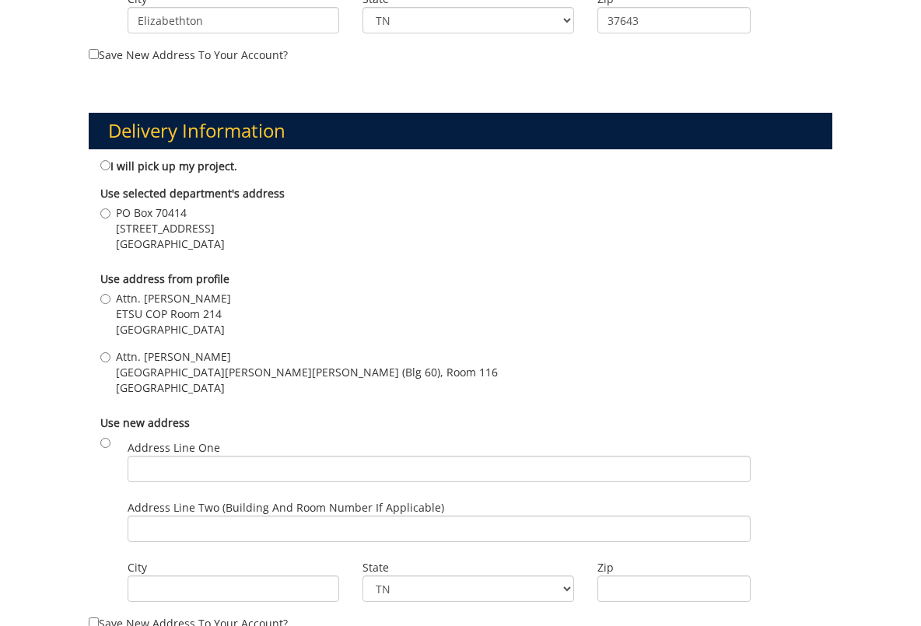
click at [184, 297] on span "Attn. [PERSON_NAME]" at bounding box center [173, 299] width 115 height 16
click at [110, 297] on input "Attn. [PERSON_NAME] ETSU COP Room [STREET_ADDRESS]" at bounding box center [105, 299] width 10 height 10
radio input "true"
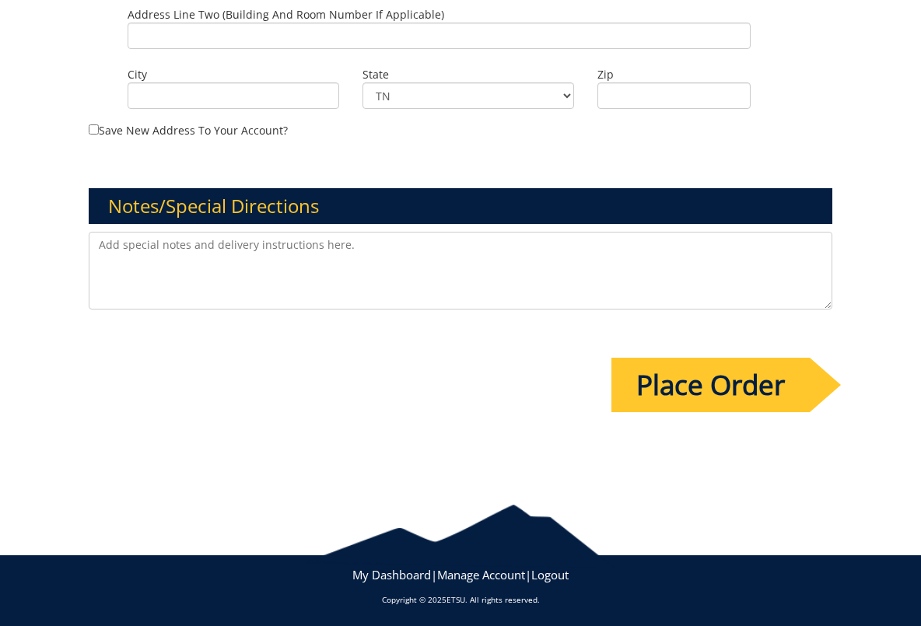
click at [668, 377] on input "Place Order" at bounding box center [711, 385] width 198 height 54
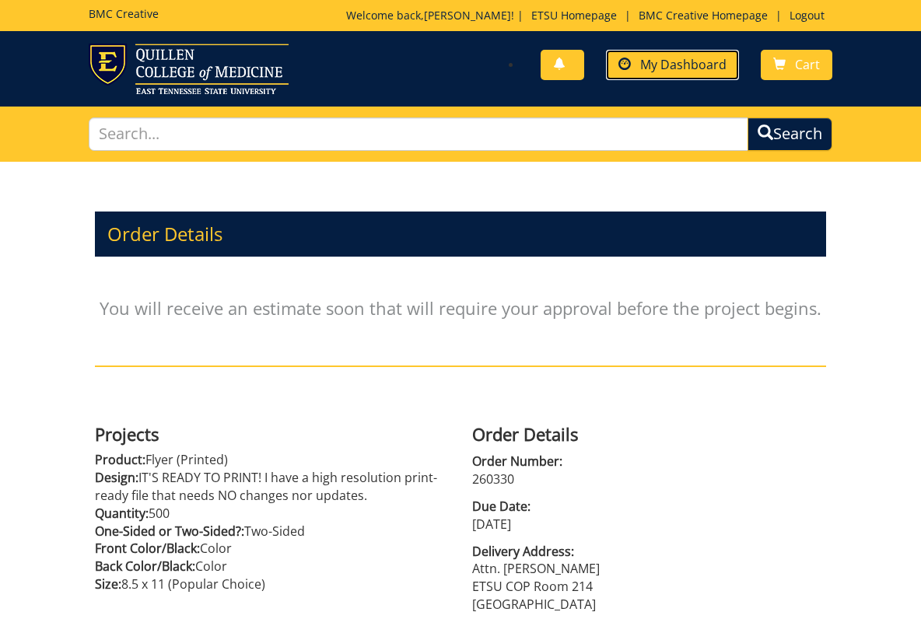
click at [664, 59] on span "My Dashboard" at bounding box center [683, 64] width 86 height 17
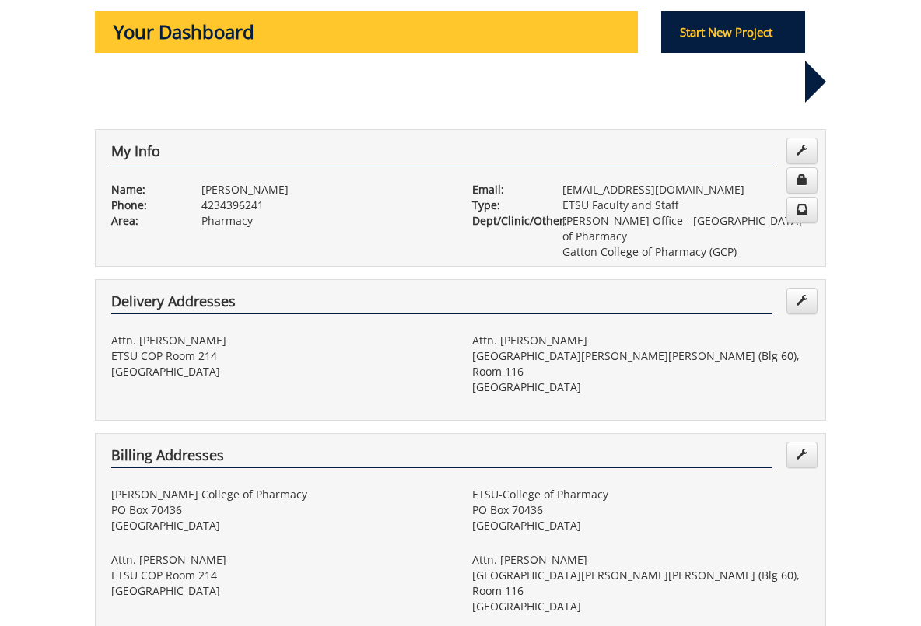
scroll to position [206, 0]
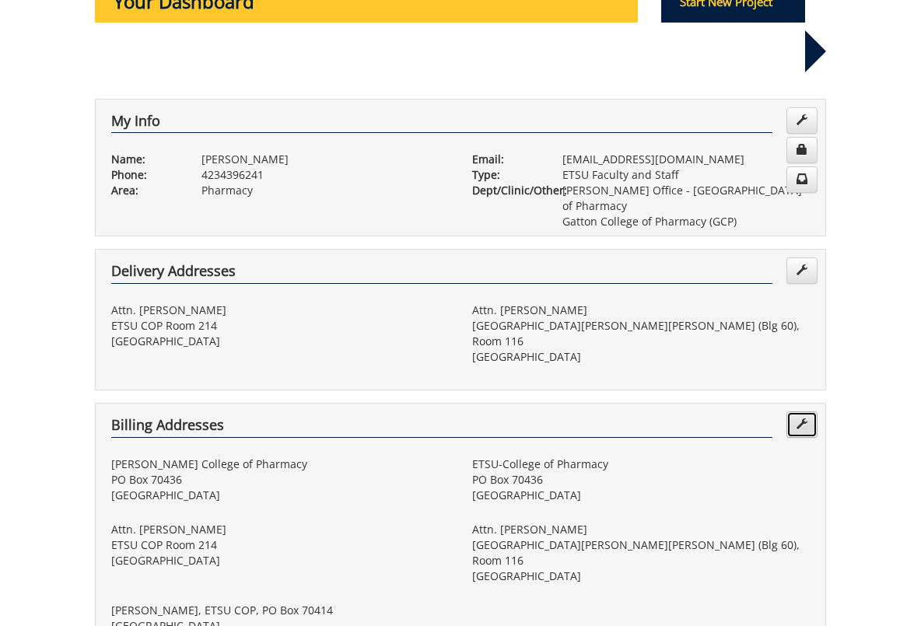
click at [800, 419] on span at bounding box center [802, 424] width 11 height 11
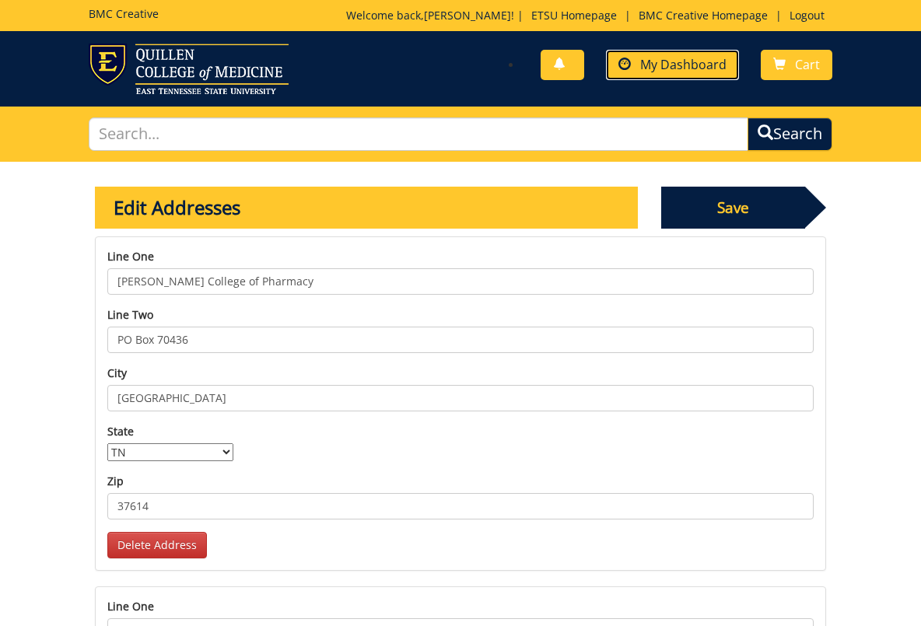
click at [631, 64] on span at bounding box center [625, 64] width 12 height 12
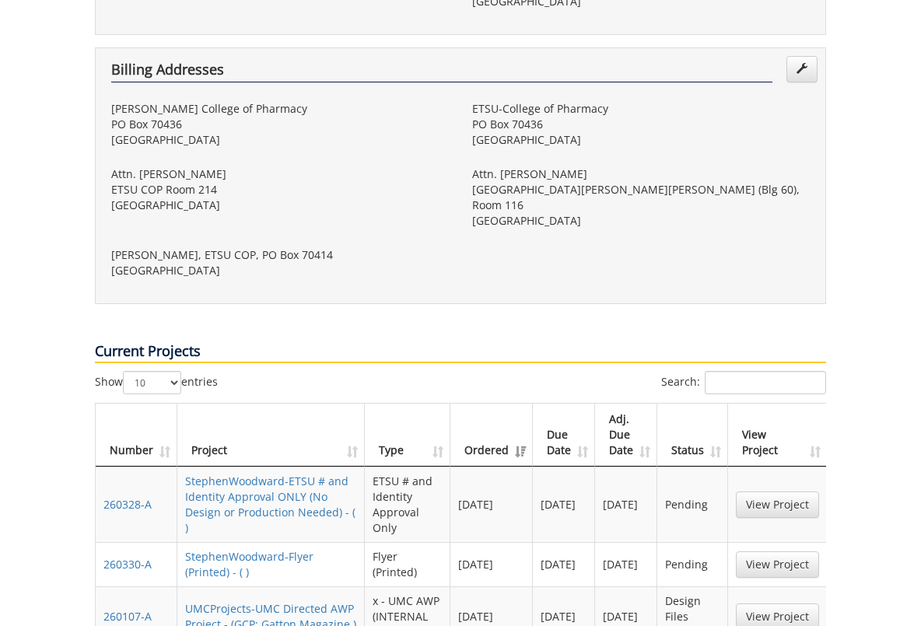
scroll to position [563, 0]
click at [276, 549] on link "StephenWoodward-Flyer (Printed) - ( )" at bounding box center [249, 564] width 128 height 30
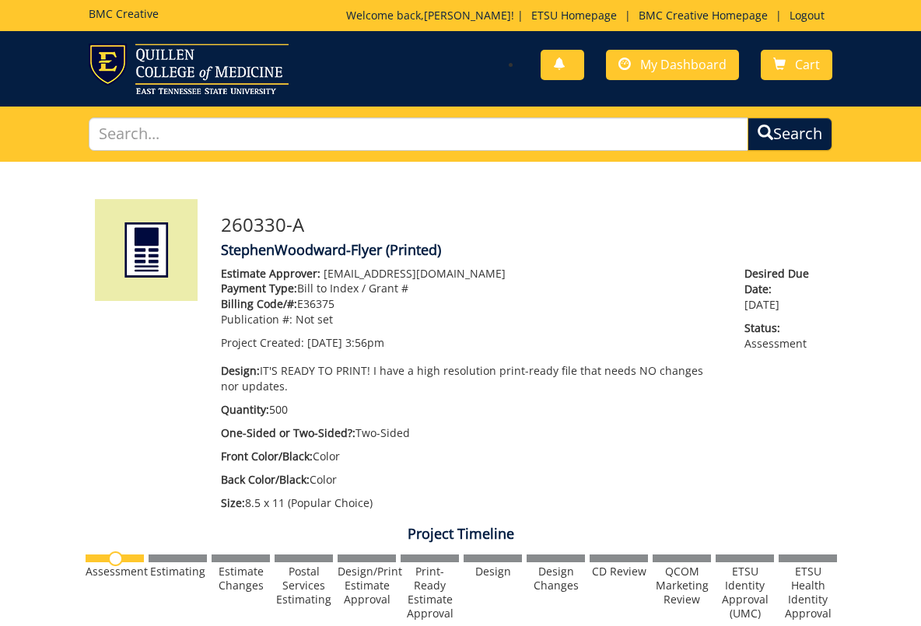
scroll to position [587, 0]
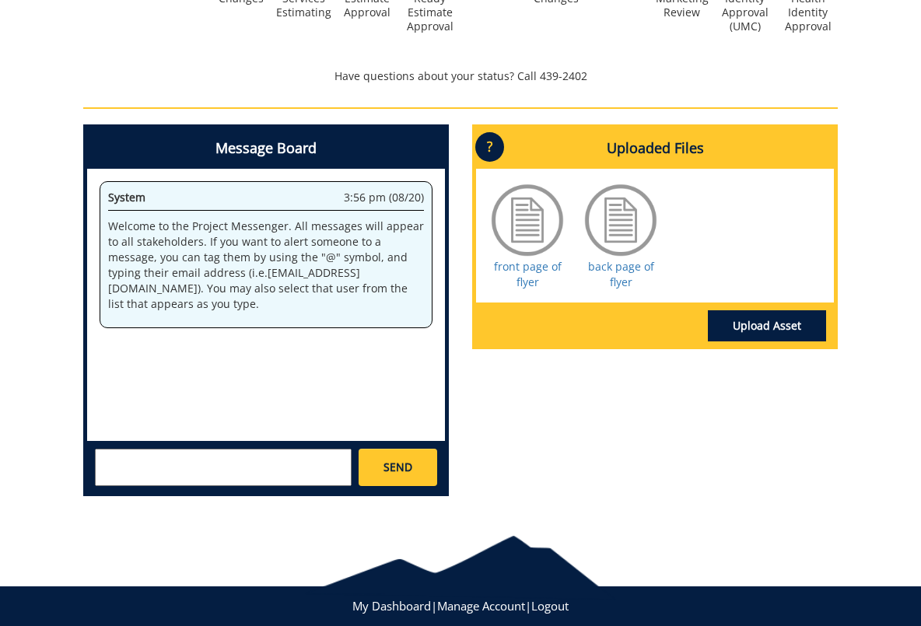
click at [327, 468] on textarea at bounding box center [223, 467] width 257 height 37
click at [224, 471] on textarea "@[EMAIL_ADDRESS][DOMAIN_NAME] I inputted the wrong billing address. It should b…" at bounding box center [223, 467] width 257 height 37
type textarea "@[EMAIL_ADDRESS][DOMAIN_NAME] I inputted the wrong billing address. It should b…"
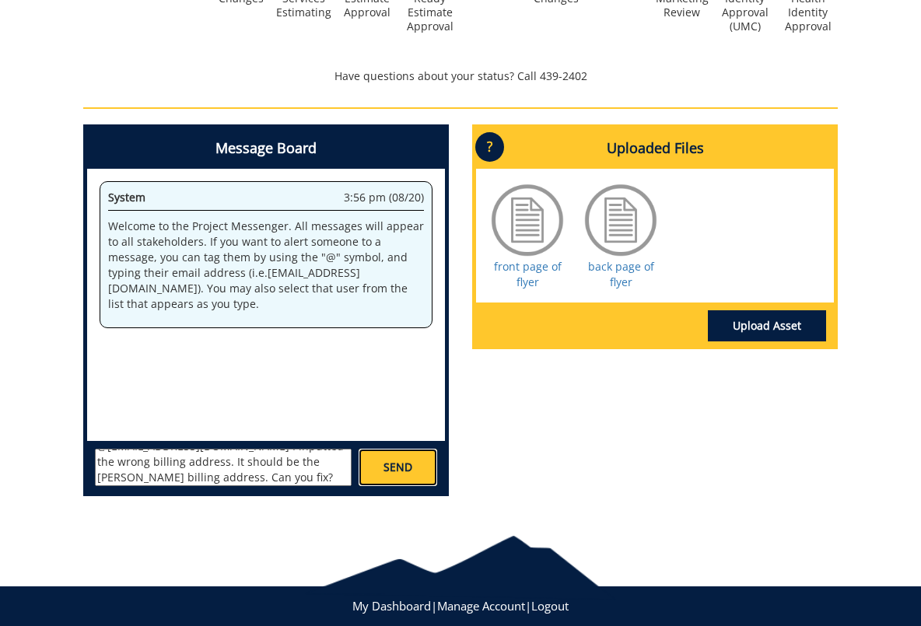
click at [395, 464] on span "SEND" at bounding box center [398, 468] width 29 height 16
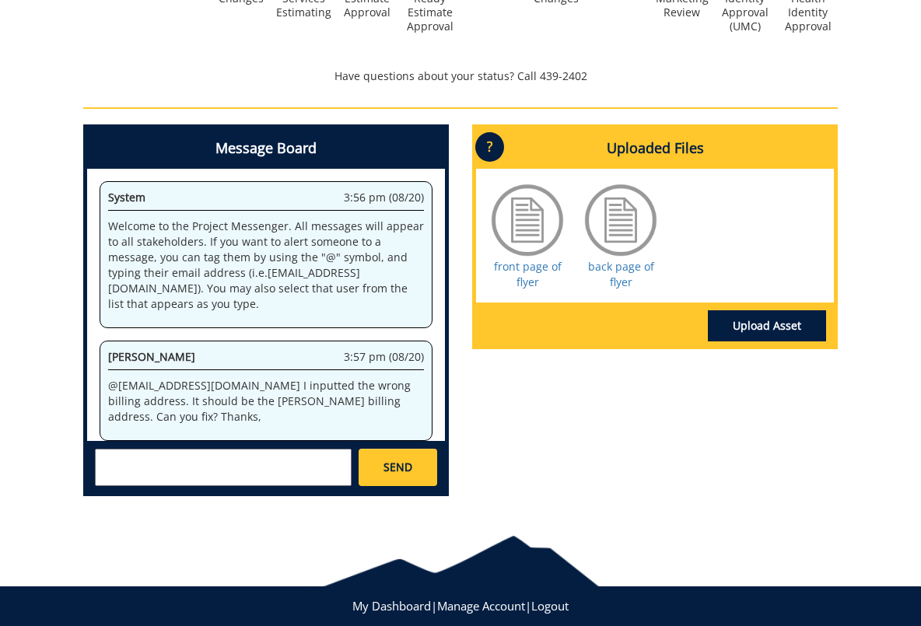
scroll to position [557, 0]
